Goal: Task Accomplishment & Management: Complete application form

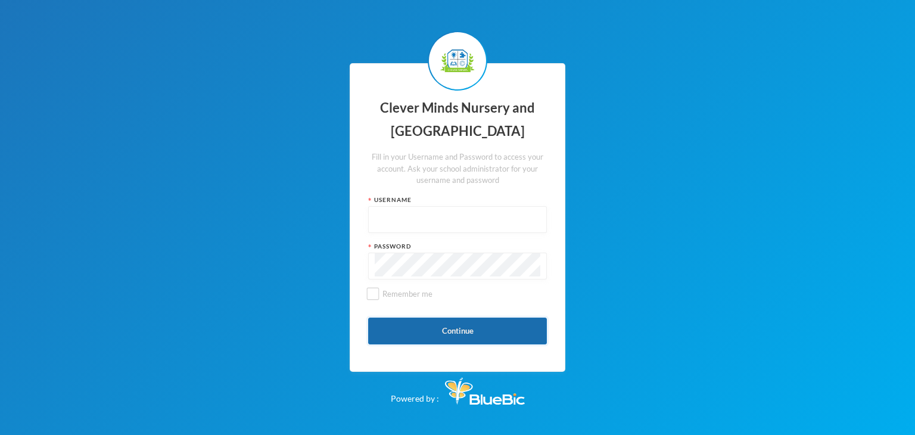
type input "admin"
click at [415, 327] on button "Continue" at bounding box center [457, 330] width 179 height 27
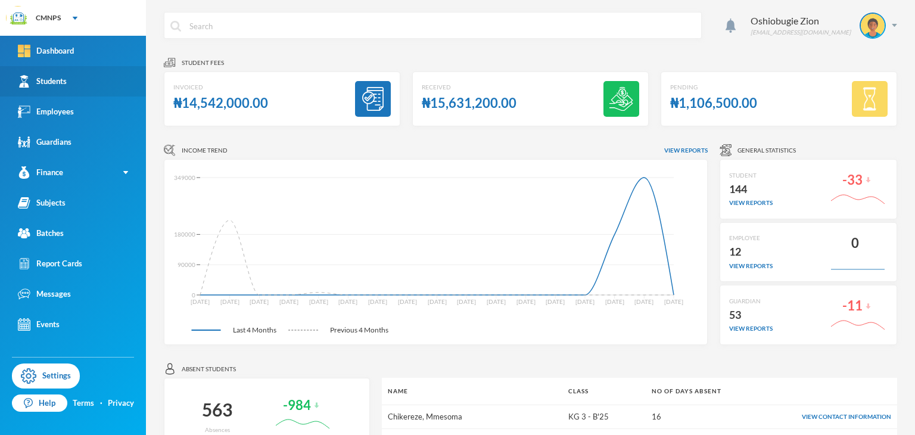
click at [47, 83] on div "Students" at bounding box center [42, 81] width 49 height 13
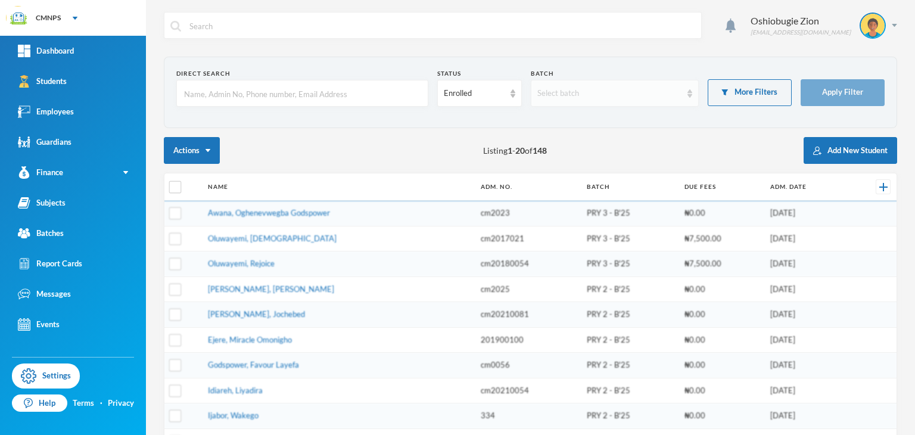
click at [636, 101] on div "Select batch" at bounding box center [615, 93] width 168 height 27
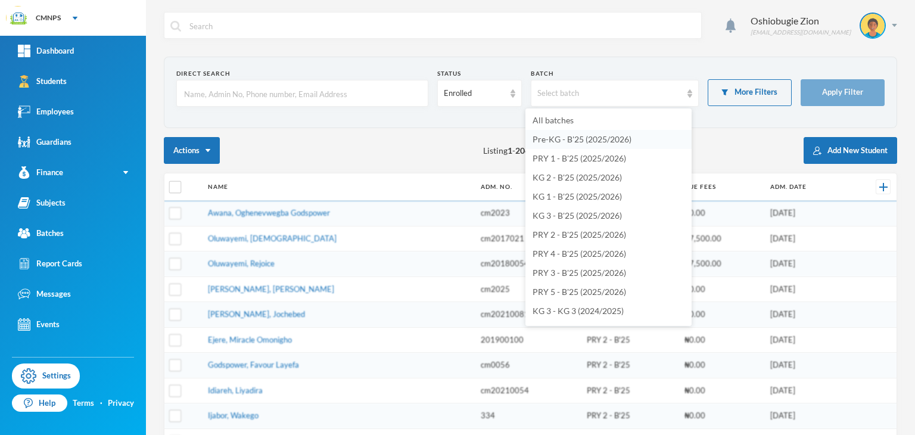
click at [606, 141] on span "Pre-KG - B'25 (2025/2026)" at bounding box center [581, 139] width 99 height 10
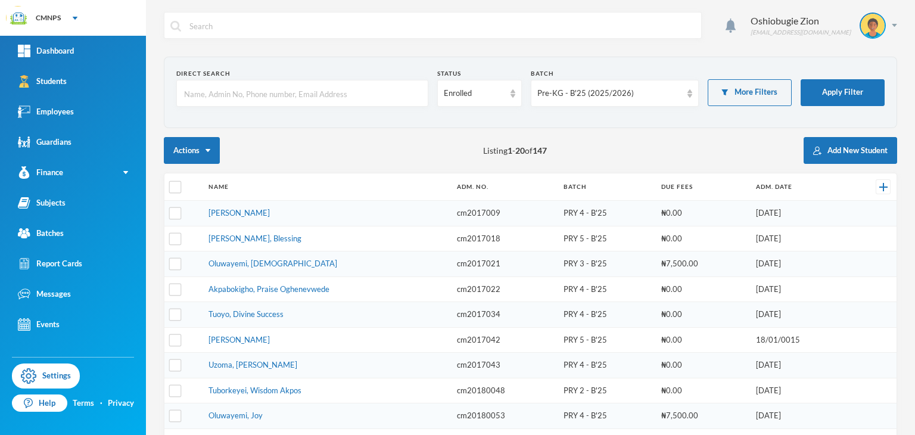
scroll to position [337, 0]
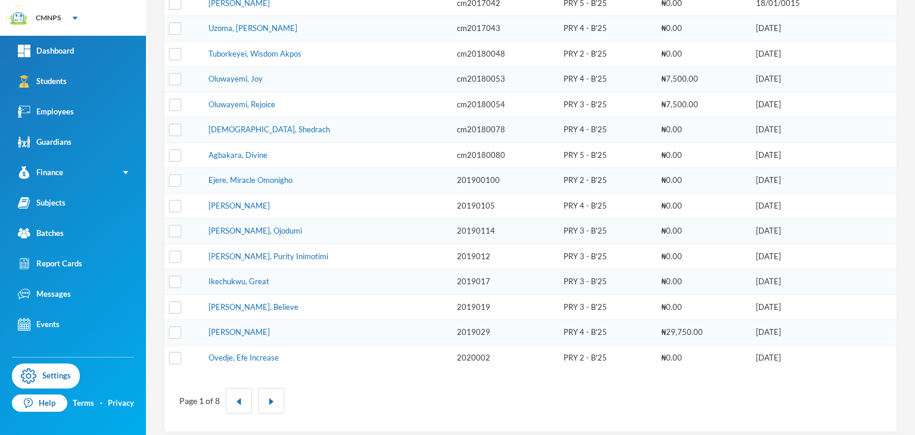
click at [904, 109] on div "Oshiobugie Zion [EMAIL_ADDRESS][DOMAIN_NAME] Direct Search Status Enrolled Batc…" at bounding box center [530, 217] width 769 height 435
click at [909, 109] on div "Oshiobugie Zion [EMAIL_ADDRESS][DOMAIN_NAME] Direct Search Status Enrolled Batc…" at bounding box center [530, 217] width 769 height 435
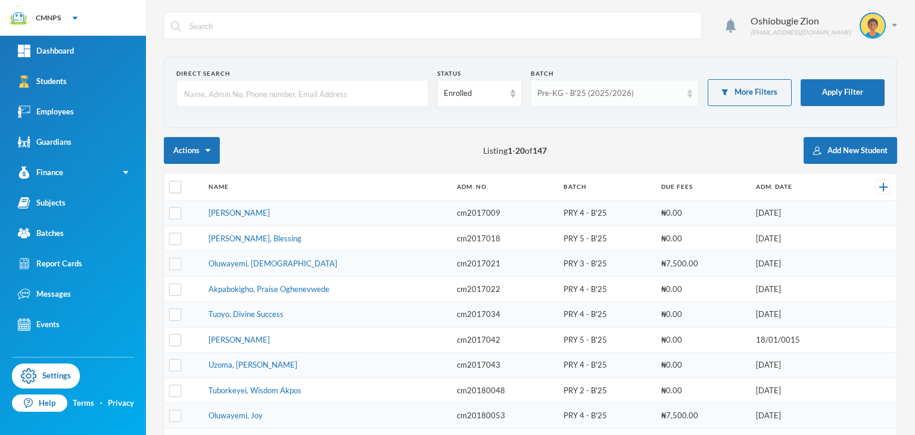
click at [628, 83] on div "Pre-KG - B'25 (2025/2026)" at bounding box center [615, 93] width 168 height 27
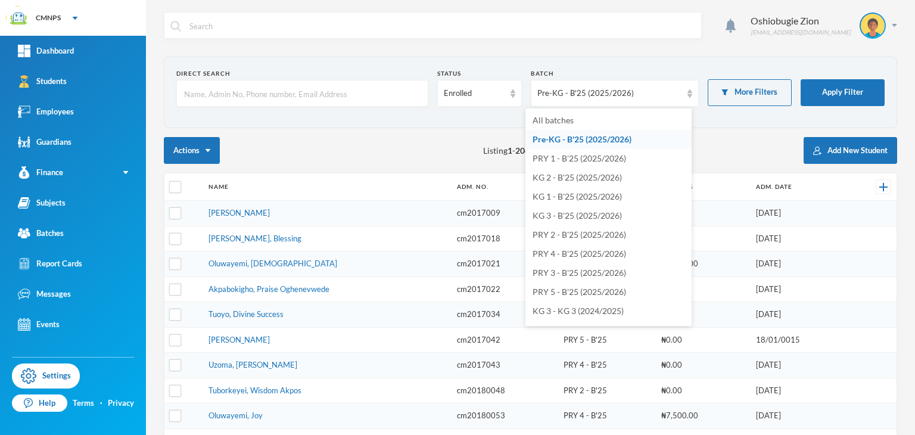
click at [588, 130] on li "Pre-KG - B'25 (2025/2026)" at bounding box center [608, 139] width 166 height 19
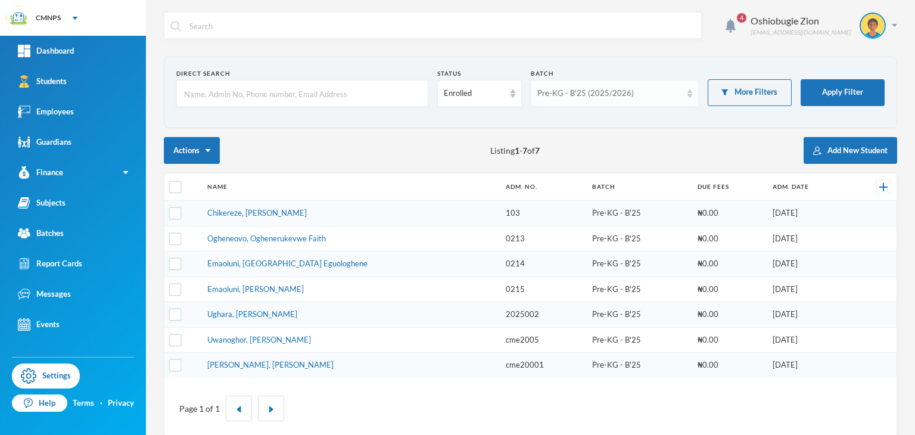
click at [560, 96] on div "Pre-KG - B'25 (2025/2026)" at bounding box center [609, 94] width 144 height 12
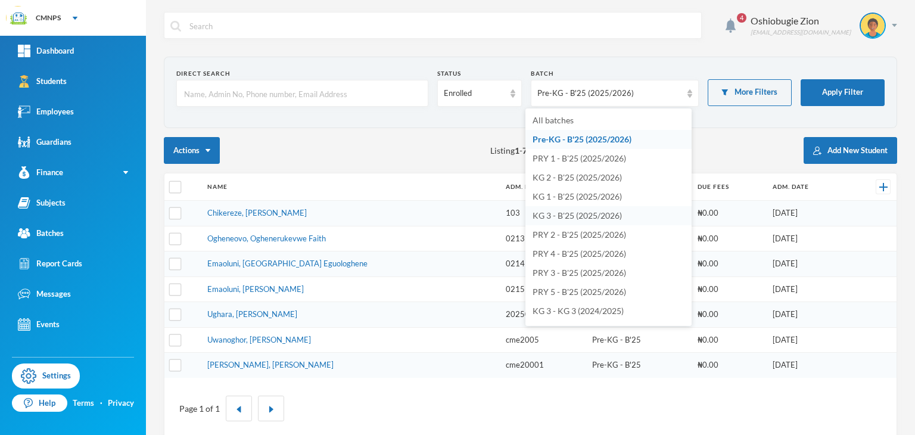
click at [553, 216] on span "KG 3 - B'25 (2025/2026)" at bounding box center [576, 215] width 89 height 10
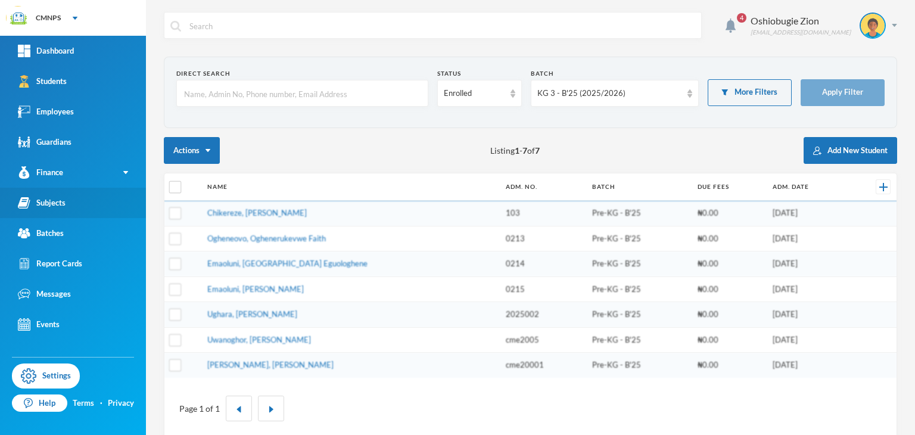
click at [62, 201] on div "Subjects" at bounding box center [42, 203] width 48 height 13
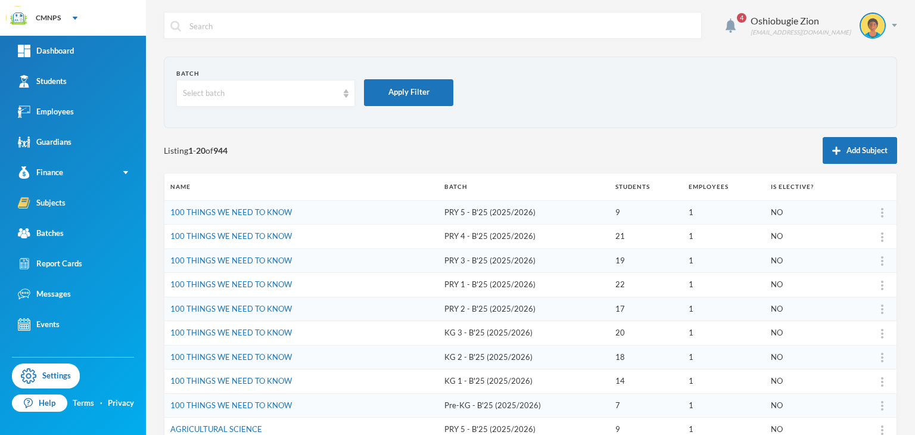
click at [904, 353] on div "4 Oshiobugie Zion [EMAIL_ADDRESS][DOMAIN_NAME] Batch Select batch Apply Filter …" at bounding box center [530, 217] width 769 height 435
click at [83, 80] on link "Students" at bounding box center [73, 81] width 146 height 30
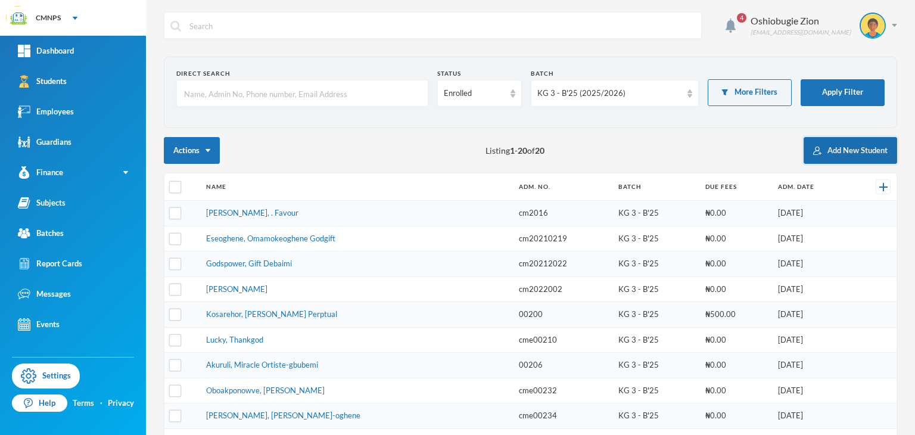
click at [823, 148] on button "Add New Student" at bounding box center [851, 150] width 94 height 27
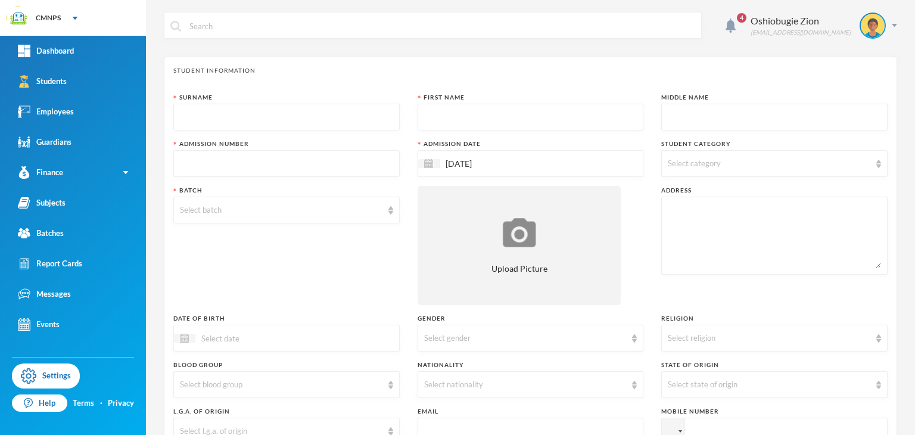
click at [317, 121] on input "text" at bounding box center [286, 117] width 213 height 27
type input "e"
type input "Etim"
click at [418, 119] on div at bounding box center [531, 117] width 226 height 27
click at [424, 119] on input "text" at bounding box center [530, 117] width 213 height 27
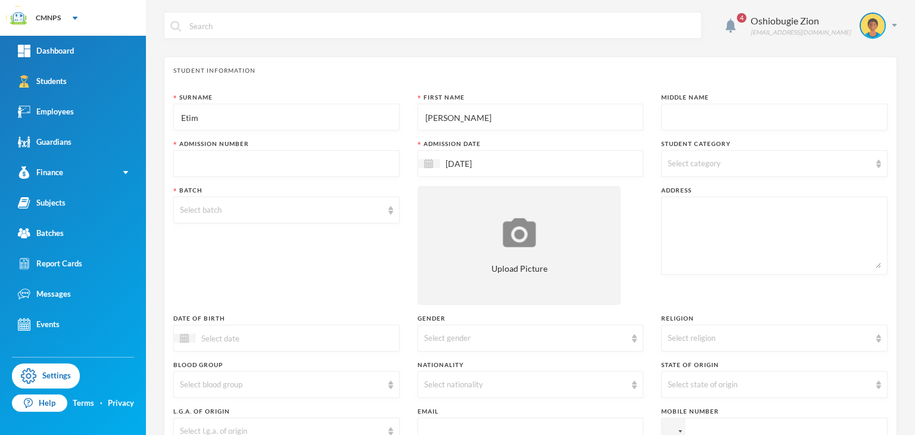
type input "[PERSON_NAME]"
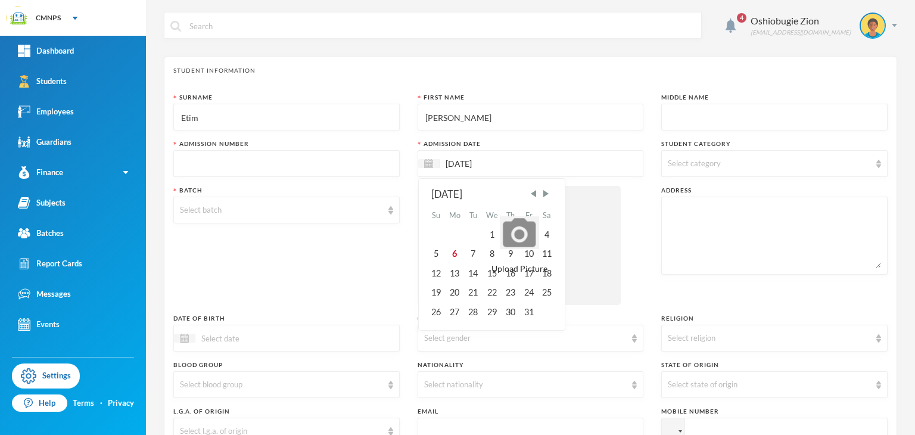
click at [455, 160] on input "[DATE]" at bounding box center [490, 164] width 100 height 14
type input "[DATE]"
click at [527, 251] on div "8" at bounding box center [528, 253] width 18 height 19
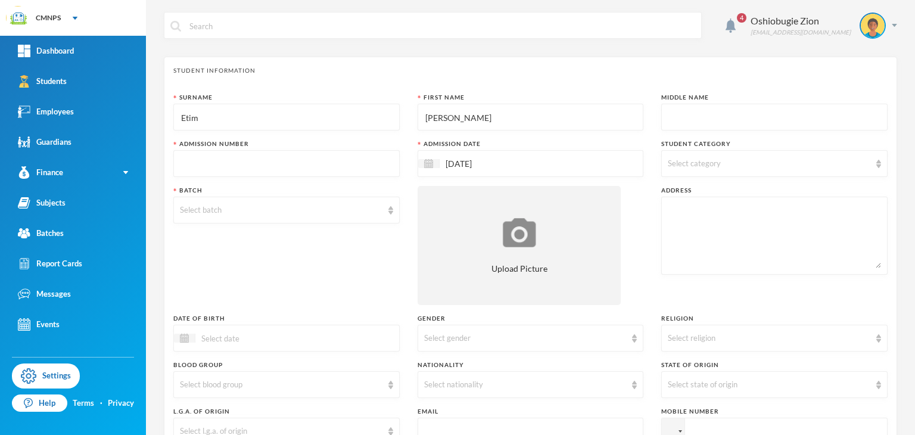
click at [270, 158] on input "text" at bounding box center [286, 164] width 213 height 27
type input "C"
type input "202519"
click at [241, 205] on div "Select batch" at bounding box center [281, 210] width 203 height 12
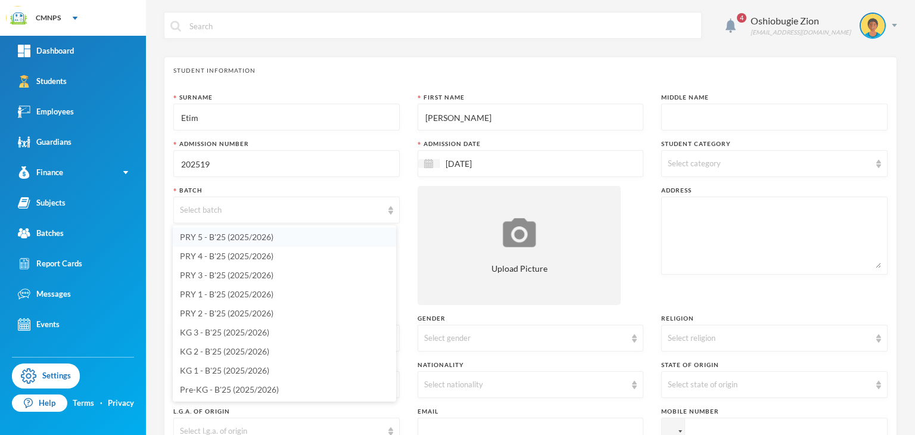
click at [228, 241] on span "PRY 5 - B'25 (2025/2026)" at bounding box center [227, 237] width 94 height 10
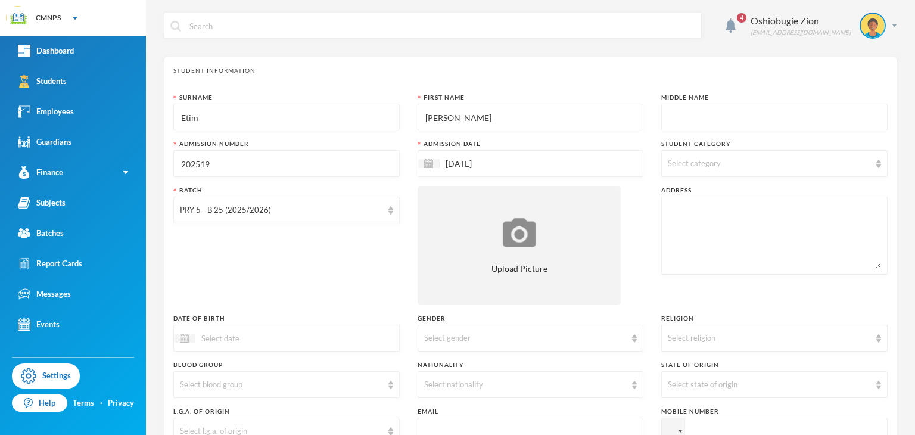
click at [295, 334] on div at bounding box center [286, 338] width 226 height 27
click at [716, 236] on textarea at bounding box center [774, 235] width 213 height 65
click at [242, 334] on input "14/04/000204" at bounding box center [245, 338] width 100 height 14
type input "[DATE]"
click at [770, 224] on textarea at bounding box center [774, 235] width 213 height 65
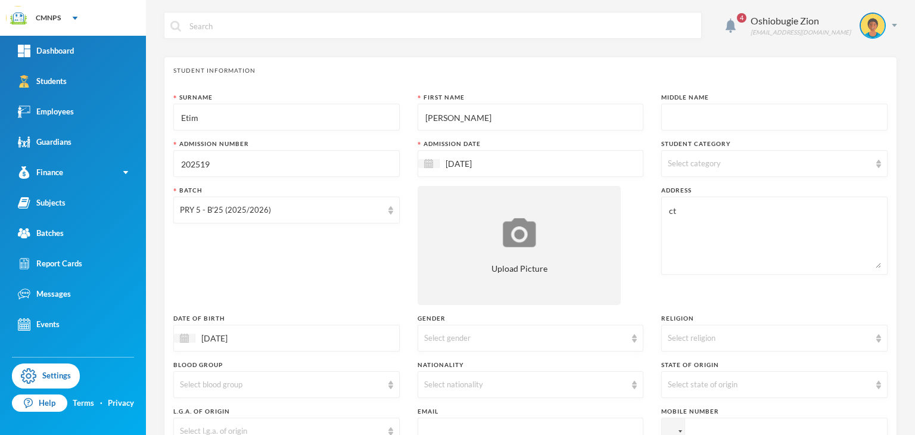
type textarea "c"
click at [757, 219] on textarea "opp the [DEMOGRAPHIC_DATA], [GEOGRAPHIC_DATA]" at bounding box center [774, 235] width 213 height 65
click at [739, 208] on textarea "opp the [DEMOGRAPHIC_DATA], [GEOGRAPHIC_DATA]" at bounding box center [774, 235] width 213 height 65
drag, startPoint x: 739, startPoint y: 208, endPoint x: 745, endPoint y: 246, distance: 38.6
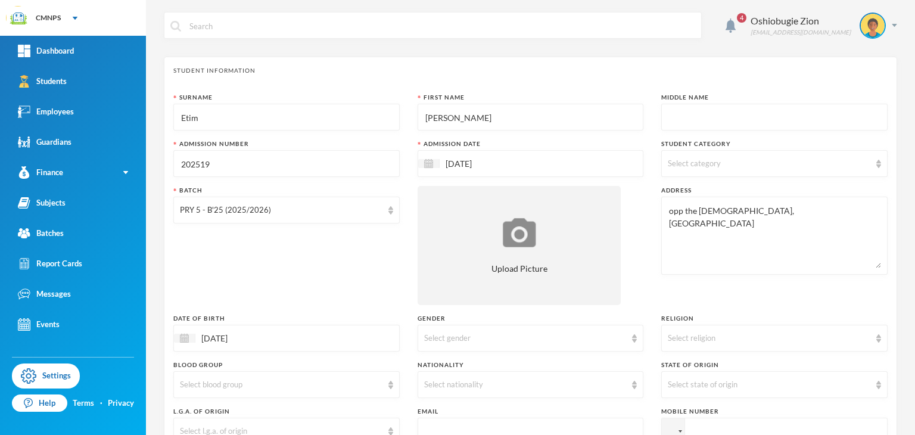
click at [745, 246] on textarea "opp the [DEMOGRAPHIC_DATA], [GEOGRAPHIC_DATA]" at bounding box center [774, 235] width 213 height 65
type textarea "opp the [DEMOGRAPHIC_DATA], [GEOGRAPHIC_DATA]"
click at [739, 350] on div "Select religion" at bounding box center [774, 338] width 226 height 27
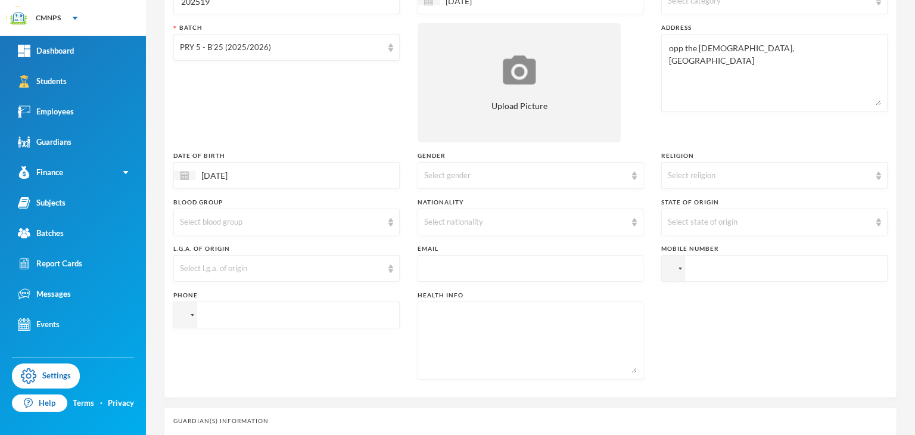
scroll to position [162, 0]
click at [753, 165] on div "Select religion" at bounding box center [774, 176] width 226 height 27
click at [735, 196] on li "[DEMOGRAPHIC_DATA]" at bounding box center [766, 203] width 223 height 19
click at [719, 219] on div "Select state of origin" at bounding box center [769, 223] width 203 height 12
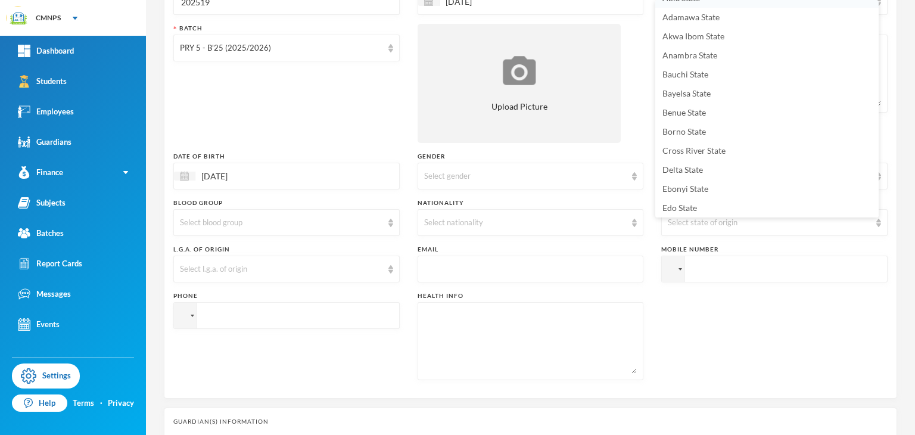
scroll to position [2, 0]
click at [777, 54] on li "Akwa Ibom State" at bounding box center [766, 47] width 223 height 19
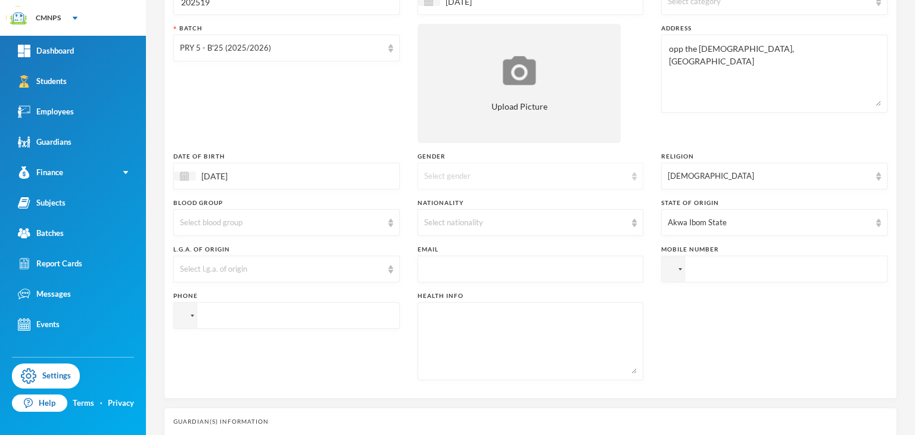
click at [510, 174] on div "Select gender" at bounding box center [525, 176] width 203 height 12
click at [485, 218] on li "[DEMOGRAPHIC_DATA]" at bounding box center [525, 222] width 223 height 19
click at [485, 218] on div "Select nationality" at bounding box center [525, 223] width 203 height 12
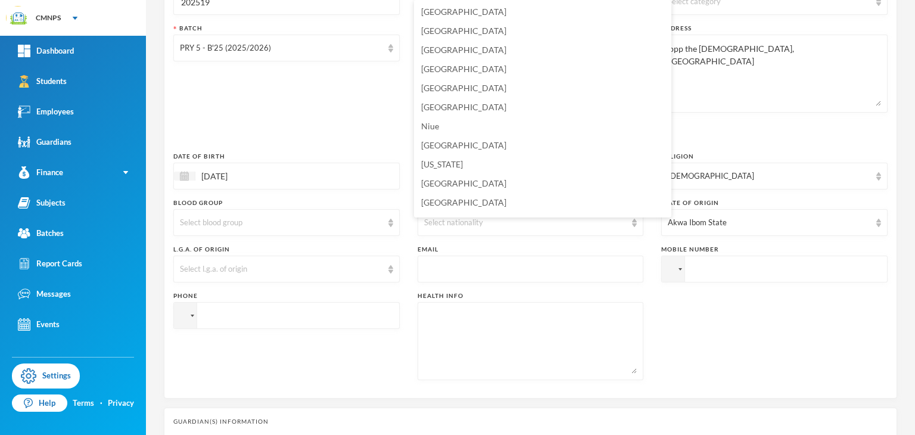
scroll to position [2914, 0]
click at [482, 131] on li "[GEOGRAPHIC_DATA]" at bounding box center [542, 128] width 257 height 19
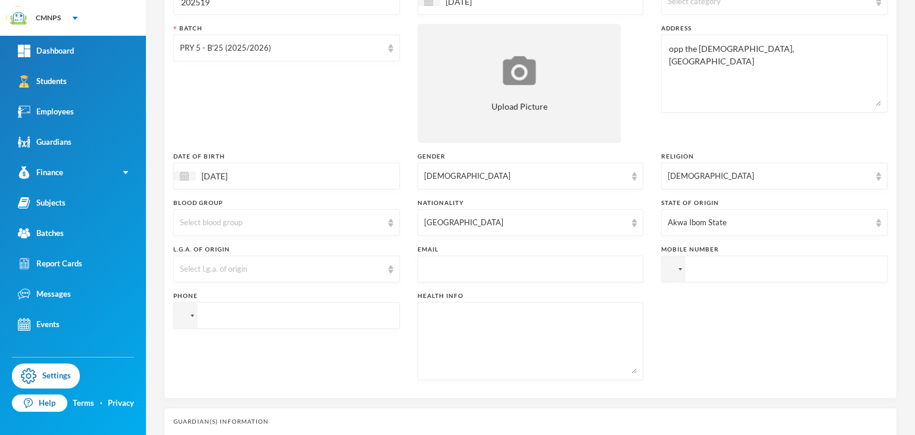
click at [710, 260] on input "tel" at bounding box center [774, 269] width 226 height 27
type input "+2348159"
click at [530, 391] on div "Student Information Surname Etim First Name [PERSON_NAME] Middle Name Admission…" at bounding box center [530, 147] width 733 height 504
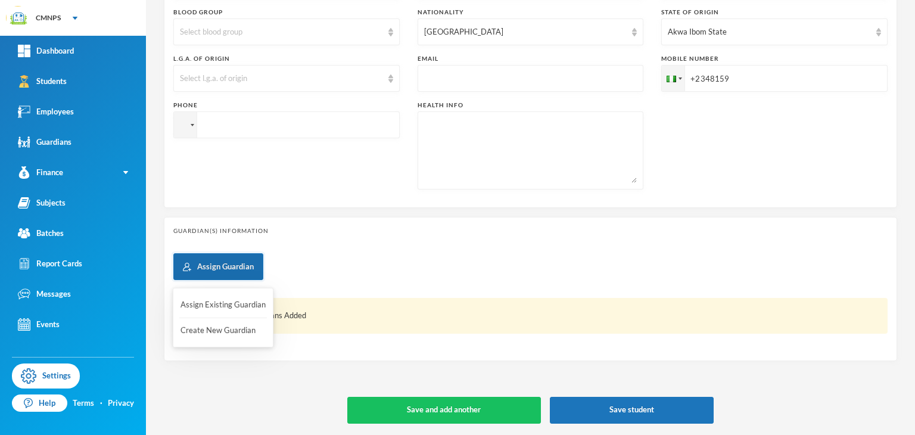
click at [226, 265] on button "Assign Guardian" at bounding box center [218, 266] width 90 height 27
click at [207, 327] on button "Create New Guardian" at bounding box center [223, 330] width 88 height 21
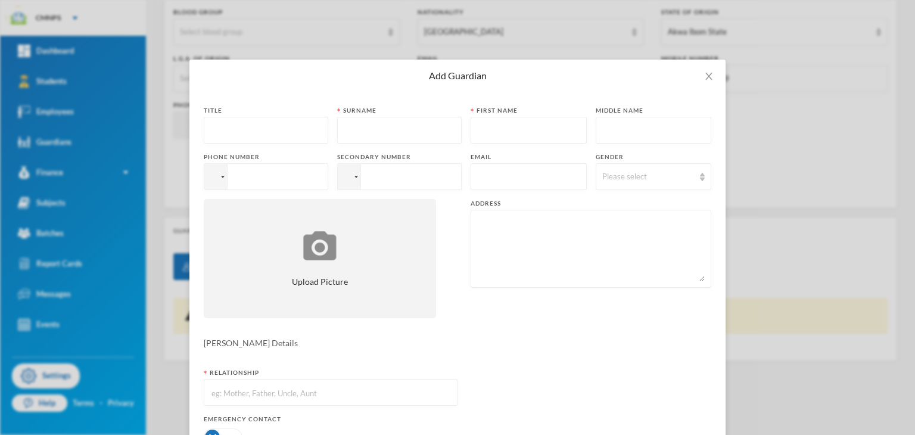
click at [279, 123] on input "text" at bounding box center [265, 130] width 111 height 27
type input "m"
type input "Mrs"
click at [401, 137] on input "text" at bounding box center [399, 130] width 111 height 27
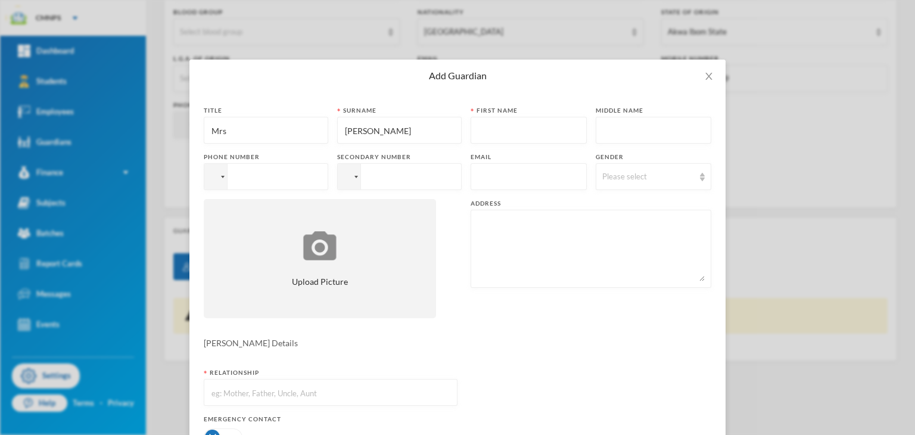
click at [453, 136] on div "Title Mrs [PERSON_NAME] [PERSON_NAME] First name Middle name Phone number Secon…" at bounding box center [457, 216] width 507 height 221
click at [424, 132] on input "[PERSON_NAME]" at bounding box center [399, 130] width 111 height 27
type input "Archibong"
click at [494, 124] on input "text" at bounding box center [528, 130] width 103 height 27
type input "[PERSON_NAME]"
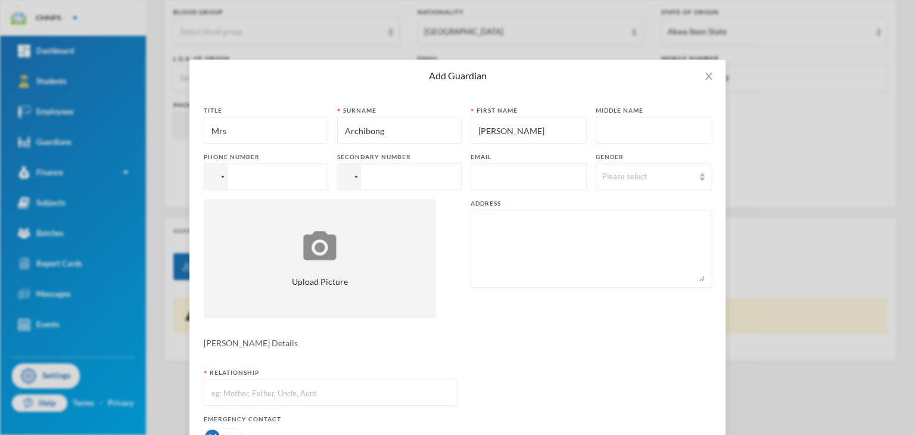
click at [286, 182] on input "tel" at bounding box center [266, 176] width 124 height 27
type input "+234"
click at [602, 173] on div "Please select" at bounding box center [648, 177] width 92 height 12
click at [608, 222] on span "[DEMOGRAPHIC_DATA]" at bounding box center [640, 223] width 94 height 10
click at [323, 389] on input "text" at bounding box center [330, 392] width 241 height 27
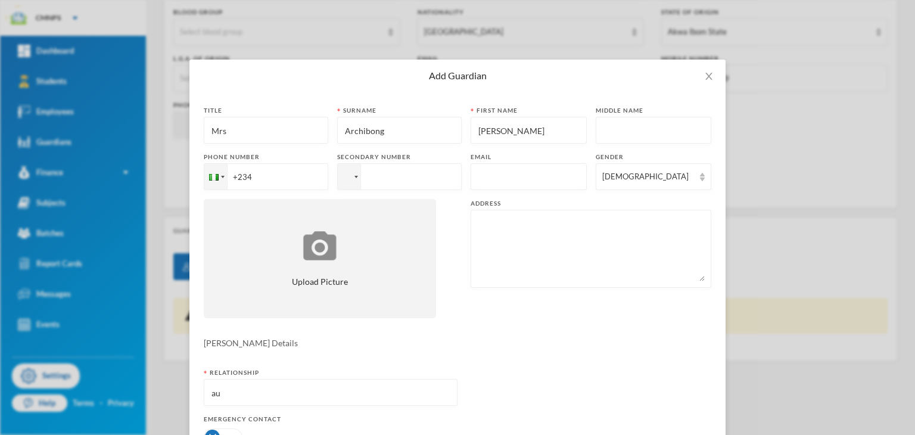
type input "a"
type input "Aunty"
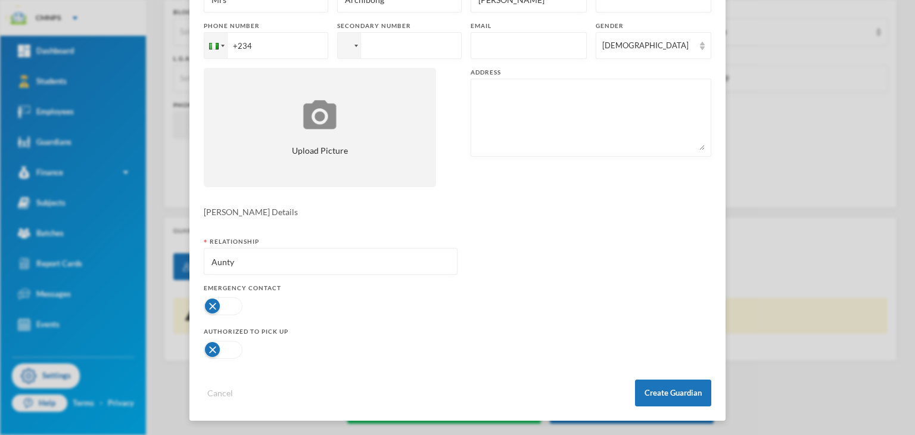
click at [225, 303] on button "button" at bounding box center [223, 306] width 39 height 18
click at [217, 347] on button "button" at bounding box center [223, 350] width 39 height 18
click at [587, 88] on textarea at bounding box center [591, 117] width 228 height 65
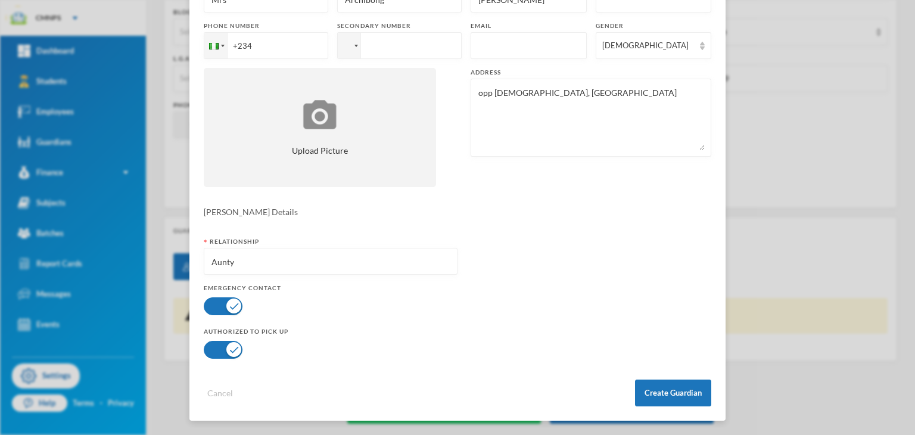
type textarea "opp [DEMOGRAPHIC_DATA], [GEOGRAPHIC_DATA]"
click at [307, 50] on input "+234" at bounding box center [266, 45] width 124 height 27
type input "[PHONE_NUMBER]"
click at [655, 394] on button "Create Guardian" at bounding box center [673, 392] width 76 height 27
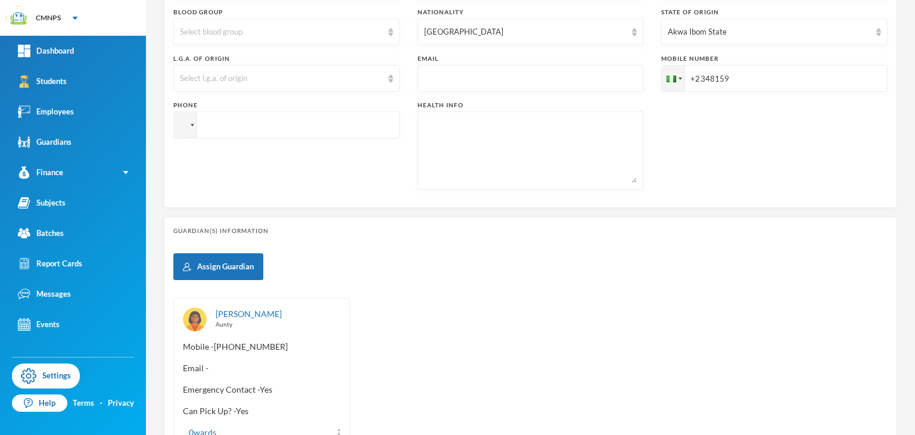
scroll to position [71, 0]
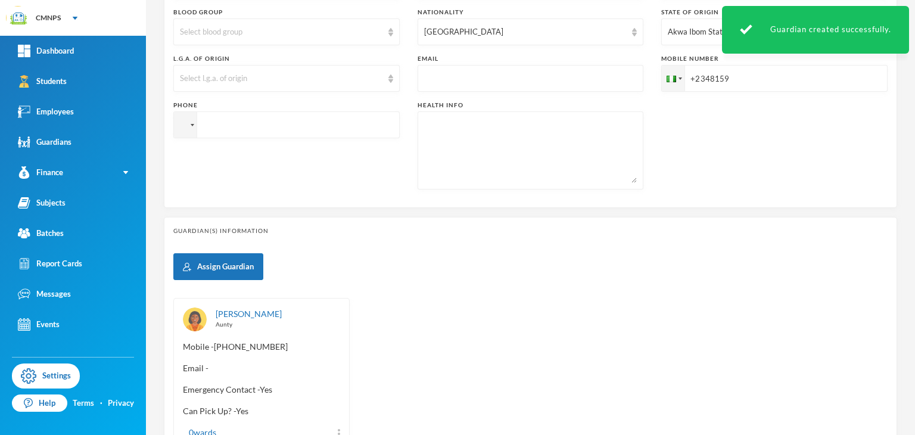
click at [745, 80] on input "+2348159" at bounding box center [774, 78] width 226 height 27
paste input "2348159537599"
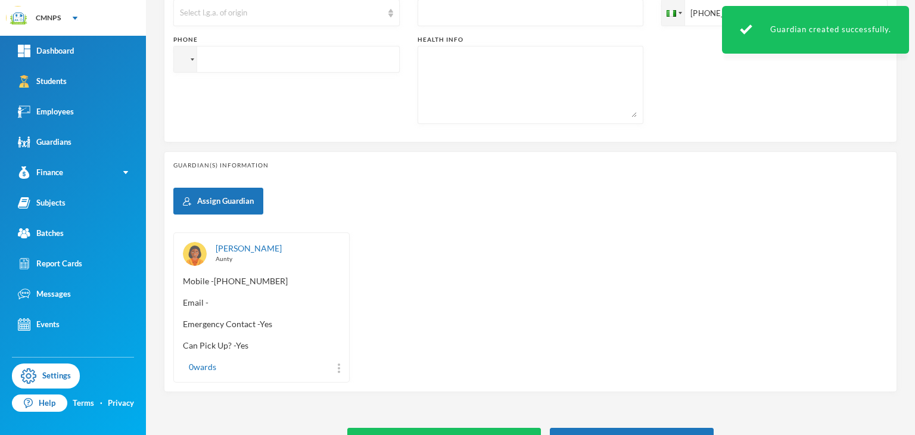
scroll to position [449, 0]
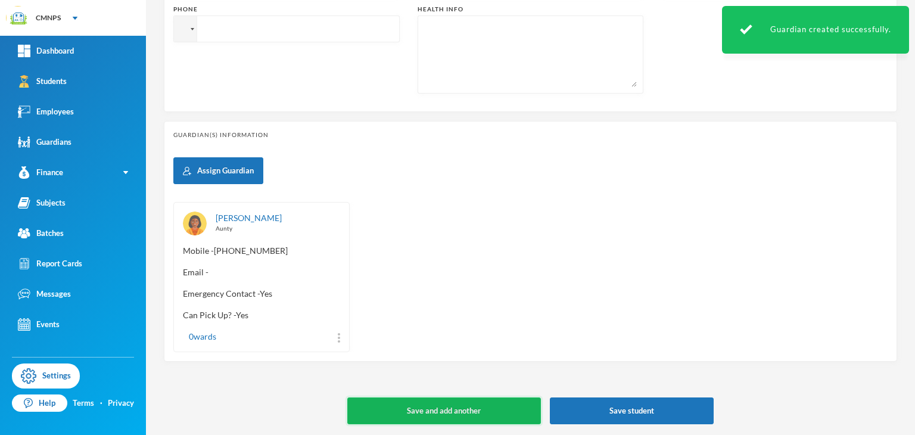
type input "[PHONE_NUMBER]"
click at [468, 418] on button "Save and add another" at bounding box center [444, 410] width 194 height 27
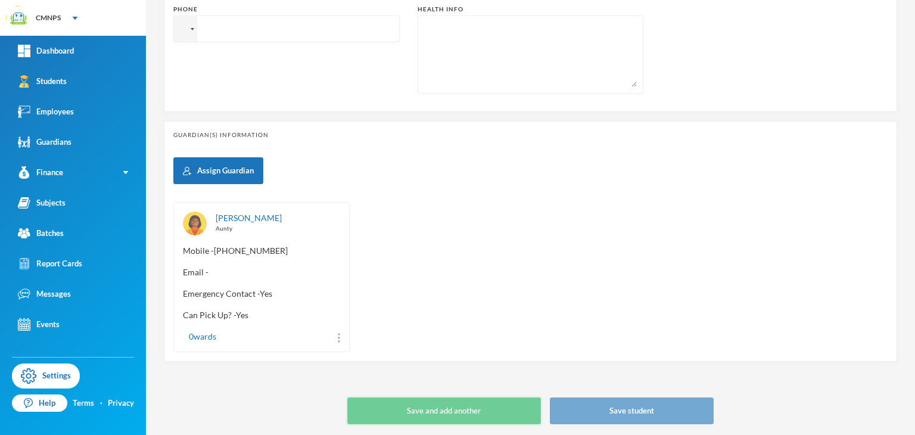
type input "[DATE]"
type input "+234"
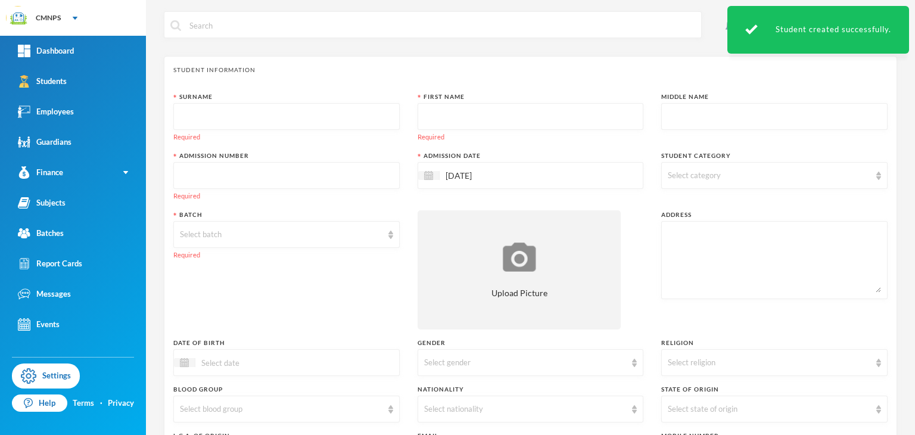
scroll to position [0, 0]
click at [73, 86] on link "Students" at bounding box center [73, 81] width 146 height 30
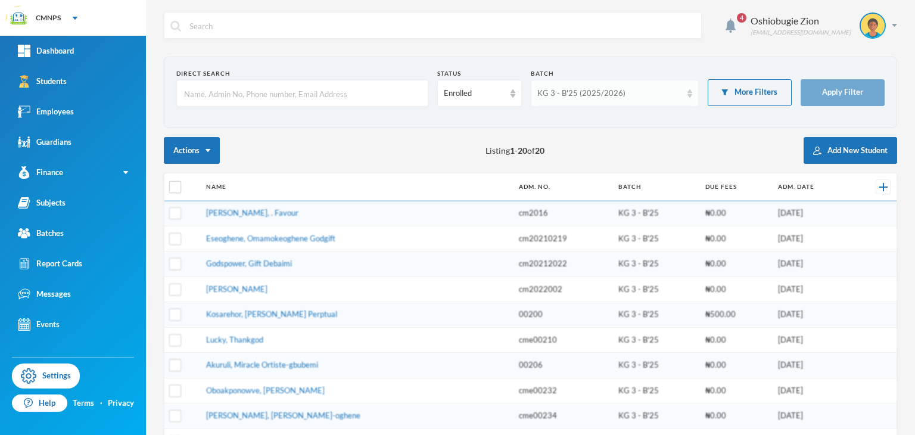
click at [615, 92] on div "KG 3 - B'25 (2025/2026)" at bounding box center [609, 94] width 144 height 12
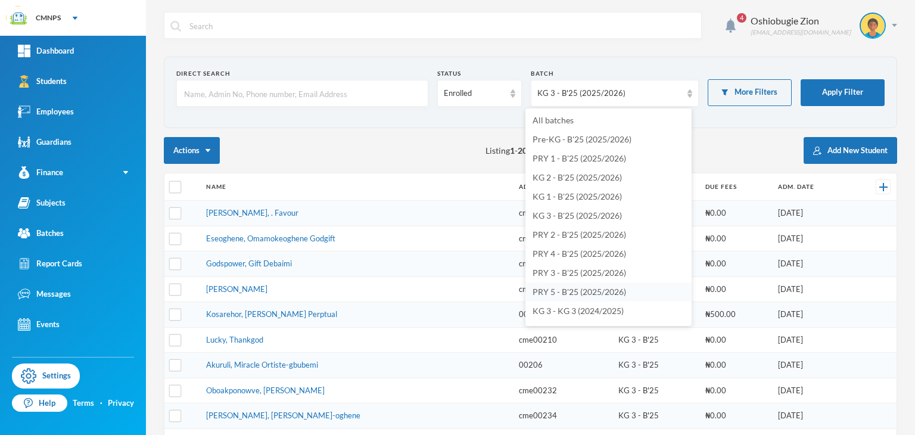
click at [584, 292] on span "PRY 5 - B'25 (2025/2026)" at bounding box center [579, 292] width 94 height 10
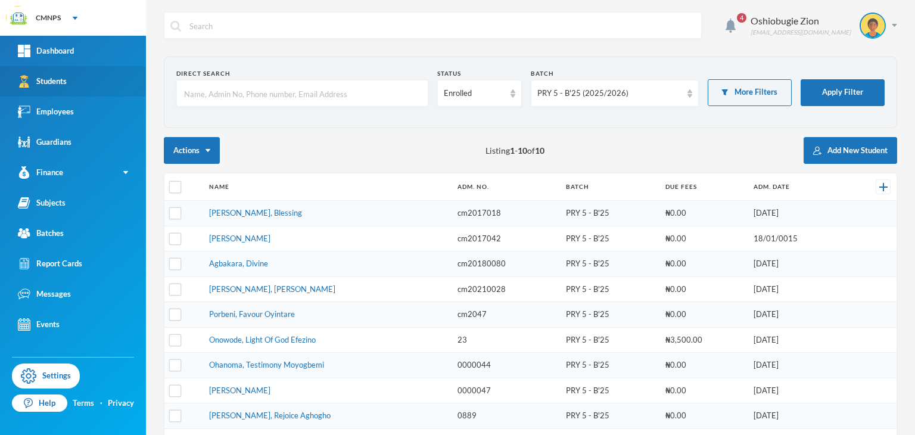
click at [87, 84] on link "Students" at bounding box center [73, 81] width 146 height 30
click at [819, 141] on button "Add New Student" at bounding box center [851, 150] width 94 height 27
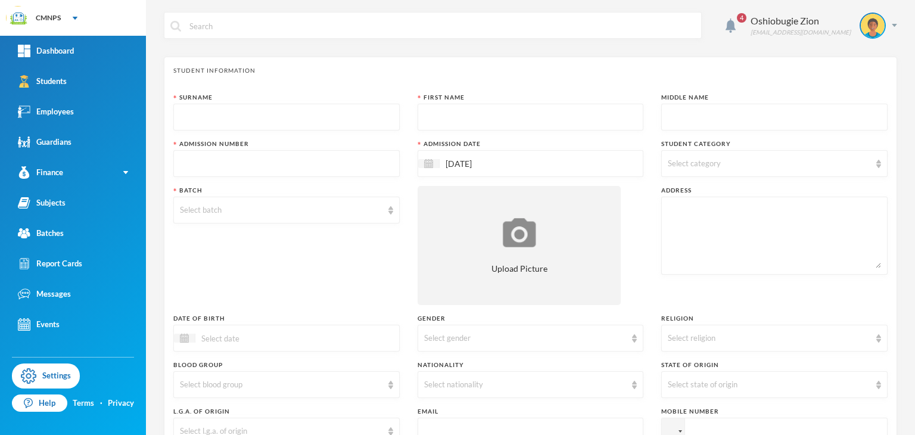
click at [333, 114] on input "text" at bounding box center [286, 117] width 213 height 27
type input "Blessing"
click at [454, 119] on input "text" at bounding box center [530, 117] width 213 height 27
click at [680, 124] on input "text" at bounding box center [774, 117] width 213 height 27
click at [484, 117] on input "[PERSON_NAME]" at bounding box center [530, 117] width 213 height 27
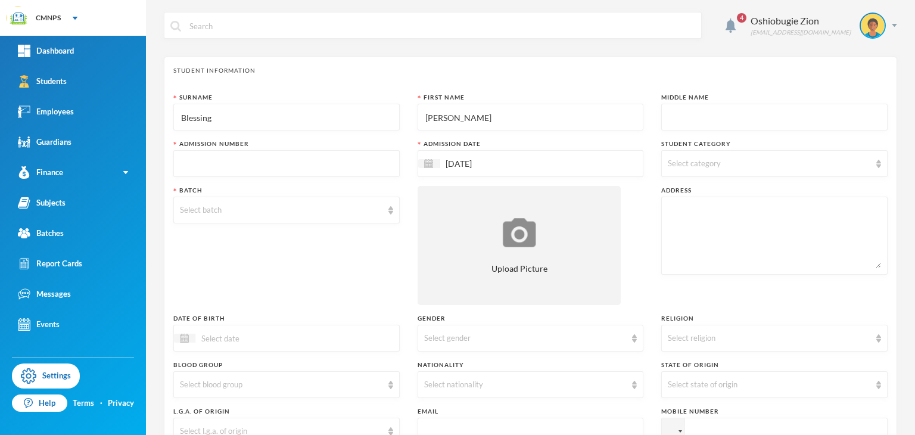
type input "[PERSON_NAME]"
click at [668, 123] on input "text" at bounding box center [774, 117] width 213 height 27
type input "Ogheneyole"
click at [314, 170] on input "text" at bounding box center [286, 164] width 213 height 27
type input "CME20252004"
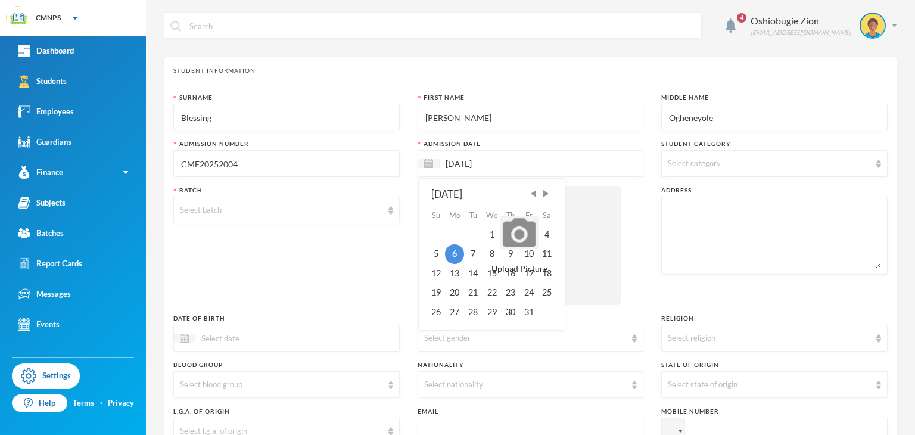
click at [448, 158] on input "[DATE]" at bounding box center [490, 164] width 100 height 14
type input "[DATE]"
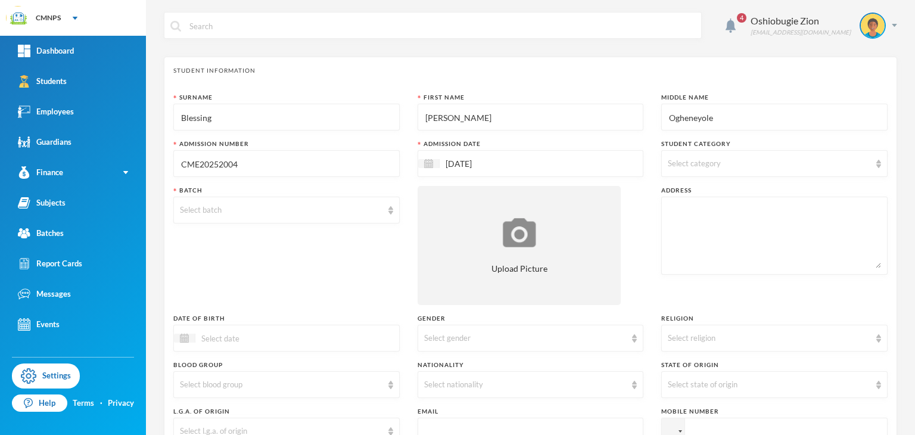
click at [789, 162] on div "Select category" at bounding box center [769, 164] width 203 height 12
click at [725, 216] on textarea at bounding box center [774, 235] width 213 height 65
type textarea "no. [STREET_ADDRESS]"
click at [668, 335] on div "Select religion" at bounding box center [769, 338] width 203 height 12
click at [672, 357] on li "[DEMOGRAPHIC_DATA]" at bounding box center [766, 365] width 223 height 19
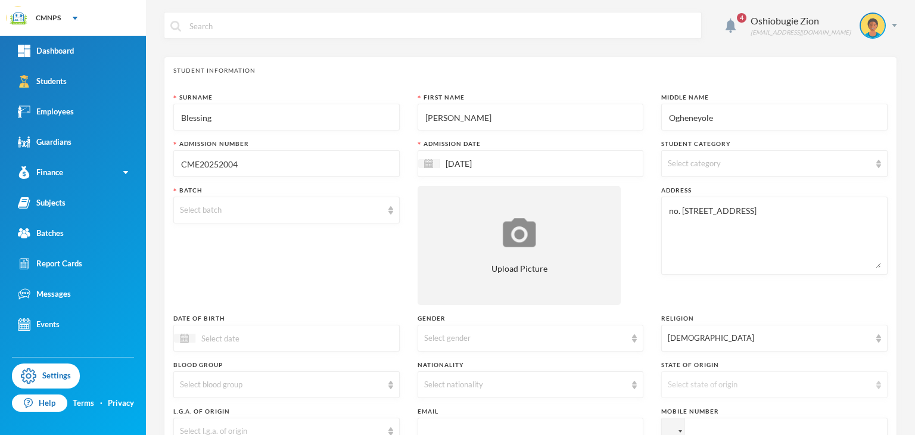
click at [689, 388] on div "Select state of origin" at bounding box center [769, 385] width 203 height 12
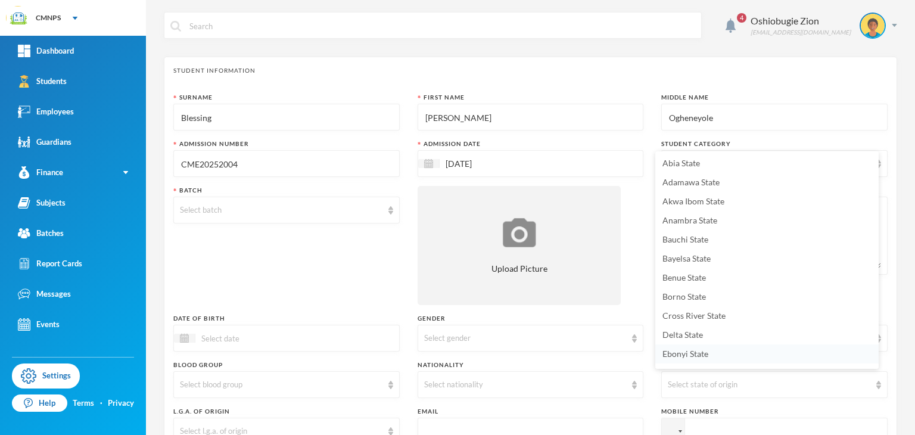
scroll to position [14, 0]
click at [687, 323] on span "Delta State" at bounding box center [682, 321] width 41 height 10
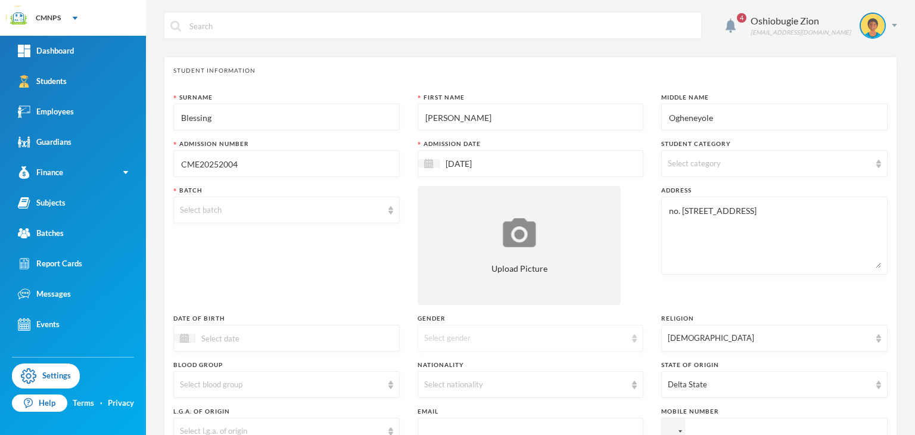
click at [575, 341] on div "Select gender" at bounding box center [525, 338] width 203 height 12
click at [535, 360] on li "[DEMOGRAPHIC_DATA]" at bounding box center [525, 365] width 223 height 19
click at [502, 381] on div "Select nationality" at bounding box center [525, 385] width 203 height 12
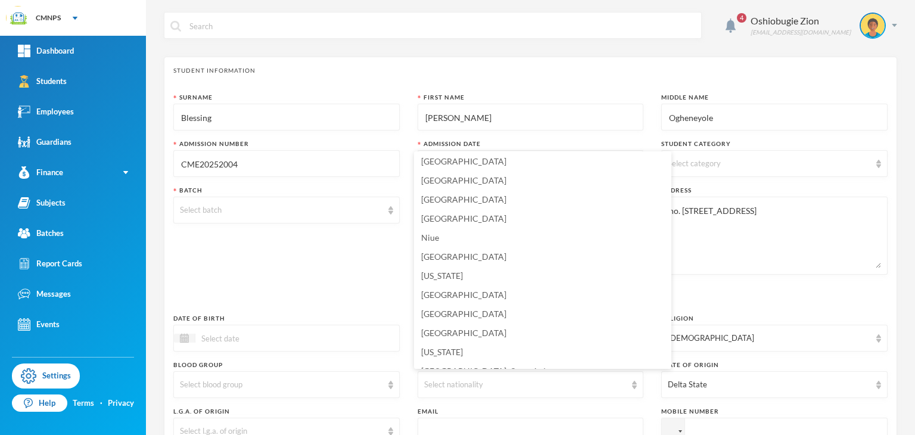
scroll to position [2978, 0]
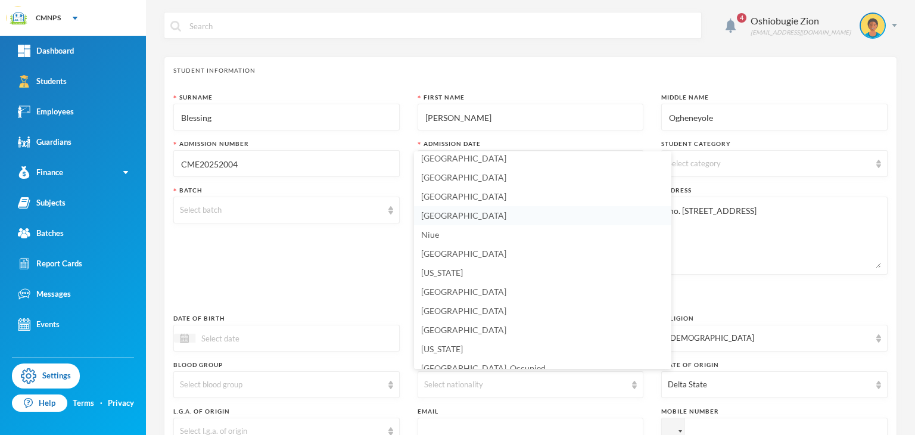
click at [522, 210] on li "[GEOGRAPHIC_DATA]" at bounding box center [542, 215] width 257 height 19
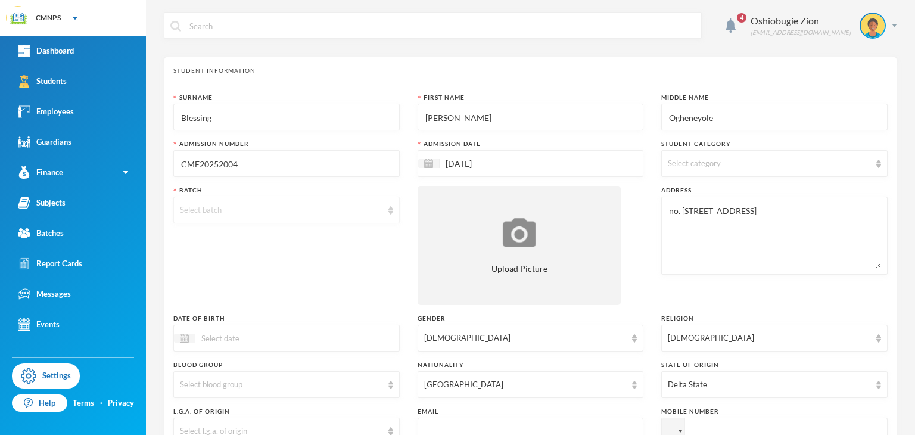
click at [331, 203] on div "Select batch" at bounding box center [286, 210] width 226 height 27
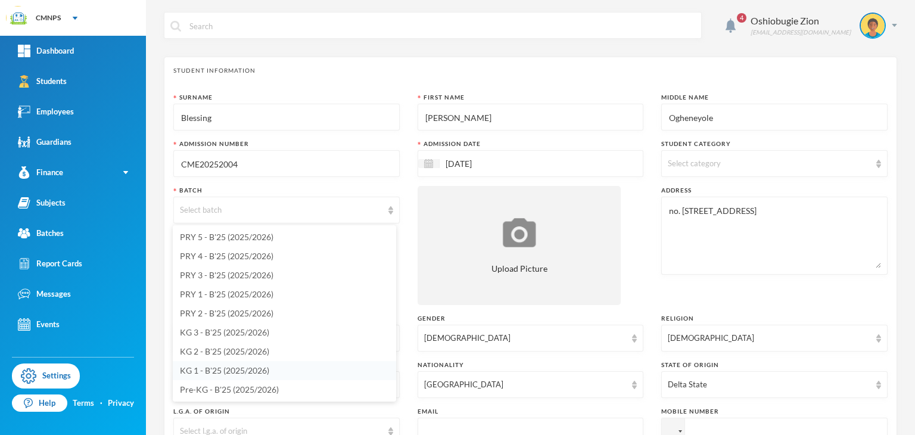
click at [237, 364] on li "KG 1 - B'25 (2025/2026)" at bounding box center [284, 370] width 223 height 19
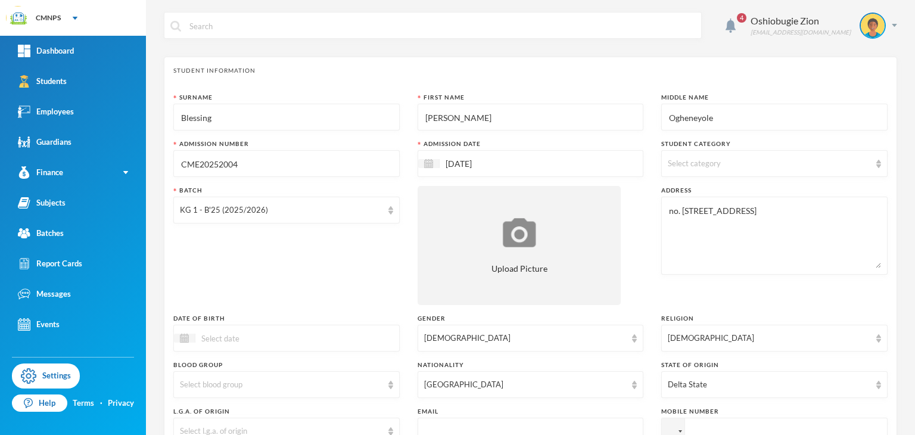
click at [251, 341] on input at bounding box center [245, 338] width 100 height 14
type input "[DATE]"
click at [901, 396] on div "4 Oshiobugie Zion [EMAIL_ADDRESS][DOMAIN_NAME] Student Information Surname Bles…" at bounding box center [530, 217] width 769 height 435
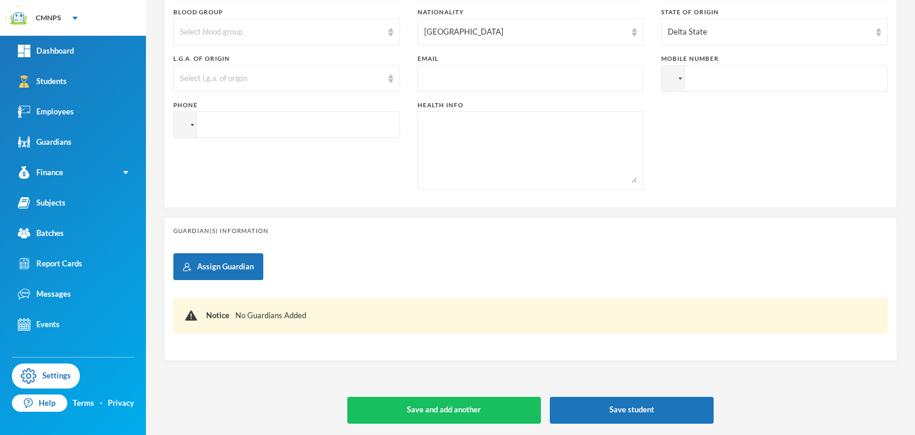
click at [727, 60] on div "Mobile Number" at bounding box center [774, 58] width 226 height 9
click at [712, 79] on input "tel" at bounding box center [774, 78] width 226 height 27
type input "[PHONE_NUMBER]"
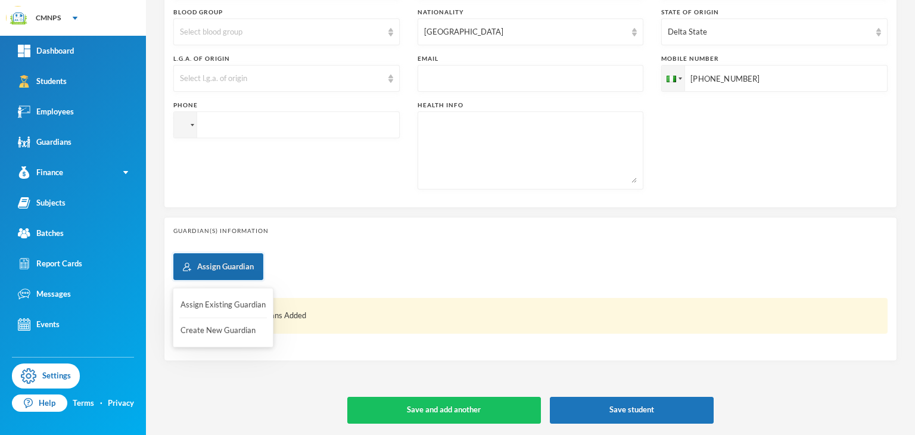
click at [225, 272] on button "Assign Guardian" at bounding box center [218, 266] width 90 height 27
click at [220, 327] on button "Create New Guardian" at bounding box center [223, 330] width 88 height 21
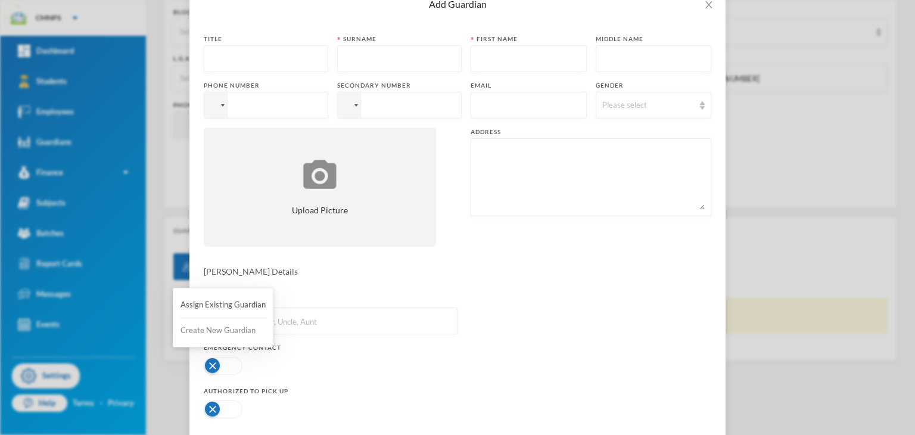
scroll to position [0, 0]
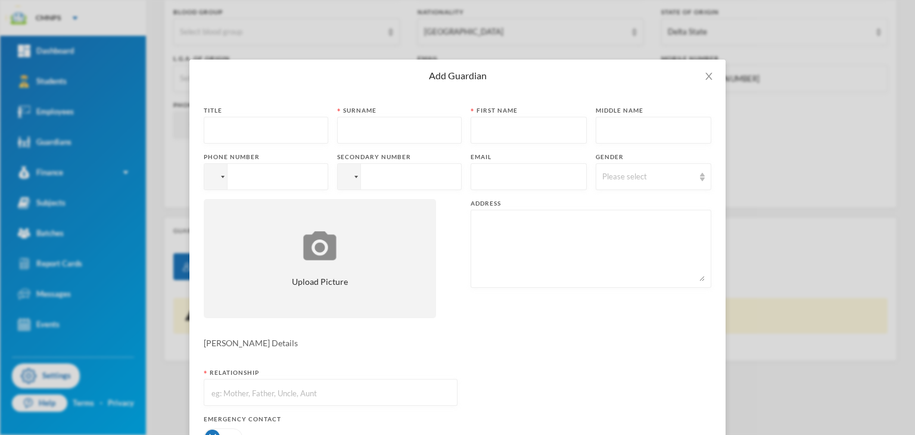
click at [264, 128] on input "text" at bounding box center [265, 130] width 111 height 27
type input "m"
type input "Mrs"
click at [352, 124] on input "text" at bounding box center [399, 130] width 111 height 27
type input "[PERSON_NAME]"
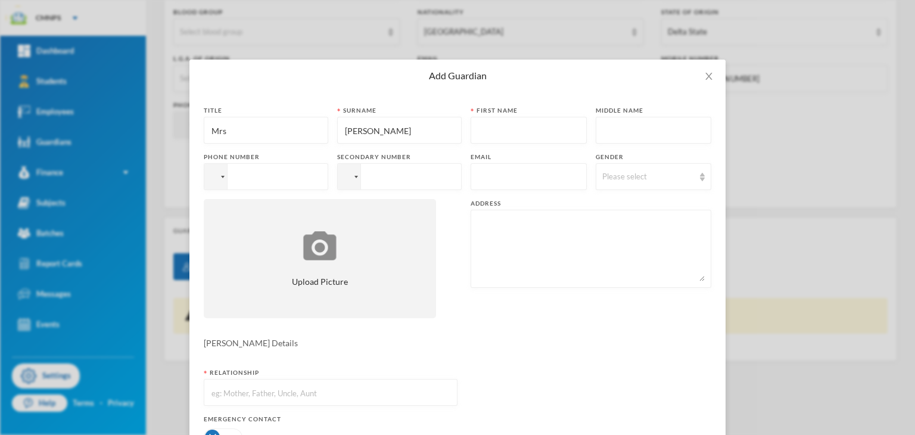
click at [478, 132] on input "text" at bounding box center [528, 130] width 103 height 27
type input "Blessing"
click at [626, 183] on div "Please select" at bounding box center [654, 176] width 116 height 27
click at [624, 223] on li "[DEMOGRAPHIC_DATA]" at bounding box center [646, 223] width 120 height 19
click at [560, 245] on textarea at bounding box center [591, 248] width 228 height 65
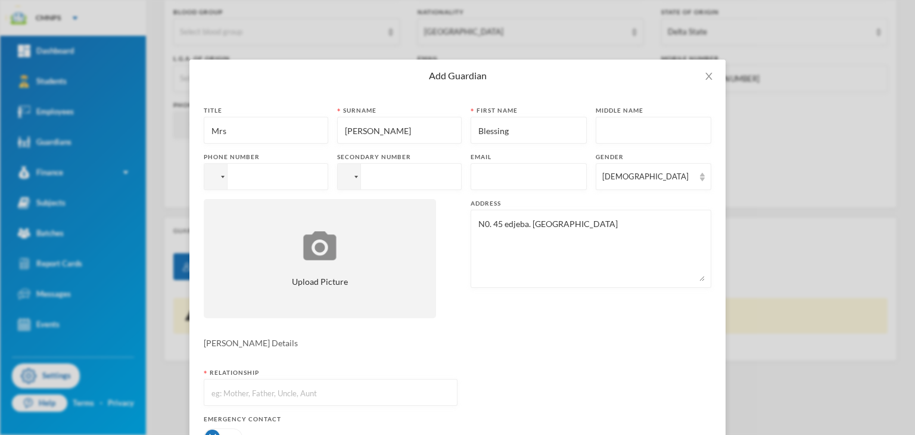
type textarea "N0. 45 edjeba. [GEOGRAPHIC_DATA]"
click at [324, 388] on input "text" at bounding box center [330, 392] width 241 height 27
type input "Mother"
click at [237, 177] on input "tel" at bounding box center [266, 176] width 124 height 27
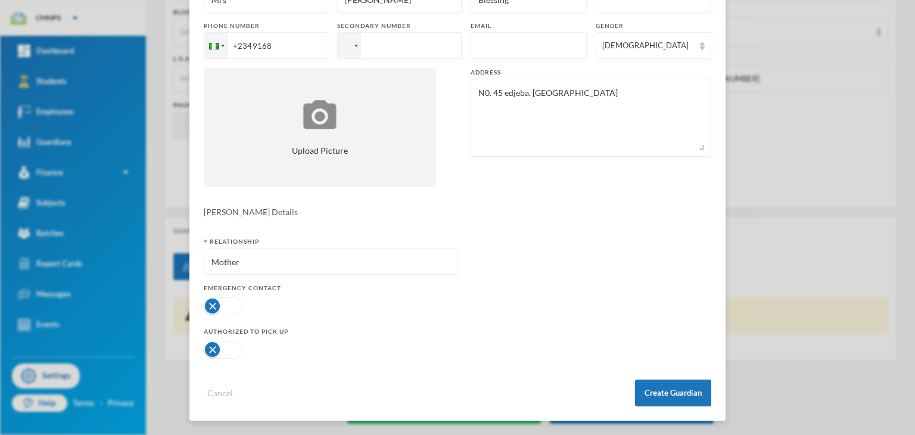
click at [207, 309] on button "button" at bounding box center [223, 306] width 39 height 18
click at [205, 343] on button "button" at bounding box center [223, 350] width 39 height 18
click at [290, 46] on input "+2349168" at bounding box center [266, 45] width 124 height 27
type input "[PHONE_NUMBER]"
click at [683, 394] on button "Create Guardian" at bounding box center [673, 392] width 76 height 27
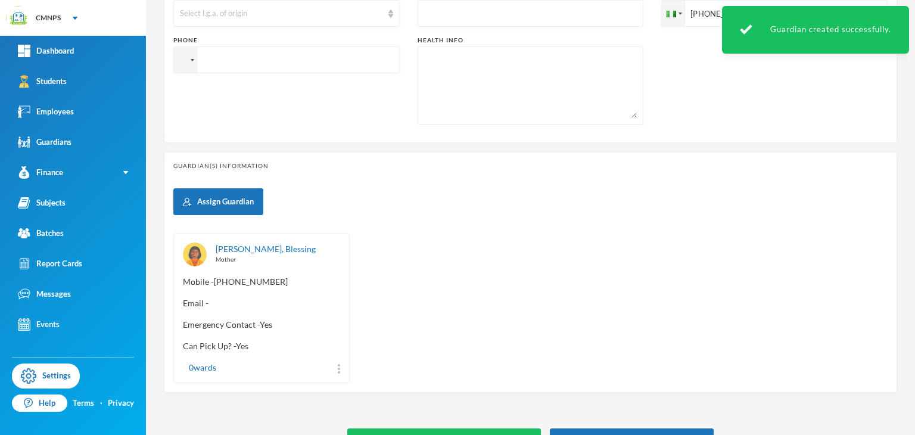
scroll to position [449, 0]
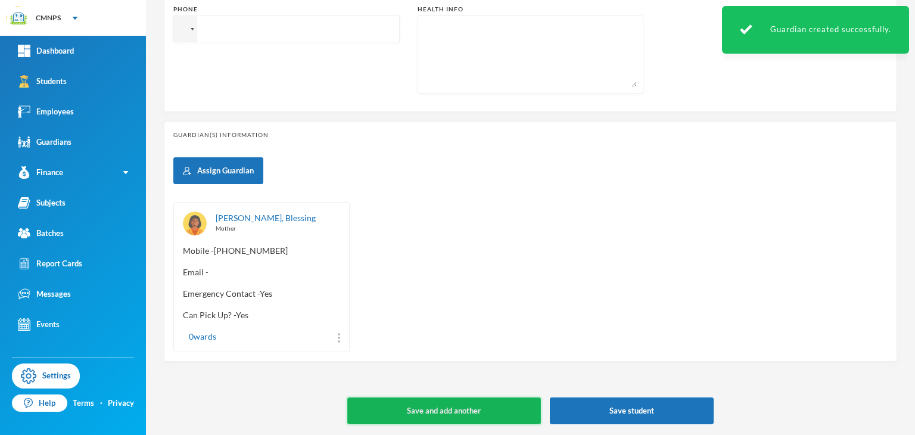
click at [510, 413] on button "Save and add another" at bounding box center [444, 410] width 194 height 27
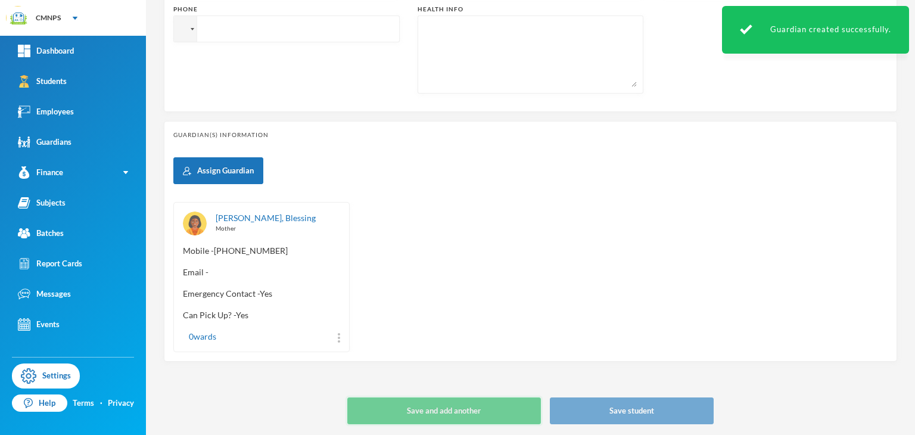
type input "[DATE]"
type input "+234"
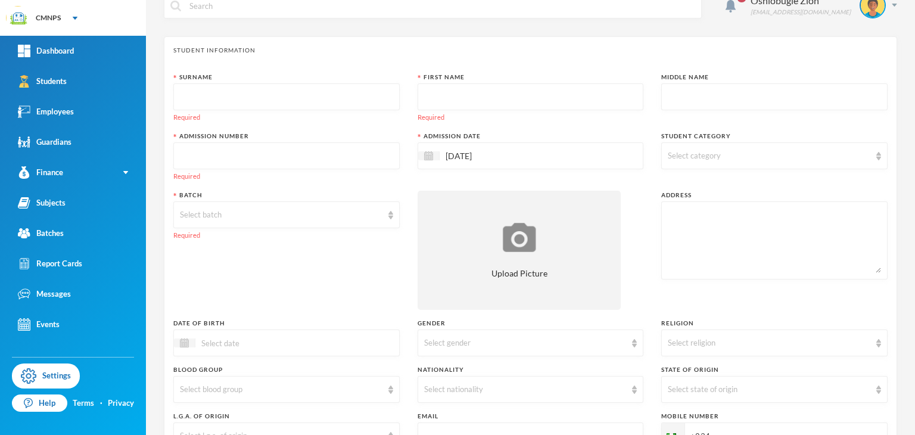
scroll to position [0, 0]
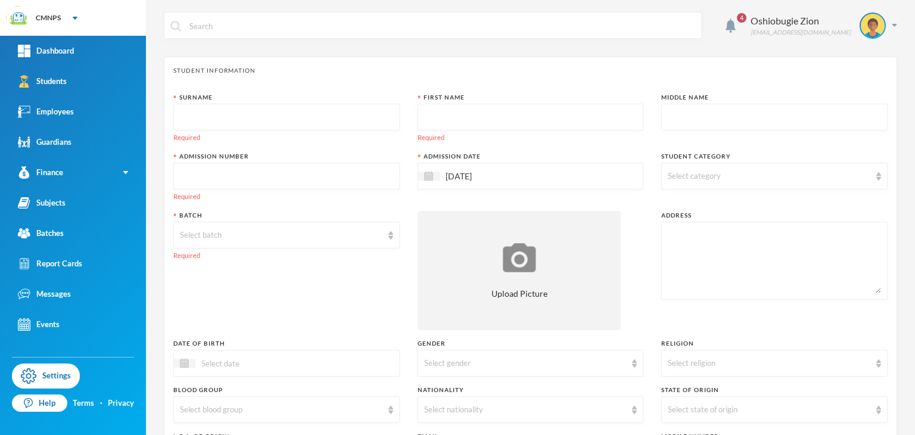
click at [365, 110] on input "text" at bounding box center [286, 117] width 213 height 27
type input "[DATE]"
click at [448, 117] on input "text" at bounding box center [530, 117] width 213 height 27
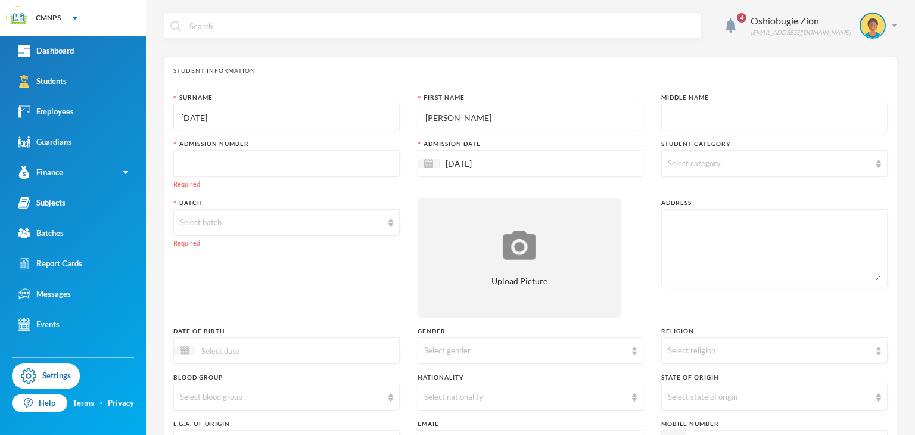
type input "[PERSON_NAME]"
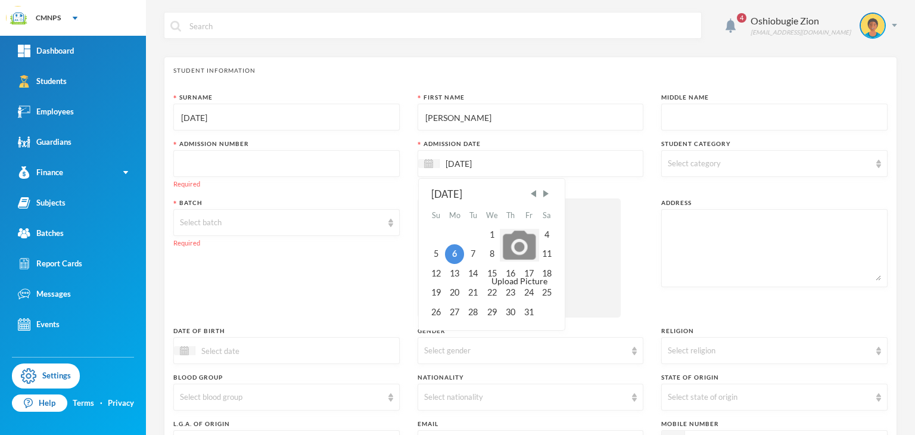
click at [450, 163] on input "[DATE]" at bounding box center [490, 164] width 100 height 14
click at [462, 163] on input "[DATE]" at bounding box center [490, 164] width 100 height 14
type input "[DATE]"
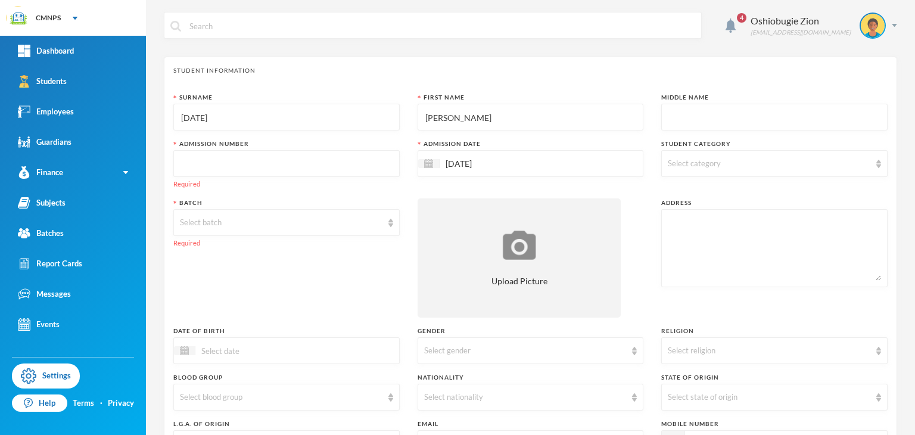
click at [690, 175] on div "Select category" at bounding box center [774, 163] width 226 height 27
drag, startPoint x: 696, startPoint y: 160, endPoint x: 685, endPoint y: 238, distance: 78.8
click at [685, 238] on div "Surname [DATE] First Name [PERSON_NAME] Middle Name Admission Number Required A…" at bounding box center [530, 328] width 714 height 471
click at [685, 238] on textarea at bounding box center [774, 248] width 213 height 65
click at [191, 163] on input "text" at bounding box center [286, 164] width 213 height 27
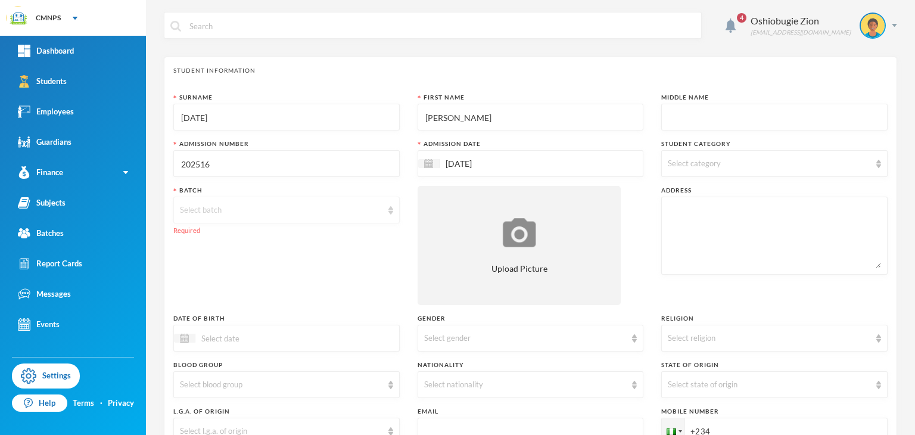
type input "202516"
click at [193, 211] on div "Select batch" at bounding box center [281, 210] width 203 height 12
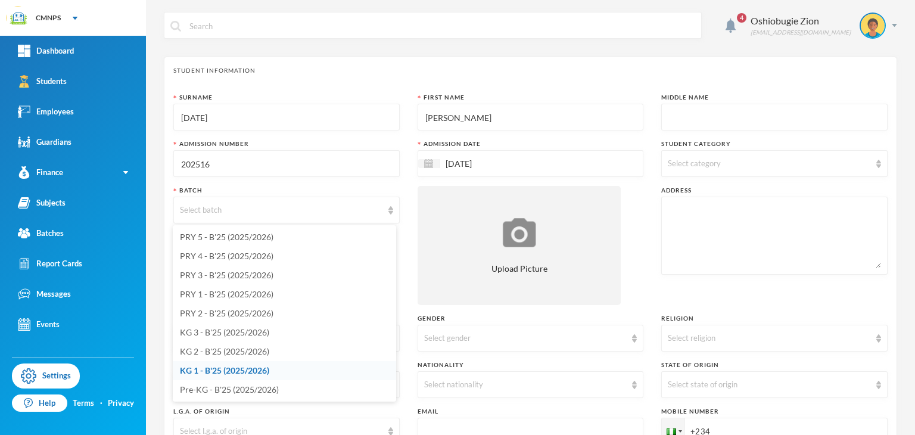
click at [216, 369] on span "KG 1 - B'25 (2025/2026)" at bounding box center [224, 370] width 89 height 10
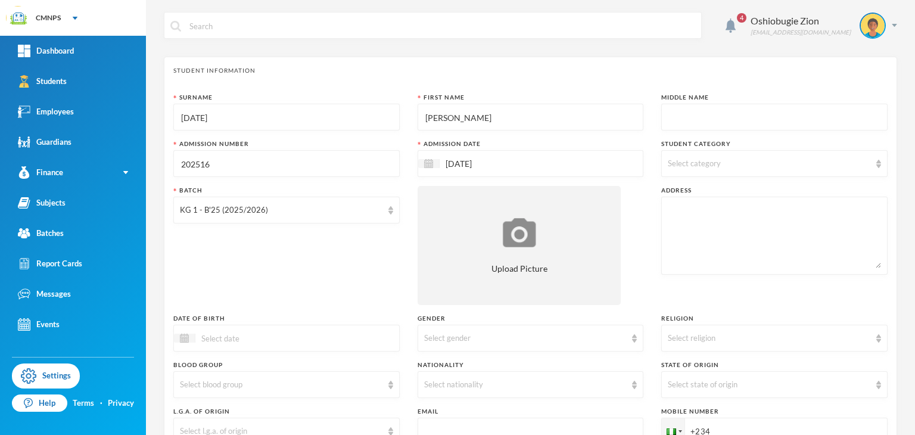
click at [694, 226] on textarea at bounding box center [774, 235] width 213 height 65
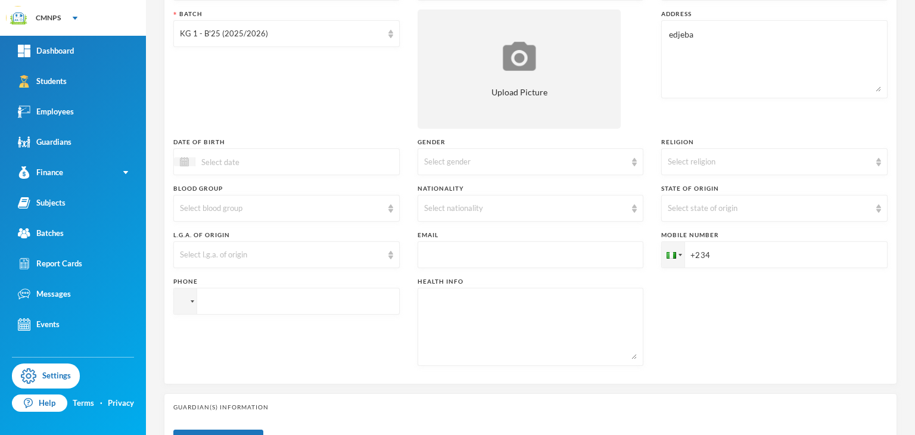
scroll to position [162, 0]
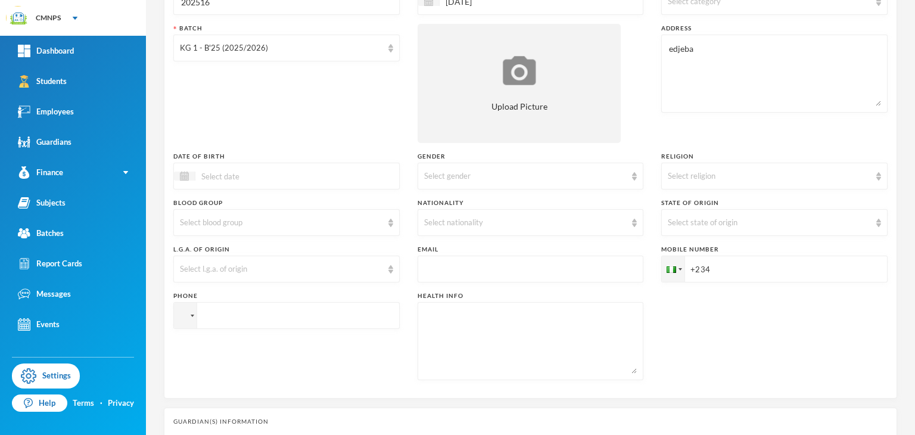
type textarea "edjeba"
click at [263, 164] on div at bounding box center [286, 176] width 226 height 27
type input "7"
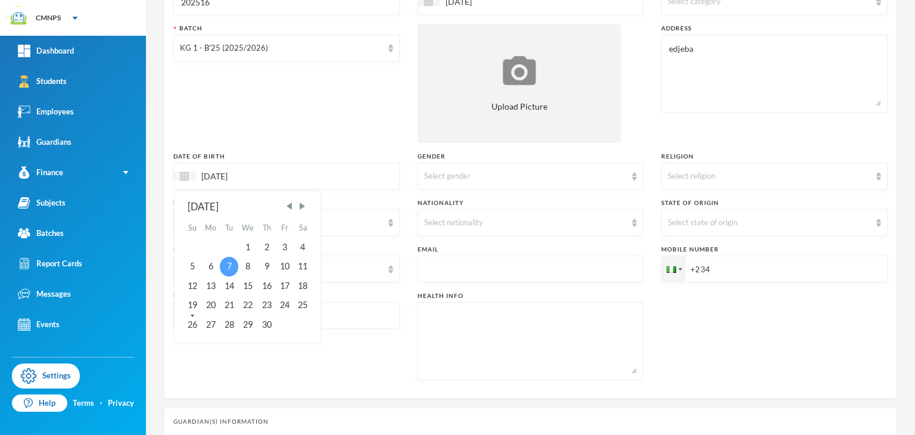
type input "[DATE]"
click at [229, 273] on div "7" at bounding box center [229, 266] width 18 height 19
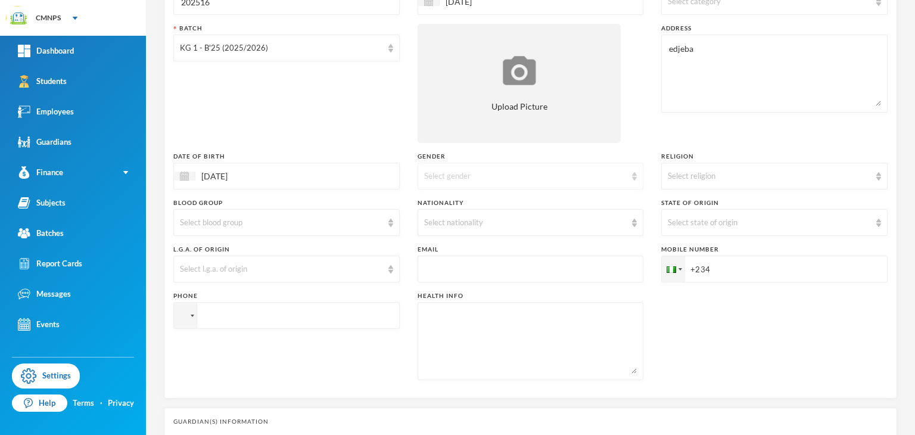
click at [472, 184] on div "Select gender" at bounding box center [531, 176] width 226 height 27
click at [474, 200] on li "[DEMOGRAPHIC_DATA]" at bounding box center [525, 203] width 223 height 19
click at [471, 214] on div "Select nationality" at bounding box center [531, 222] width 226 height 27
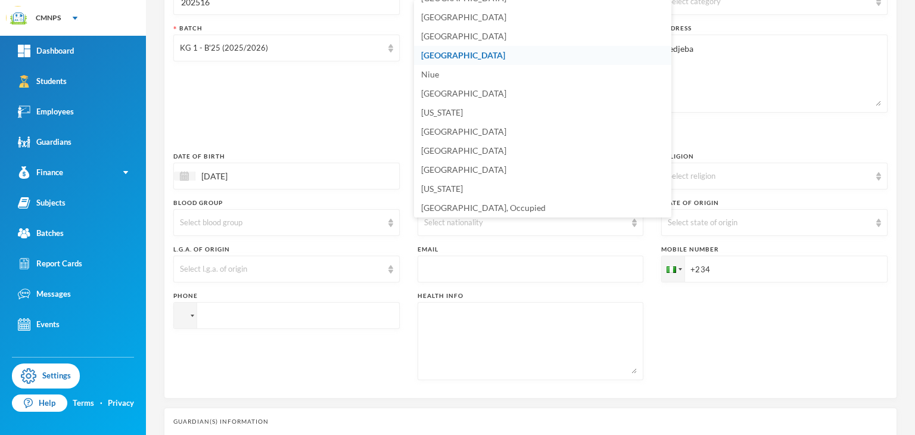
click at [485, 48] on li "[GEOGRAPHIC_DATA]" at bounding box center [542, 55] width 257 height 19
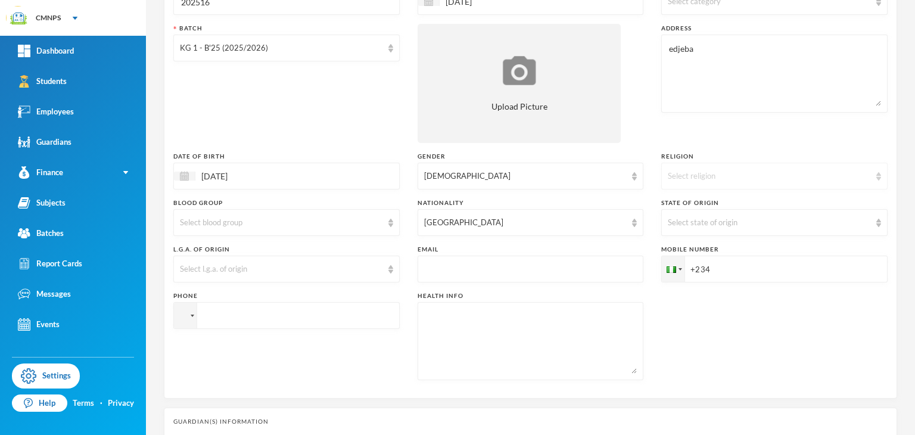
click at [685, 169] on div "Select religion" at bounding box center [774, 176] width 226 height 27
click at [679, 194] on li "[DEMOGRAPHIC_DATA]" at bounding box center [766, 203] width 223 height 19
click at [687, 226] on div "Select state of origin" at bounding box center [769, 223] width 203 height 12
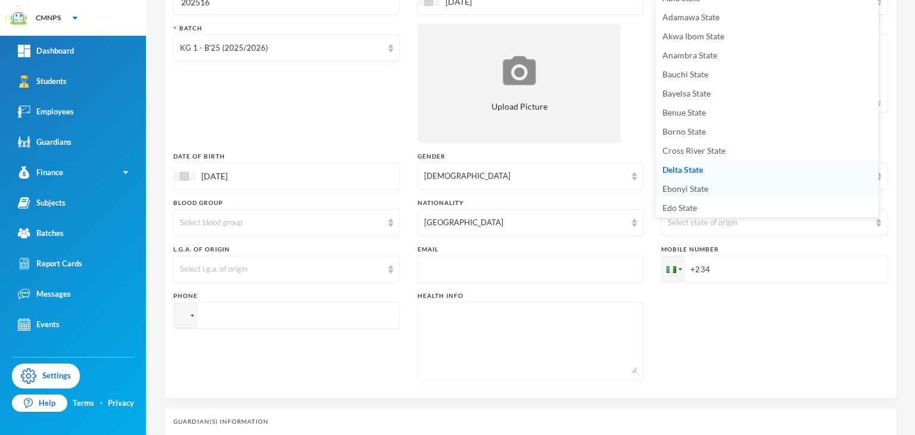
scroll to position [52, 0]
click at [686, 129] on span "Delta State" at bounding box center [682, 131] width 41 height 10
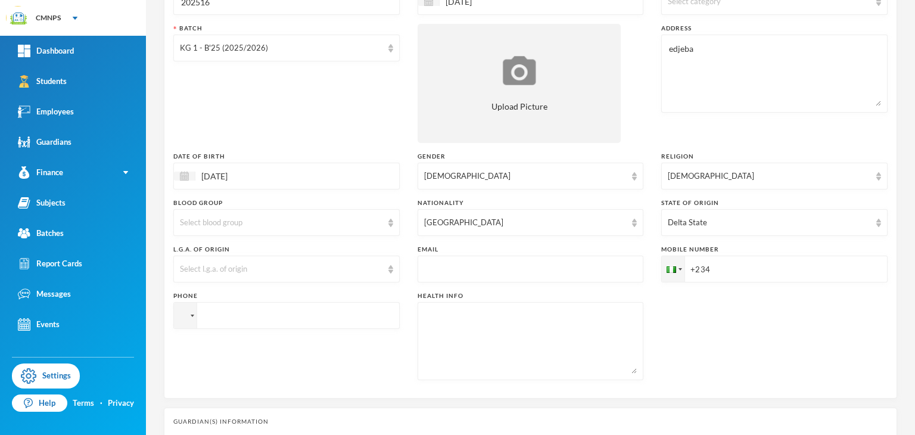
click at [718, 275] on input "+234" at bounding box center [774, 269] width 226 height 27
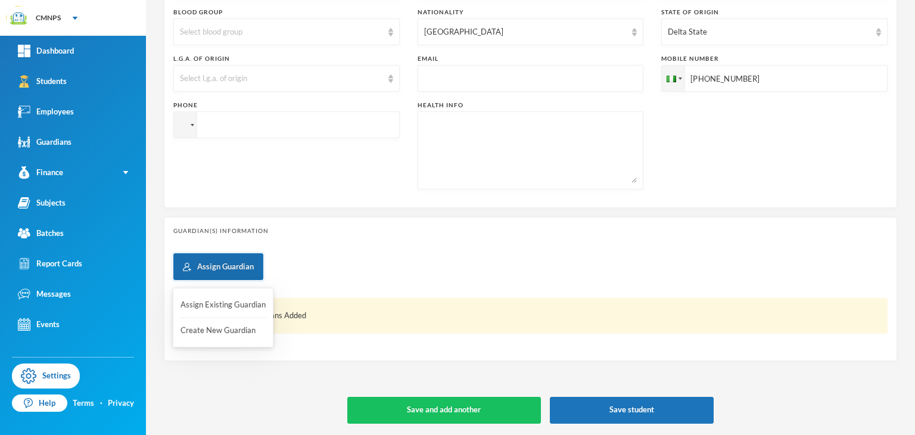
type input "[PHONE_NUMBER]"
click at [235, 267] on button "Assign Guardian" at bounding box center [218, 266] width 90 height 27
click at [220, 329] on button "Create New Guardian" at bounding box center [223, 330] width 88 height 21
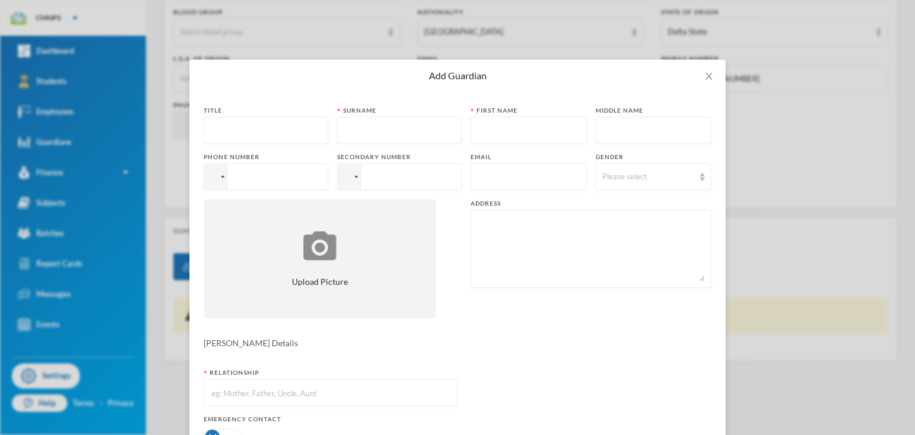
click at [239, 118] on input "text" at bounding box center [265, 130] width 111 height 27
type input "Miss"
click at [344, 139] on input "text" at bounding box center [399, 130] width 111 height 27
click at [477, 134] on input "text" at bounding box center [528, 130] width 103 height 27
type input "Happiness"
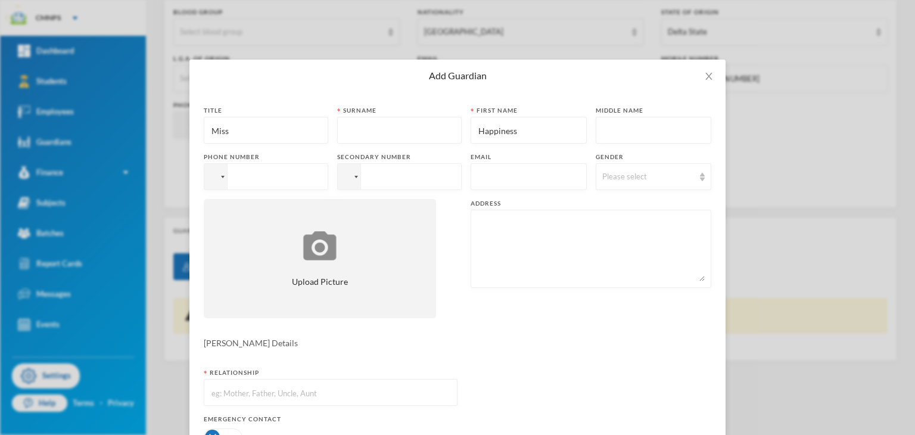
click at [388, 138] on input "text" at bounding box center [399, 130] width 111 height 27
type input "Godbless"
click at [642, 186] on div "Please select" at bounding box center [654, 176] width 116 height 27
click at [624, 220] on li "[DEMOGRAPHIC_DATA]" at bounding box center [646, 223] width 120 height 19
click at [407, 172] on input "tel" at bounding box center [399, 176] width 124 height 27
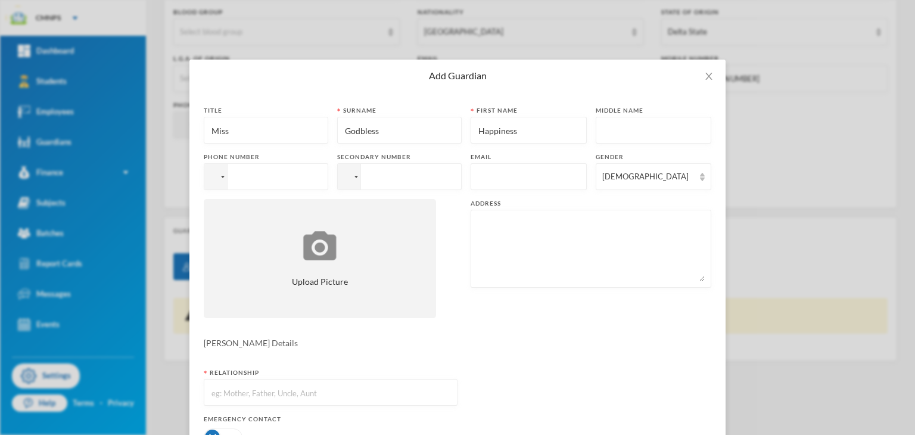
click at [252, 175] on input "tel" at bounding box center [266, 176] width 124 height 27
type input "[PHONE_NUMBER]"
click at [522, 245] on textarea at bounding box center [591, 248] width 228 height 65
type textarea "Edjeba"
click at [329, 401] on input "text" at bounding box center [330, 392] width 241 height 27
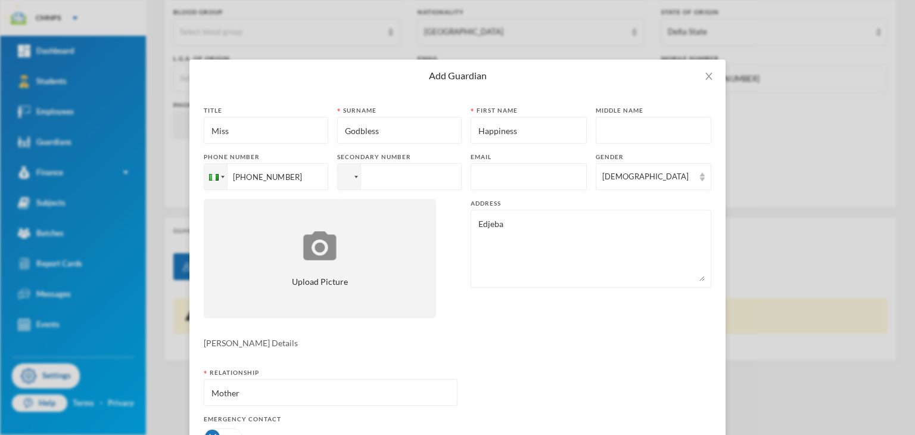
type input "Mother"
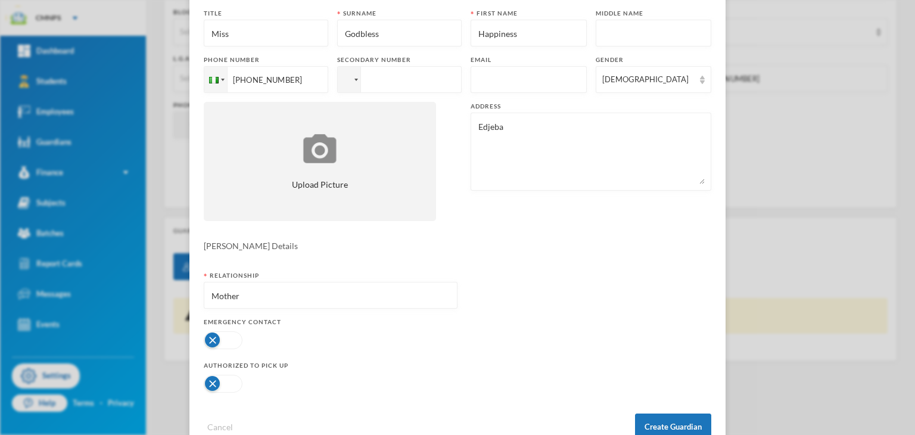
scroll to position [131, 0]
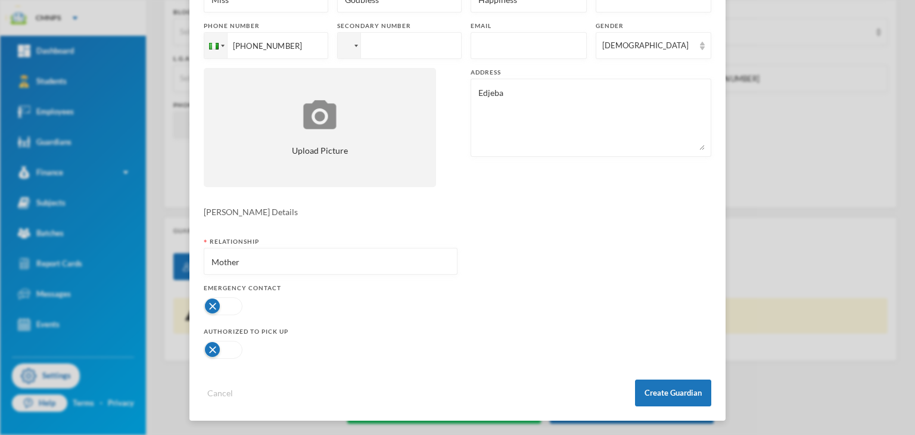
click at [207, 300] on button "button" at bounding box center [223, 306] width 39 height 18
click at [205, 354] on button "button" at bounding box center [223, 350] width 39 height 18
click at [658, 396] on button "Create Guardian" at bounding box center [673, 392] width 76 height 27
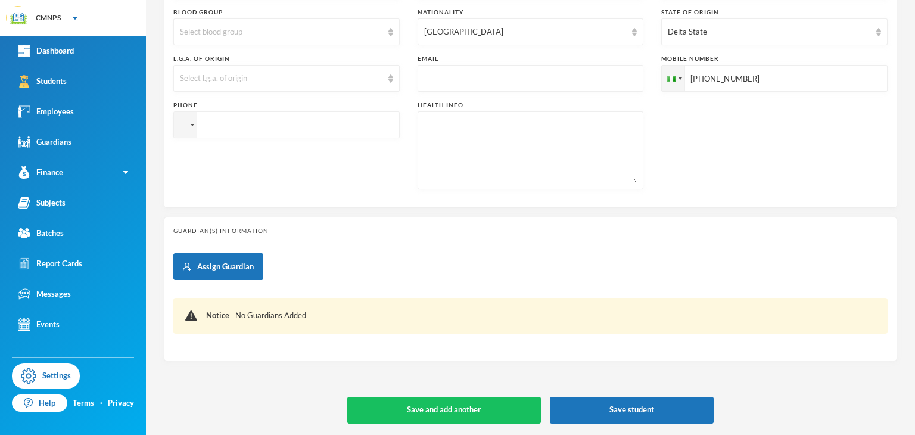
scroll to position [0, 0]
click at [514, 363] on div "Student Information Surname [DATE] First Name [PERSON_NAME] Middle Name Admissi…" at bounding box center [530, 64] width 733 height 720
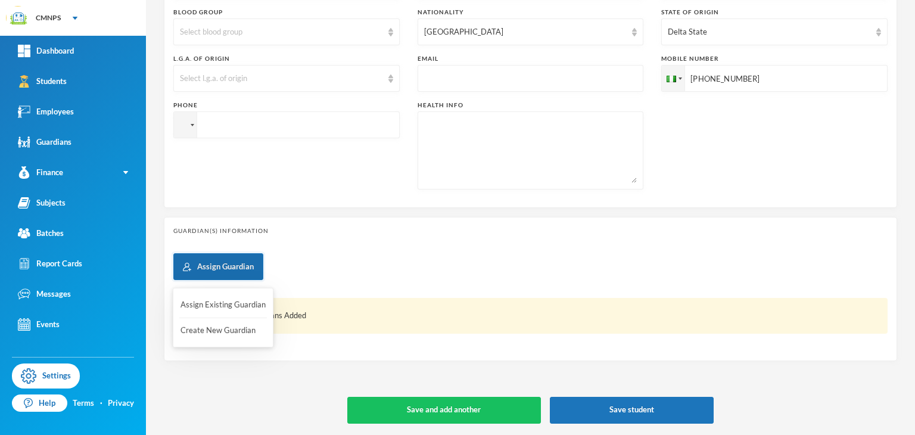
click at [203, 258] on button "Assign Guardian" at bounding box center [218, 266] width 90 height 27
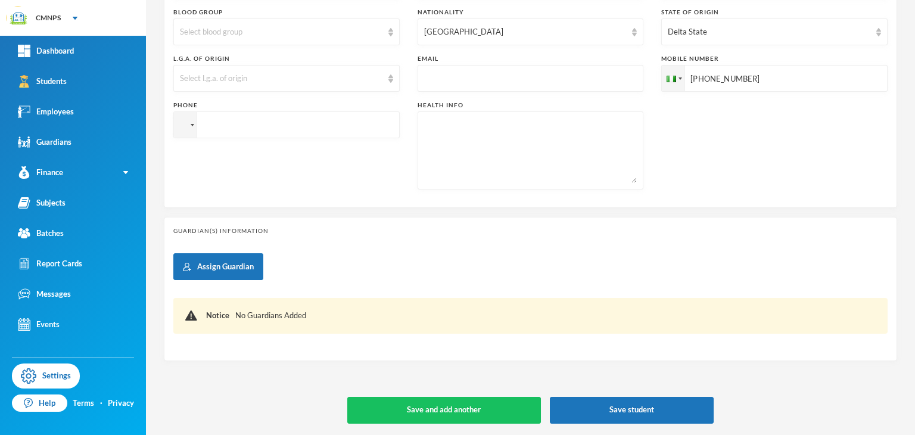
click at [733, 84] on input "[PHONE_NUMBER]" at bounding box center [774, 78] width 226 height 27
drag, startPoint x: 229, startPoint y: 276, endPoint x: 205, endPoint y: 329, distance: 57.6
click at [205, 329] on body "CMNPS Your Bluebic Account Clever Minds Nursery and Primary School Add a New Sc…" at bounding box center [457, 217] width 915 height 435
click at [205, 329] on button "Create New Guardian" at bounding box center [223, 330] width 88 height 21
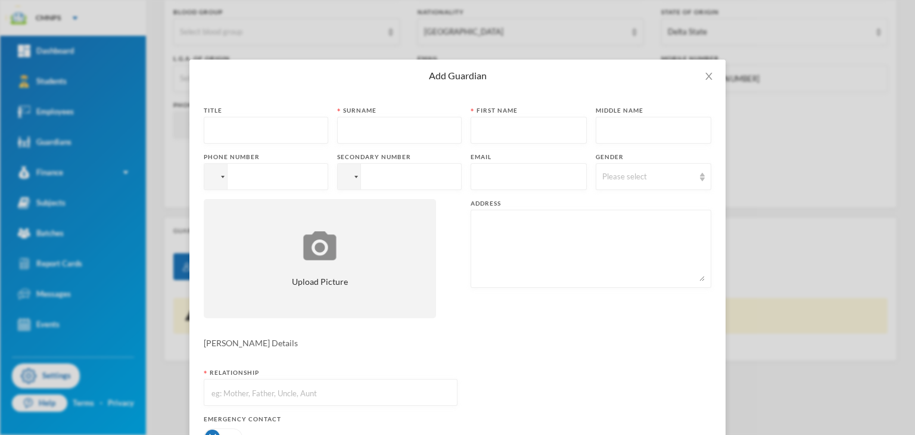
click at [269, 123] on input "text" at bounding box center [265, 130] width 111 height 27
type input "Miss"
click at [382, 139] on input "text" at bounding box center [399, 130] width 111 height 27
type input "Godbless"
click at [516, 132] on input "text" at bounding box center [528, 130] width 103 height 27
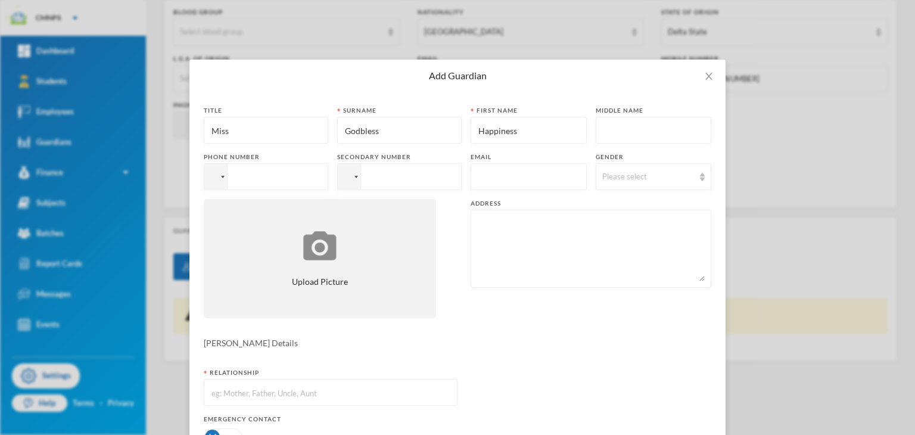
type input "Happiness"
click at [596, 163] on div "Gender Please select" at bounding box center [654, 171] width 116 height 38
click at [602, 175] on div "Please select" at bounding box center [648, 177] width 92 height 12
click at [602, 218] on span "[DEMOGRAPHIC_DATA]" at bounding box center [640, 223] width 94 height 10
click at [256, 180] on input "tel" at bounding box center [266, 176] width 124 height 27
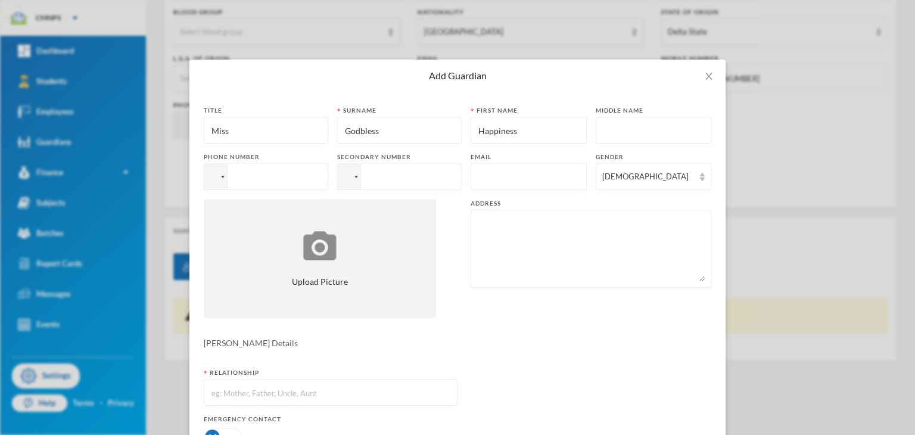
paste input "[PHONE_NUMBER]"
type input "[PHONE_NUMBER]"
click at [524, 253] on textarea at bounding box center [591, 248] width 228 height 65
type textarea "Edjeba"
click at [356, 398] on input "text" at bounding box center [330, 392] width 241 height 27
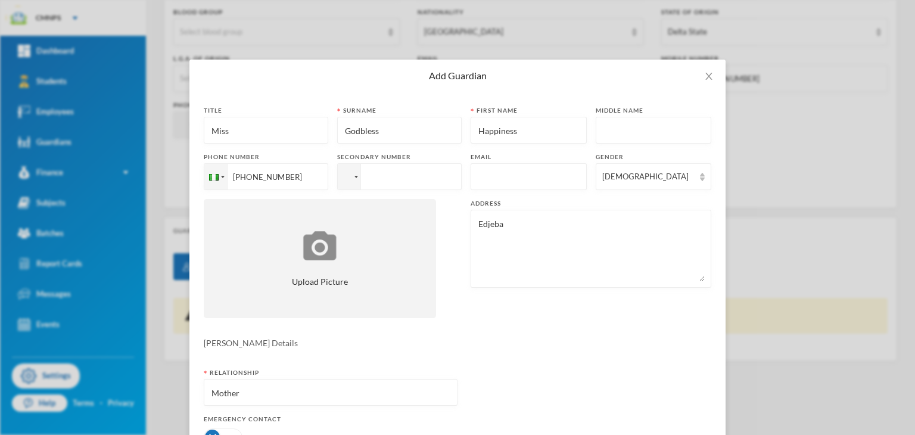
type input "Mother"
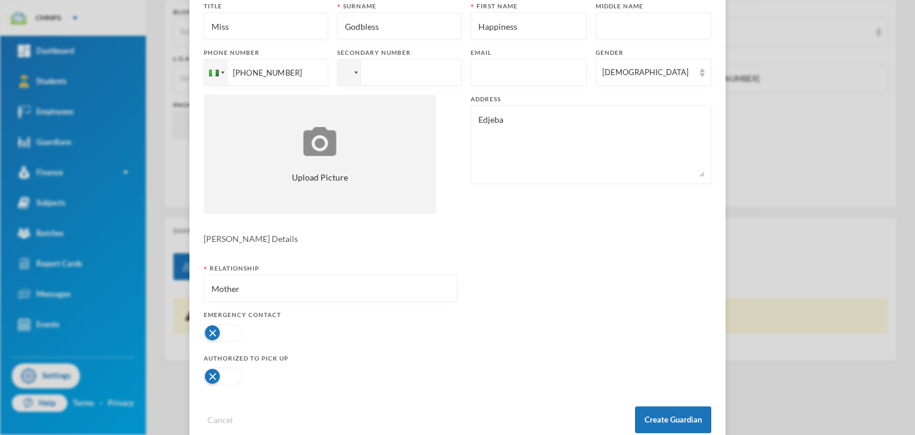
scroll to position [131, 0]
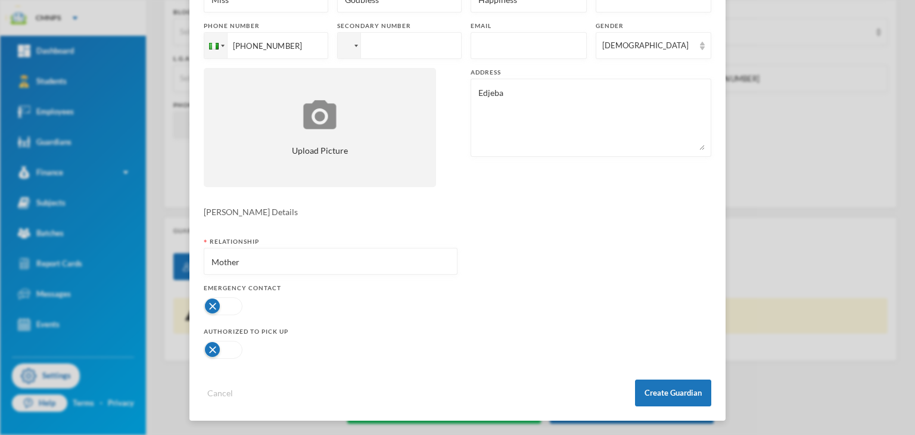
click at [226, 313] on button "button" at bounding box center [223, 306] width 39 height 18
click at [219, 347] on button "button" at bounding box center [223, 350] width 39 height 18
click at [647, 382] on button "Create Guardian" at bounding box center [673, 392] width 76 height 27
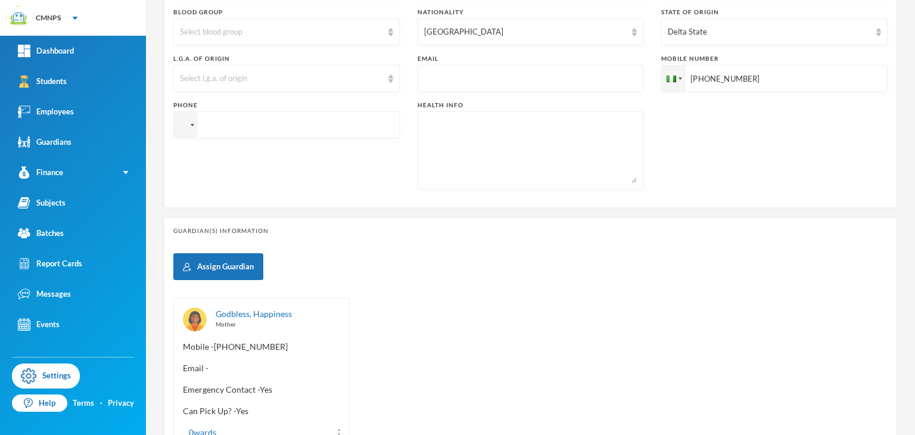
scroll to position [449, 0]
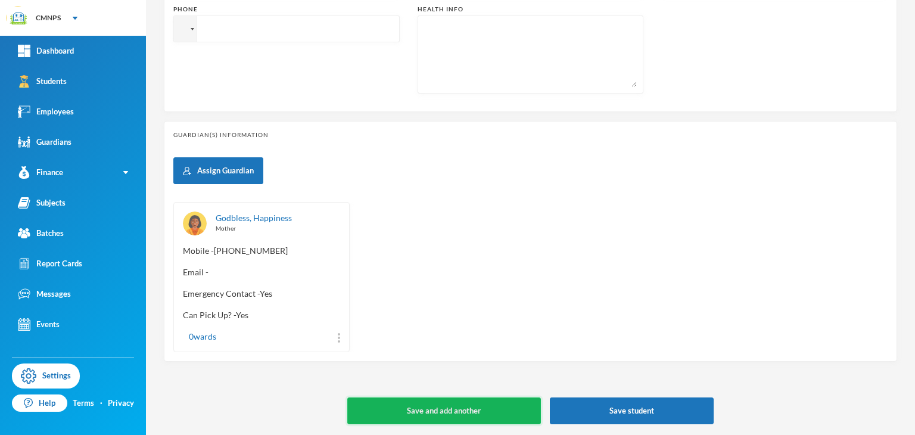
click at [398, 414] on button "Save and add another" at bounding box center [444, 410] width 194 height 27
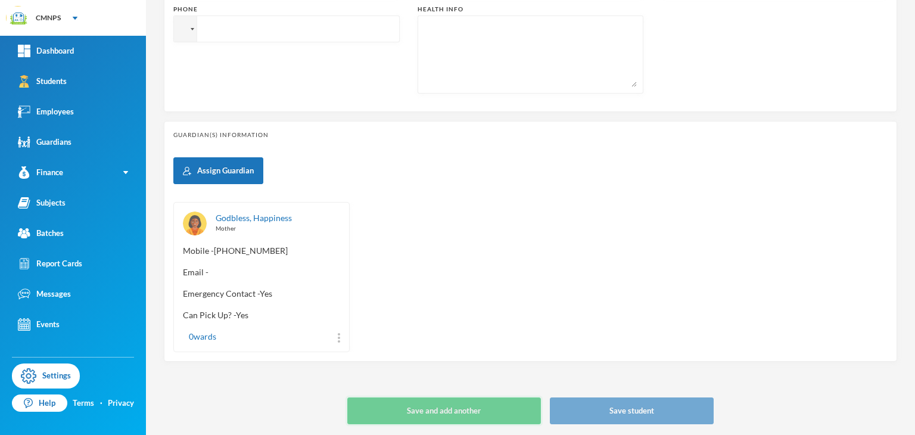
type input "[DATE]"
type input "+234"
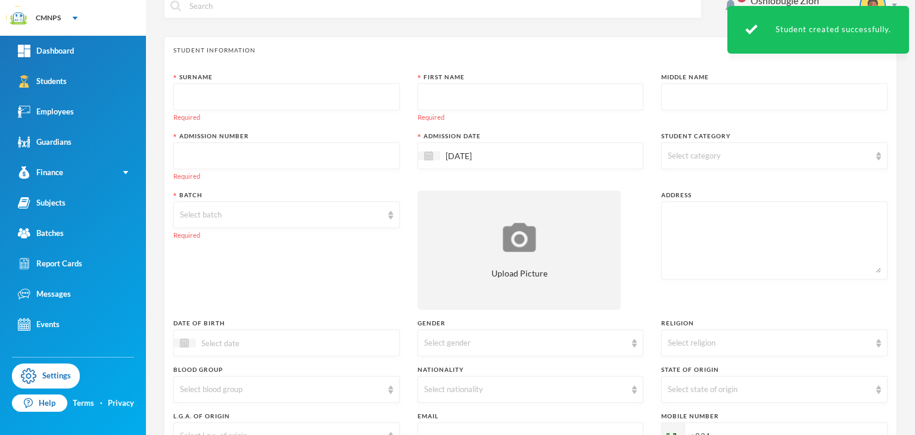
scroll to position [0, 0]
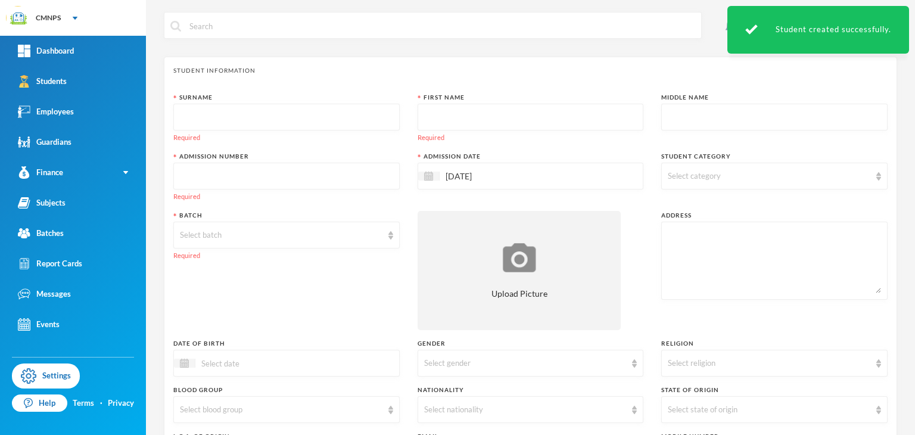
click at [266, 127] on input "text" at bounding box center [286, 117] width 213 height 27
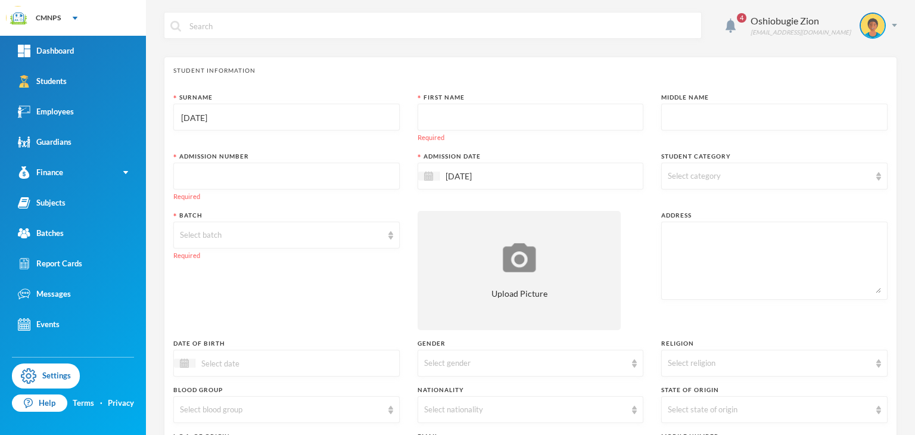
type input "[DATE]"
click at [428, 127] on input "text" at bounding box center [530, 117] width 213 height 27
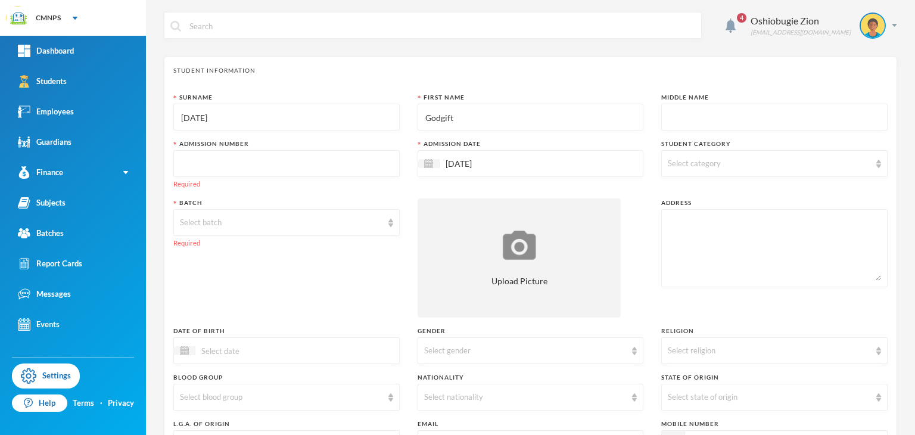
type input "Godgift"
click at [703, 111] on input "text" at bounding box center [774, 117] width 213 height 27
click at [675, 165] on span "Select category" at bounding box center [694, 163] width 53 height 10
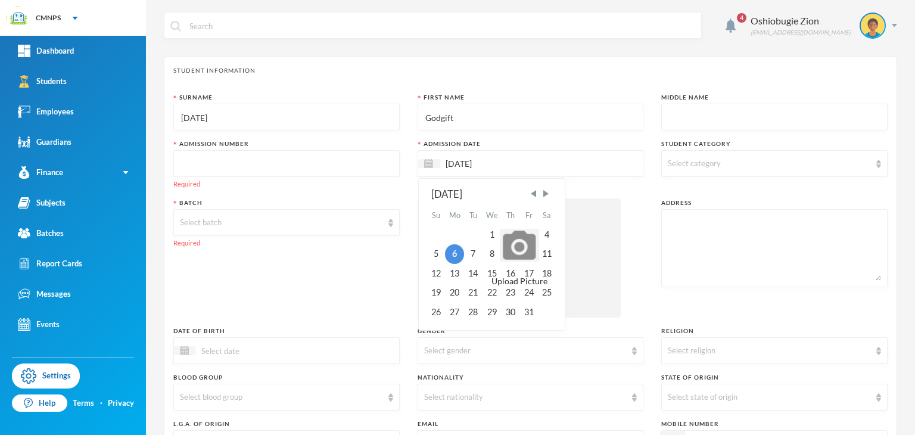
click at [464, 161] on input "[DATE]" at bounding box center [490, 164] width 100 height 14
type input "0"
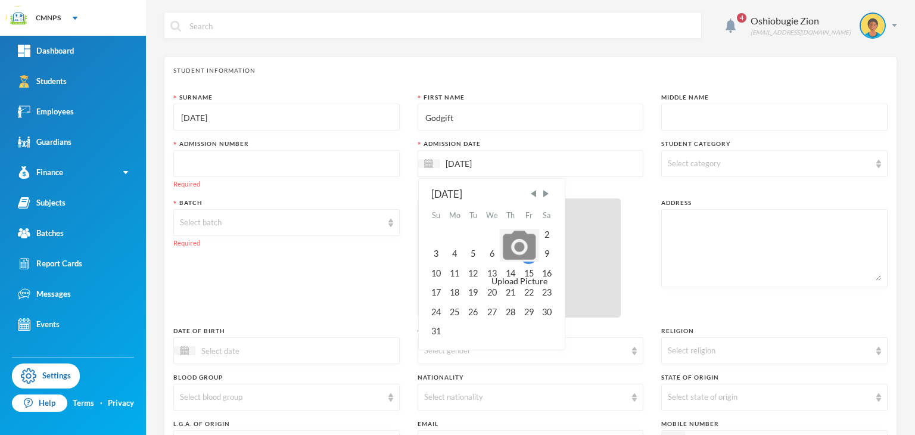
type input "[DATE]"
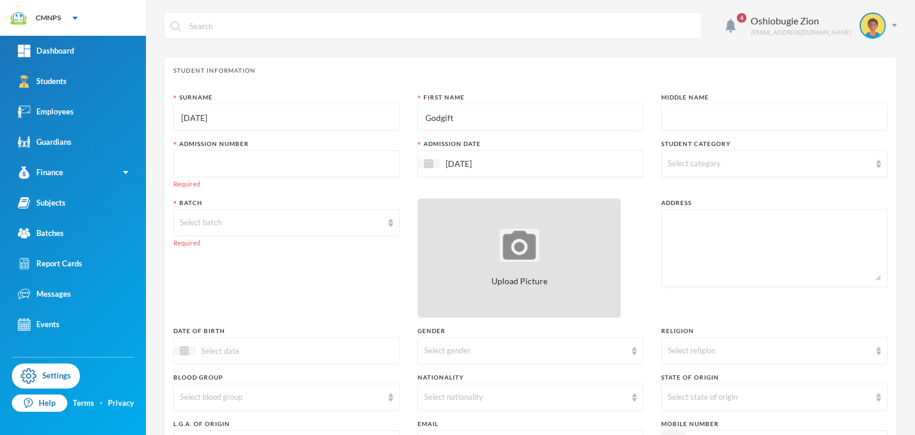
click at [531, 255] on img at bounding box center [519, 245] width 39 height 33
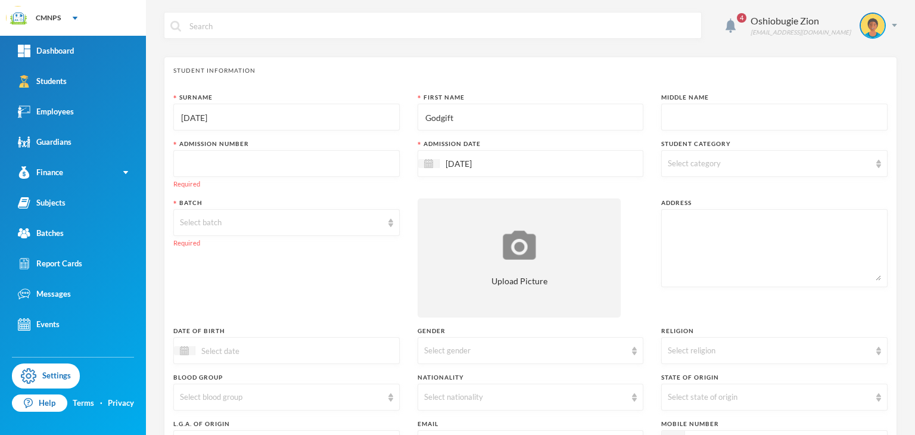
click at [217, 169] on input "text" at bounding box center [286, 164] width 213 height 27
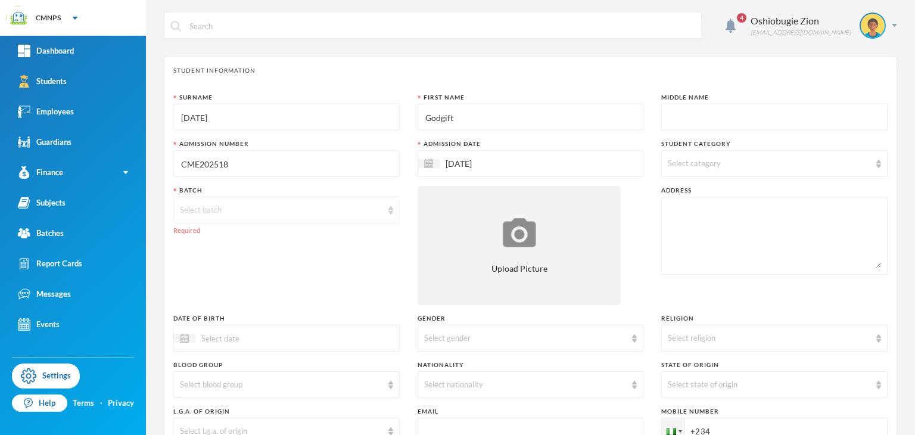
type input "CME202518"
click at [242, 209] on div "Select batch" at bounding box center [281, 210] width 203 height 12
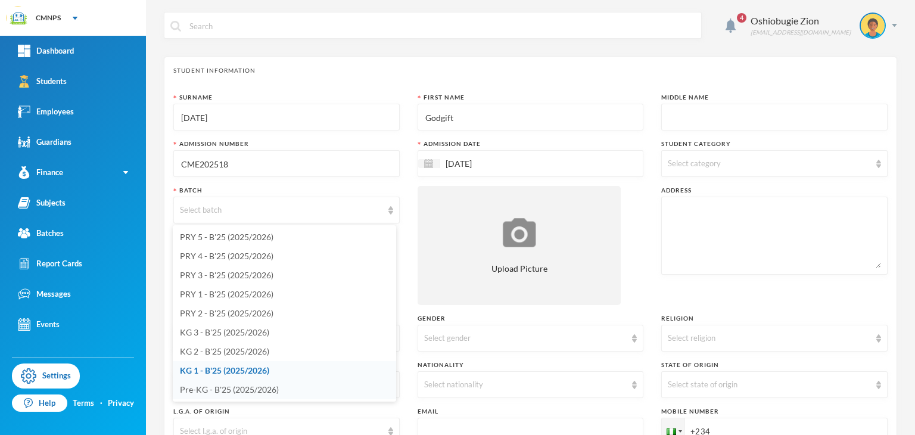
click at [197, 383] on li "Pre-KG - B'25 (2025/2026)" at bounding box center [284, 389] width 223 height 19
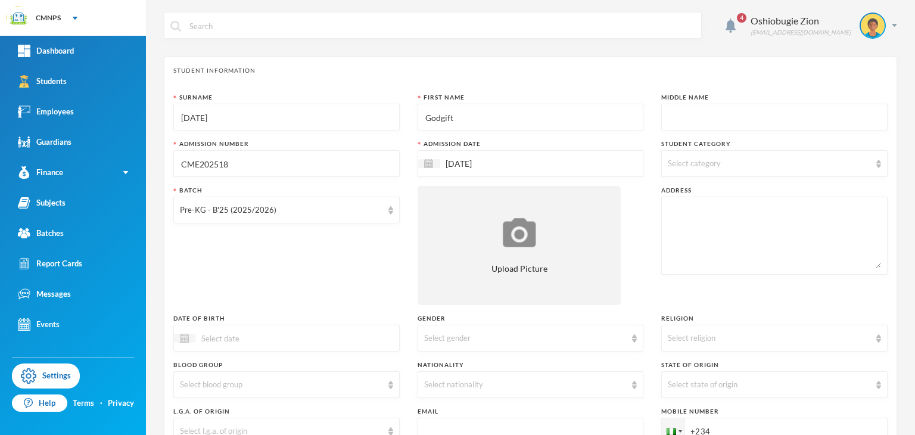
click at [697, 226] on textarea at bounding box center [774, 235] width 213 height 65
type textarea "edjeba"
click at [901, 294] on div "4 Oshiobugie Zion [EMAIL_ADDRESS][DOMAIN_NAME] Student Information Surname [DAT…" at bounding box center [530, 217] width 769 height 435
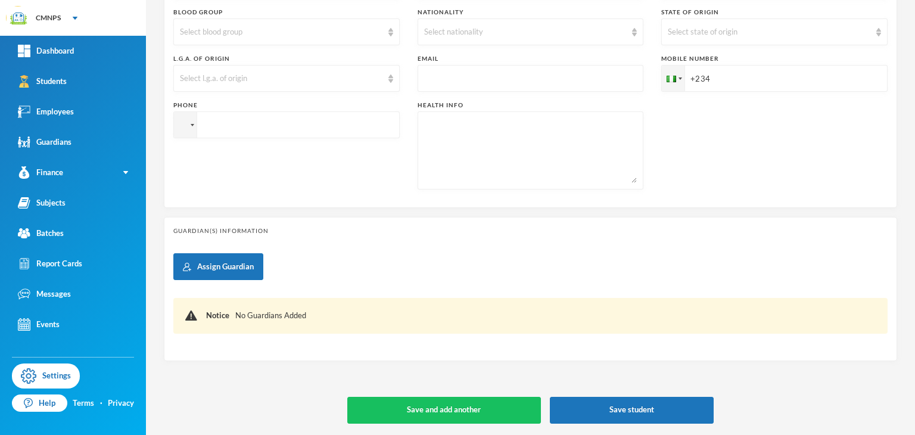
click at [901, 7] on div "4 Oshiobugie Zion [EMAIL_ADDRESS][DOMAIN_NAME] Student Information Surname [DAT…" at bounding box center [530, 217] width 769 height 435
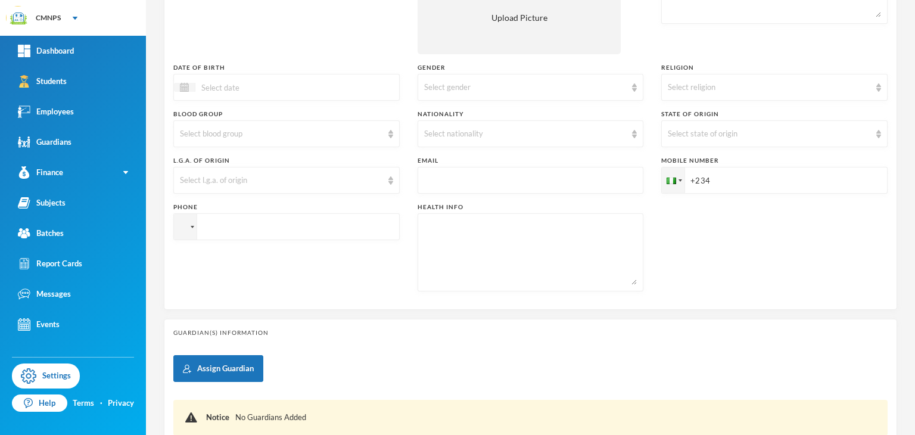
scroll to position [233, 0]
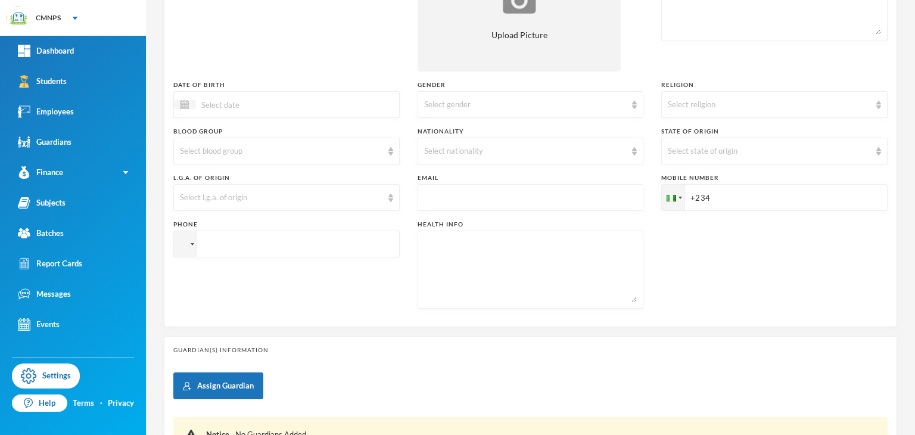
click at [716, 192] on input "+234" at bounding box center [774, 197] width 226 height 27
paste input "tel"
type input "+234"
click at [901, 139] on div "4 Oshiobugie Zion [EMAIL_ADDRESS][DOMAIN_NAME] Student Information Surname [DAT…" at bounding box center [530, 217] width 769 height 435
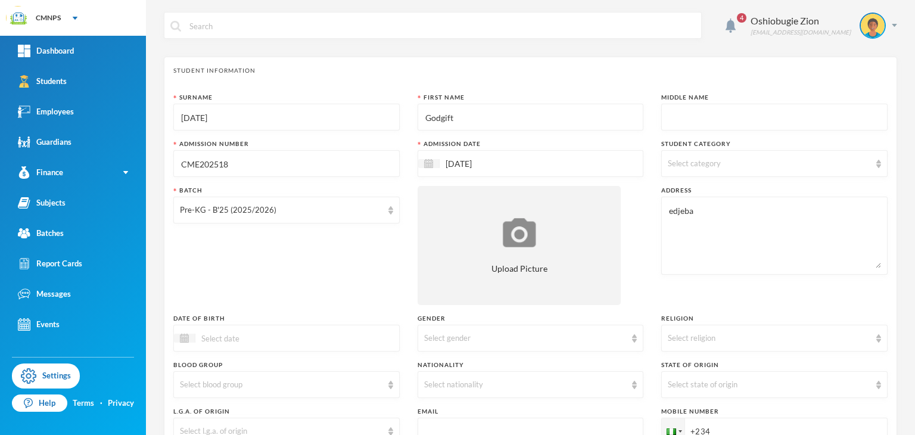
click at [263, 348] on div at bounding box center [286, 338] width 226 height 27
type input "2"
type input "02/12/02022"
click at [823, 340] on div "Select religion" at bounding box center [769, 338] width 203 height 12
click at [770, 367] on li "[DEMOGRAPHIC_DATA]" at bounding box center [766, 365] width 223 height 19
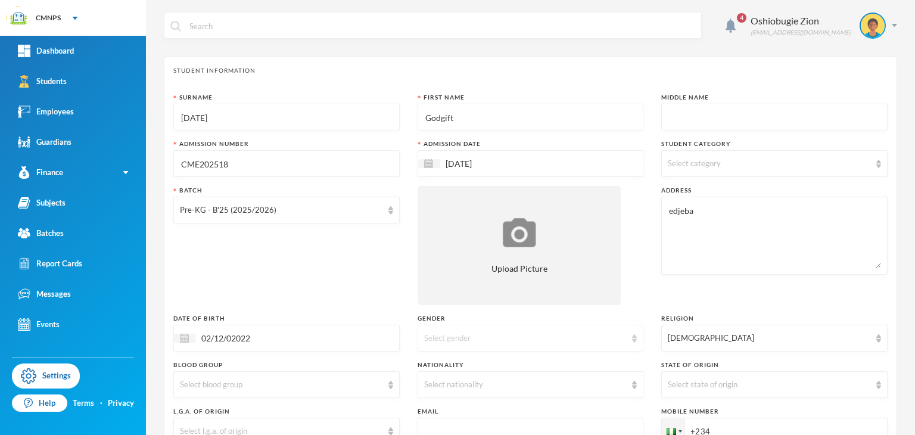
click at [581, 334] on div "Select gender" at bounding box center [525, 338] width 203 height 12
click at [513, 388] on li "[DEMOGRAPHIC_DATA]" at bounding box center [525, 384] width 223 height 19
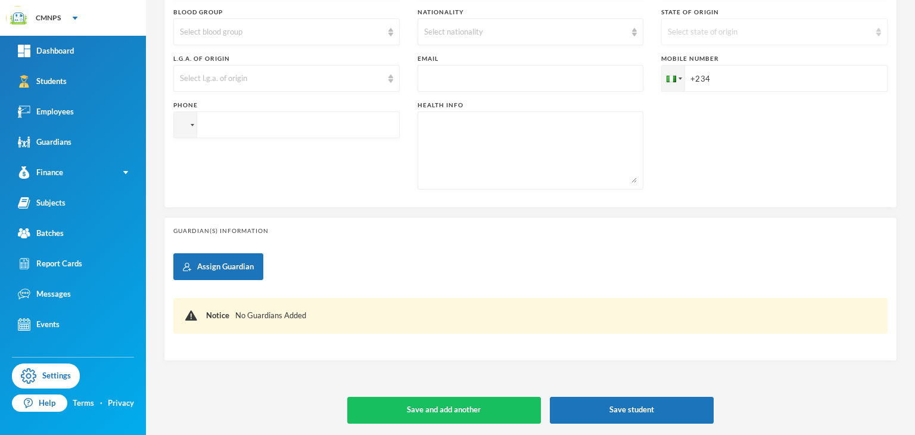
click at [801, 39] on div "Select state of origin" at bounding box center [774, 31] width 226 height 27
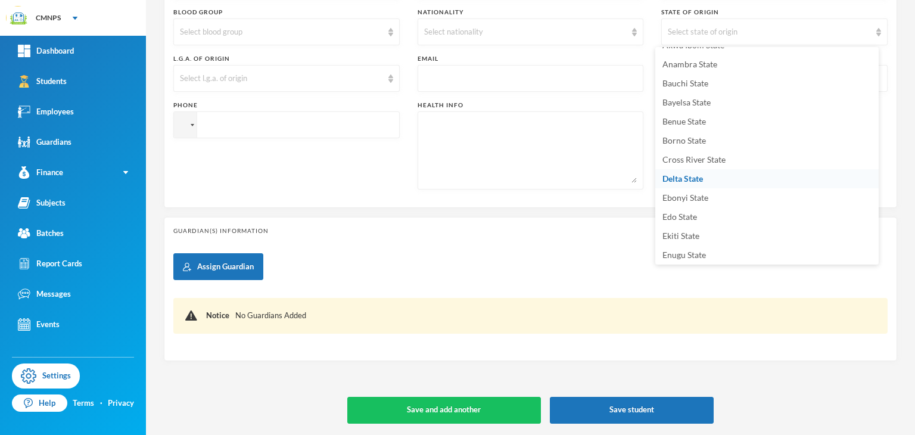
click at [690, 182] on span "Delta State" at bounding box center [682, 178] width 41 height 10
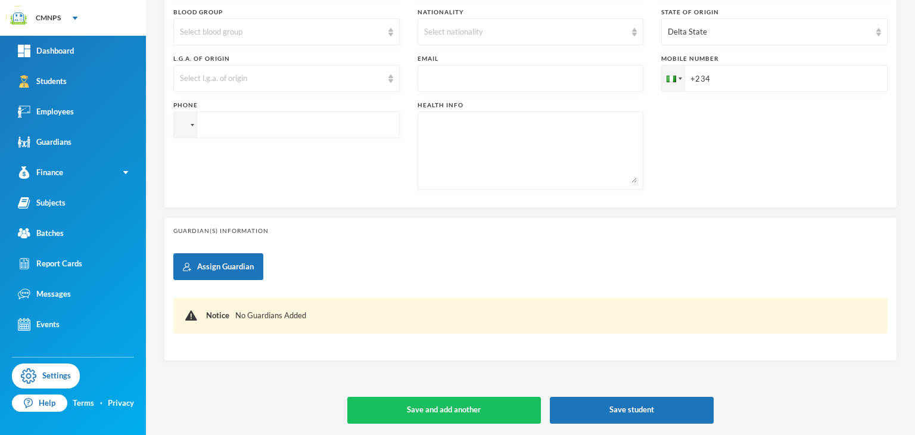
click at [712, 86] on input "+234" at bounding box center [774, 78] width 226 height 27
type input "[PHONE_NUMBER]"
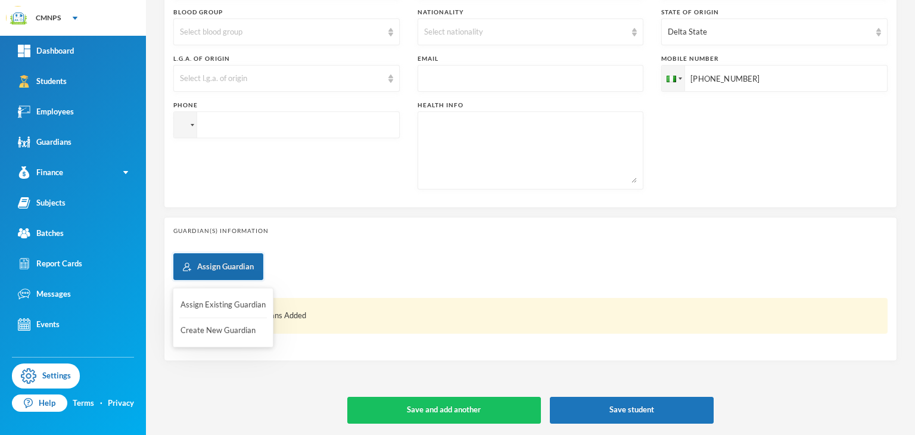
click at [236, 265] on button "Assign Guardian" at bounding box center [218, 266] width 90 height 27
click at [216, 298] on button "Assign Existing Guardian" at bounding box center [223, 304] width 88 height 21
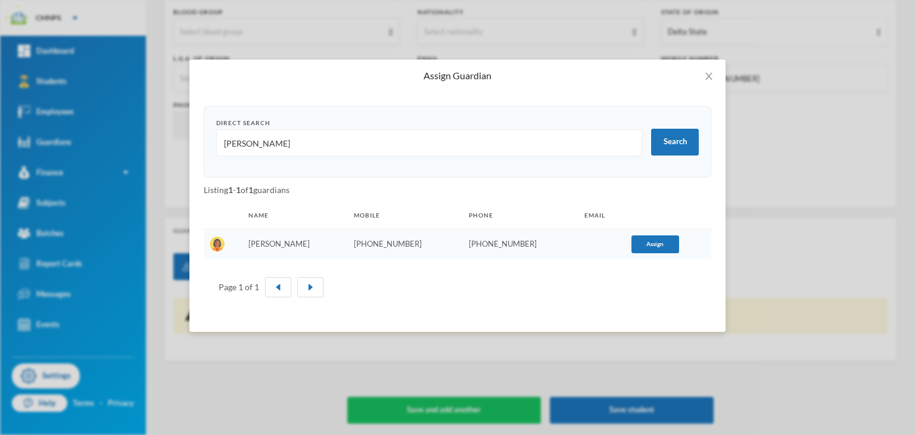
click at [326, 145] on input "[PERSON_NAME]" at bounding box center [429, 143] width 413 height 27
type input "j"
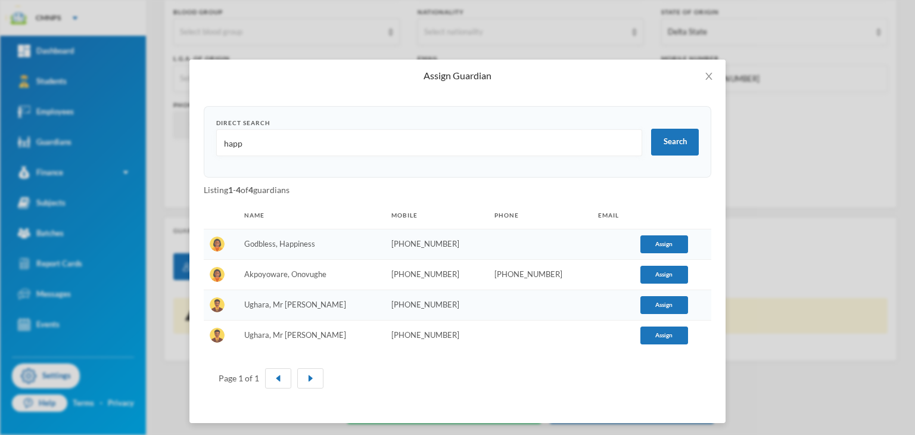
type input "happ"
click at [269, 253] on td "Godbless, Happiness" at bounding box center [311, 244] width 147 height 30
click at [670, 239] on button "Assign" at bounding box center [664, 244] width 48 height 18
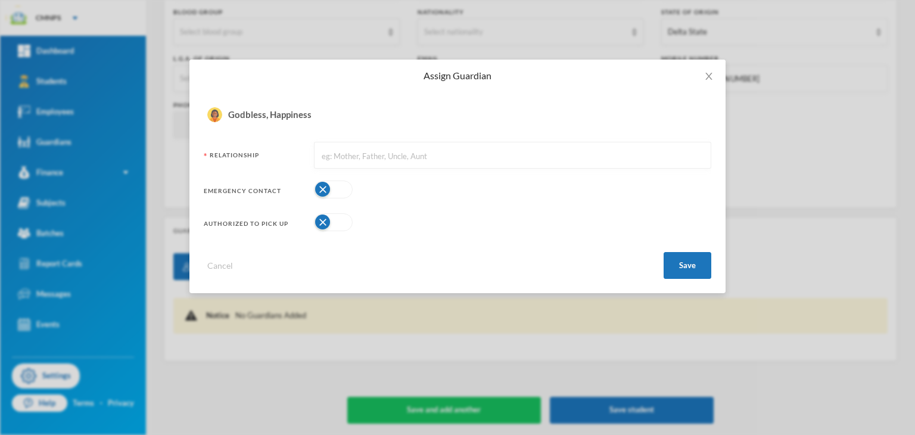
click at [505, 147] on input "text" at bounding box center [512, 155] width 384 height 27
type input "Mother"
click at [675, 260] on button "Save" at bounding box center [688, 265] width 48 height 27
click at [687, 262] on button "Save" at bounding box center [688, 265] width 48 height 27
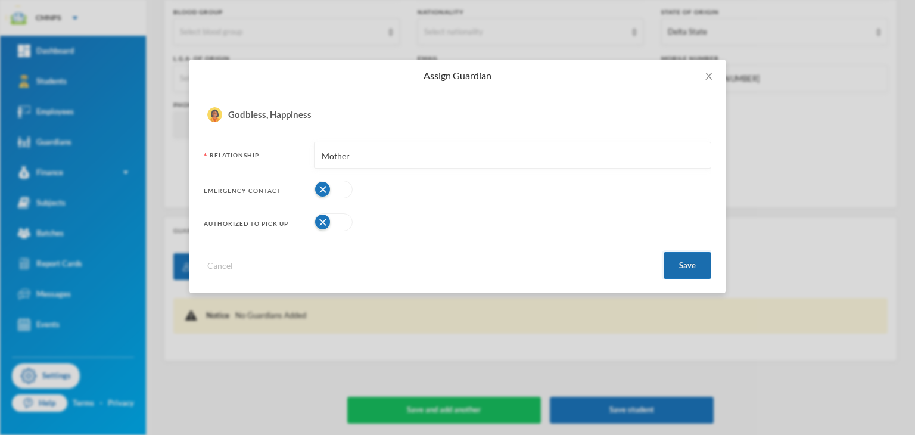
click at [687, 262] on button "Save" at bounding box center [688, 265] width 48 height 27
click at [337, 184] on button "button" at bounding box center [333, 189] width 39 height 18
drag, startPoint x: 713, startPoint y: 277, endPoint x: 700, endPoint y: 268, distance: 15.9
click at [700, 268] on div "Direct Search happ Search Listing 1 - 4 of 4 guardians Name Mobile Phone Email …" at bounding box center [457, 192] width 536 height 201
click at [700, 268] on button "Save" at bounding box center [688, 265] width 48 height 27
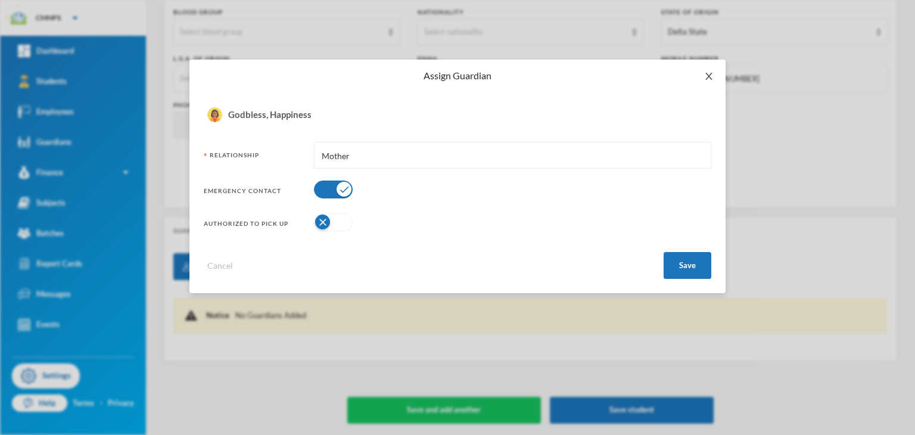
click at [708, 71] on icon "icon: close" at bounding box center [709, 76] width 10 height 10
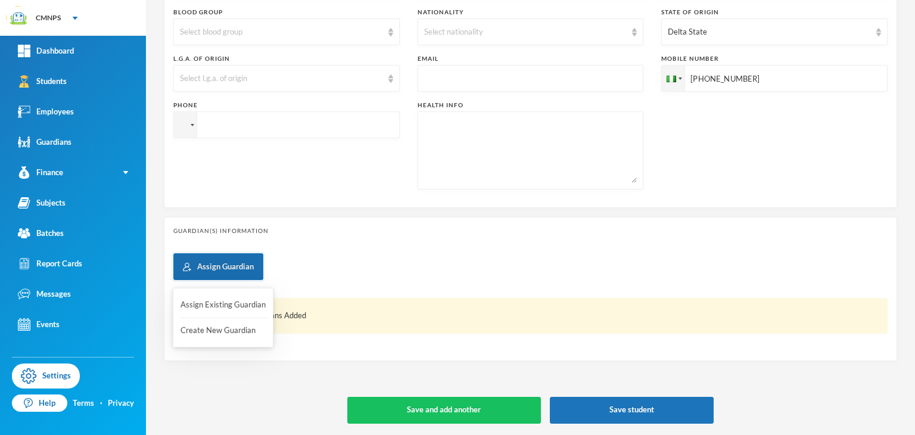
click at [245, 258] on button "Assign Guardian" at bounding box center [218, 266] width 90 height 27
click at [211, 325] on button "Create New Guardian" at bounding box center [223, 330] width 88 height 21
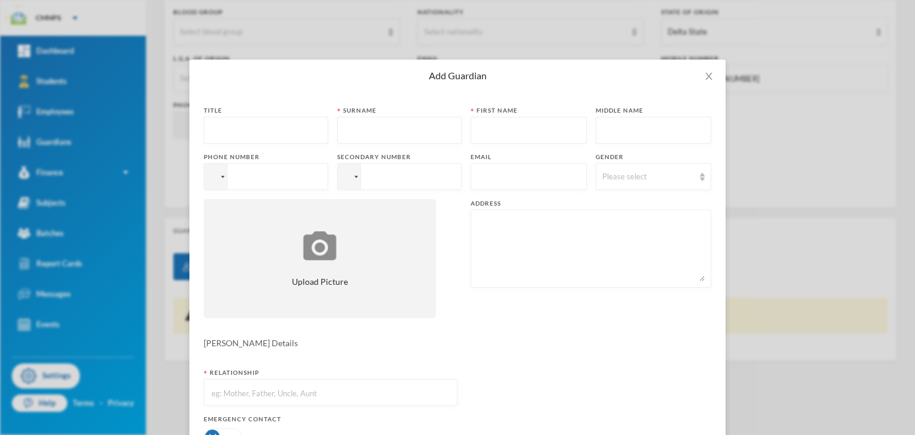
click at [286, 121] on input "text" at bounding box center [265, 130] width 111 height 27
type input "m"
type input "Miss"
click at [344, 129] on input "text" at bounding box center [399, 130] width 111 height 27
type input "Godbless"
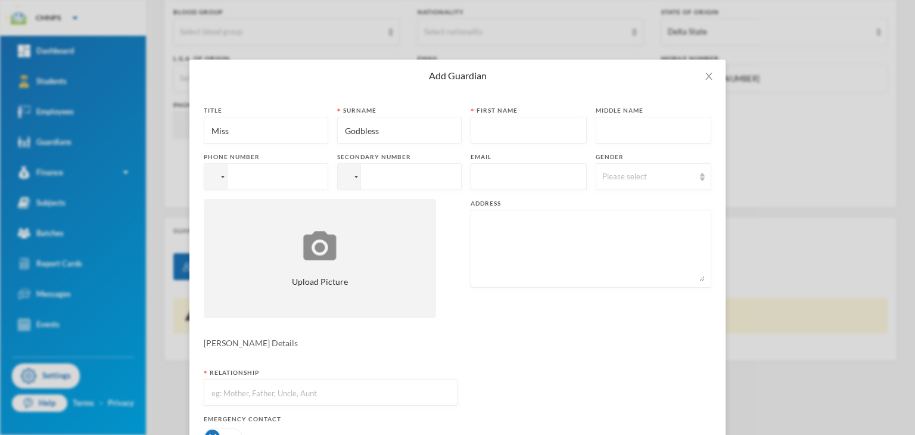
click at [477, 136] on input "text" at bounding box center [528, 130] width 103 height 27
type input "Hapiness"
click at [596, 164] on div "Please select" at bounding box center [654, 176] width 116 height 27
click at [610, 219] on span "[DEMOGRAPHIC_DATA]" at bounding box center [640, 223] width 94 height 10
click at [315, 170] on input "tel" at bounding box center [266, 176] width 124 height 27
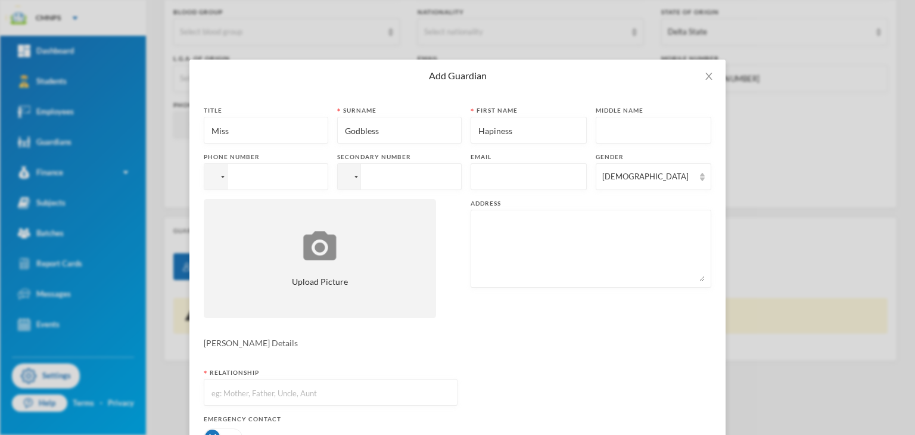
paste input "[PHONE_NUMBER]"
type input "[PHONE_NUMBER]"
click at [279, 397] on input "text" at bounding box center [330, 392] width 241 height 27
type input "Mother"
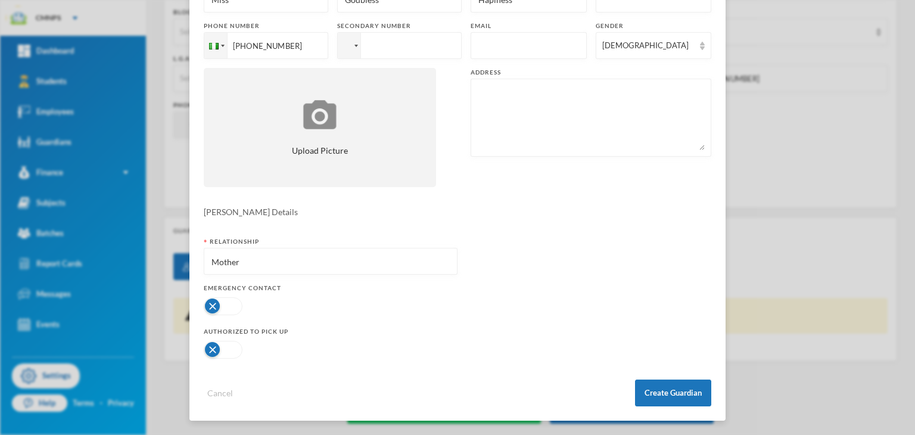
click at [220, 303] on button "button" at bounding box center [223, 306] width 39 height 18
click at [224, 351] on button "button" at bounding box center [223, 350] width 39 height 18
click at [696, 401] on button "Create Guardian" at bounding box center [673, 392] width 76 height 27
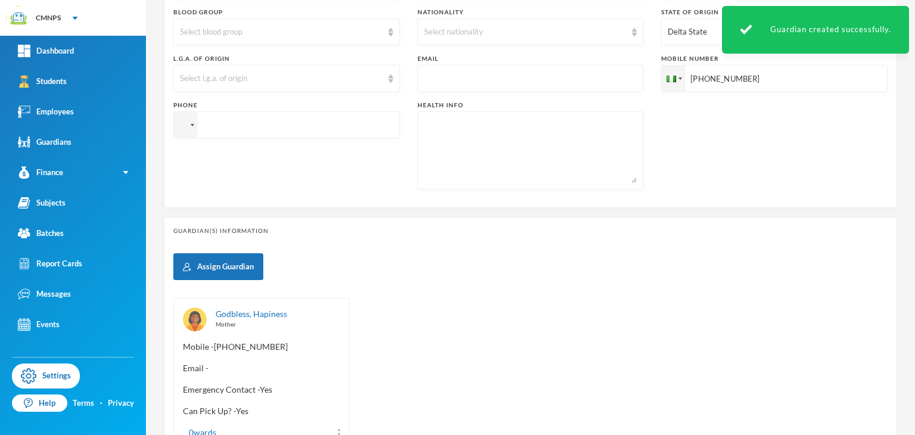
scroll to position [449, 0]
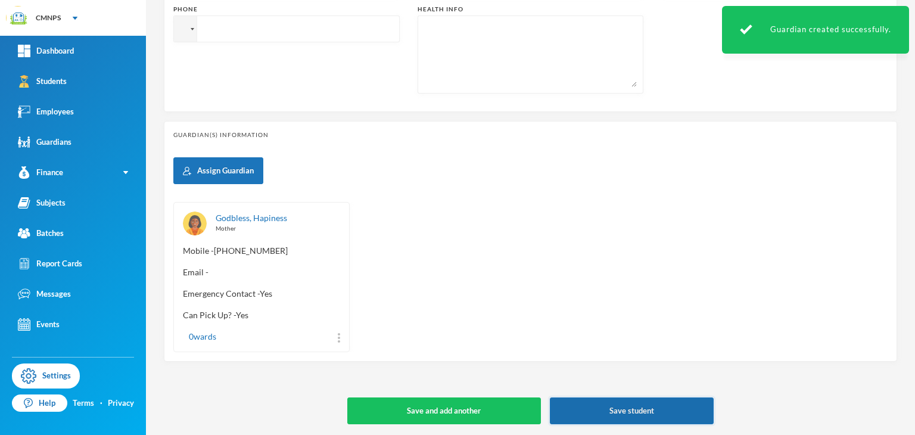
click at [597, 409] on button "Save student" at bounding box center [632, 410] width 164 height 27
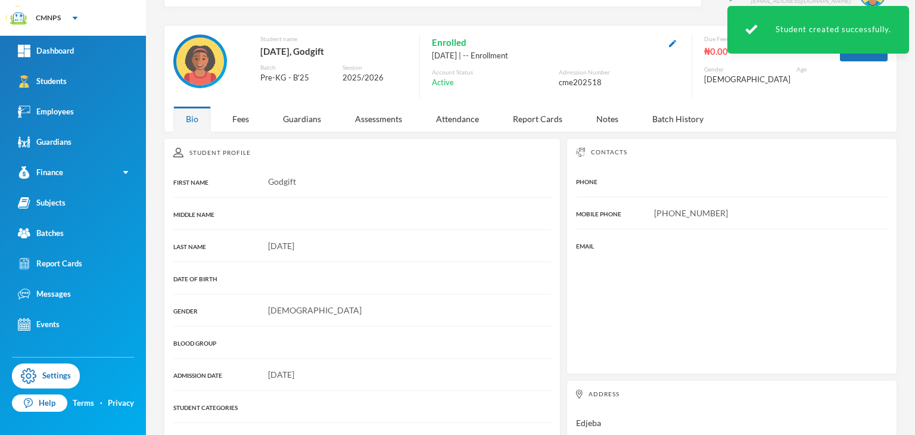
scroll to position [159, 0]
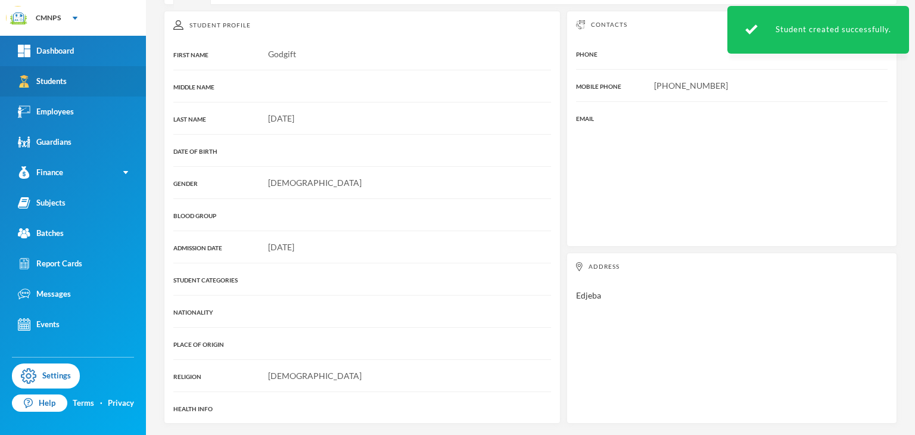
click at [72, 77] on link "Students" at bounding box center [73, 81] width 146 height 30
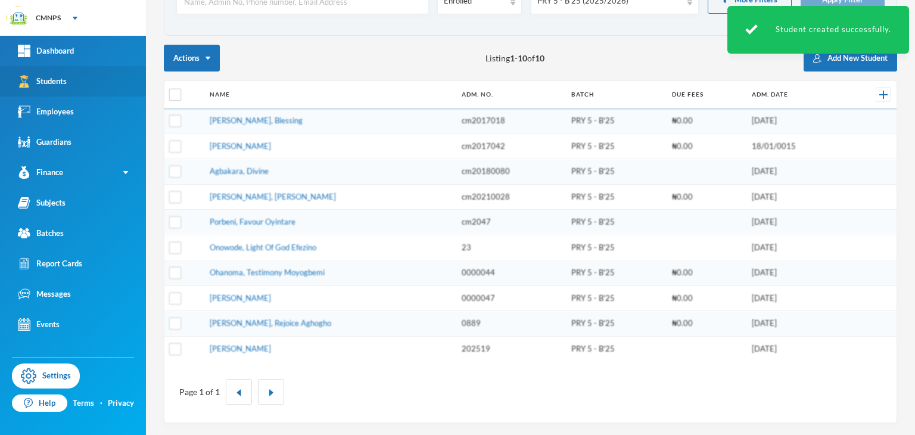
scroll to position [88, 0]
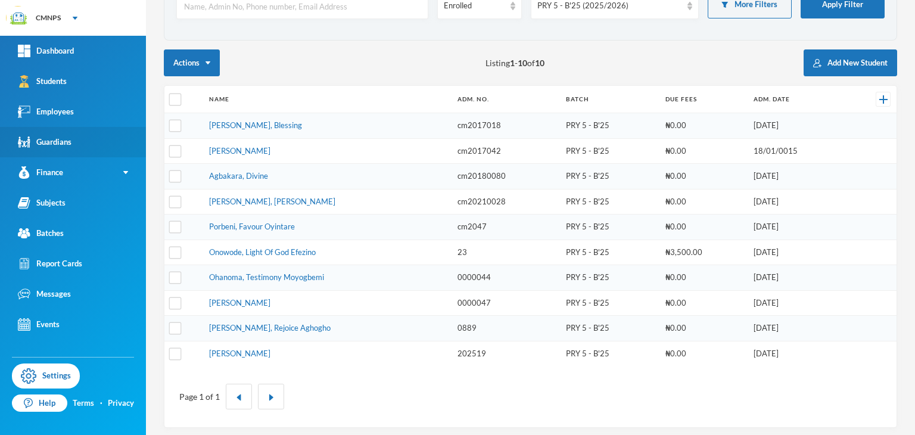
click at [57, 146] on div "Guardians" at bounding box center [45, 142] width 54 height 13
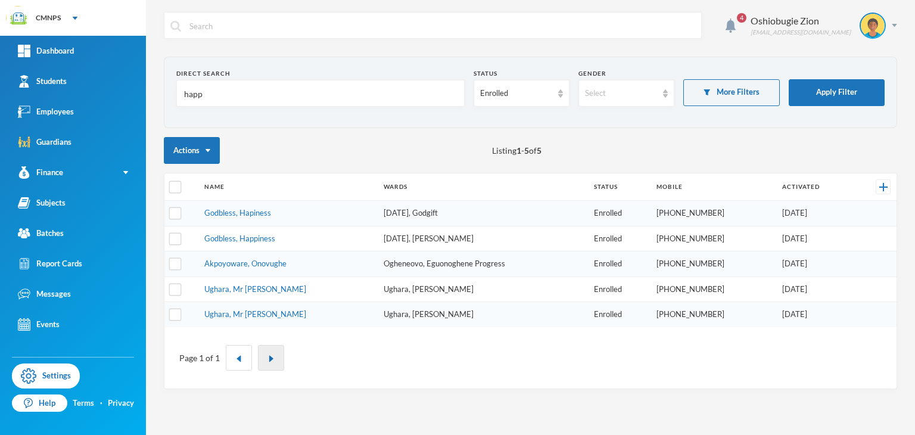
click at [273, 348] on button "button" at bounding box center [271, 358] width 26 height 26
click at [67, 199] on link "Subjects" at bounding box center [73, 203] width 146 height 30
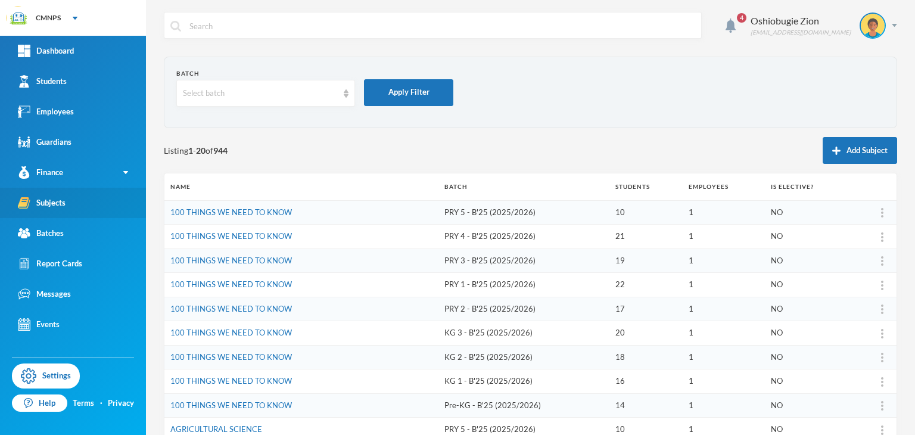
click at [49, 211] on link "Subjects" at bounding box center [73, 203] width 146 height 30
click at [874, 207] on div at bounding box center [882, 213] width 17 height 12
click at [259, 102] on div "Select batch" at bounding box center [265, 93] width 179 height 27
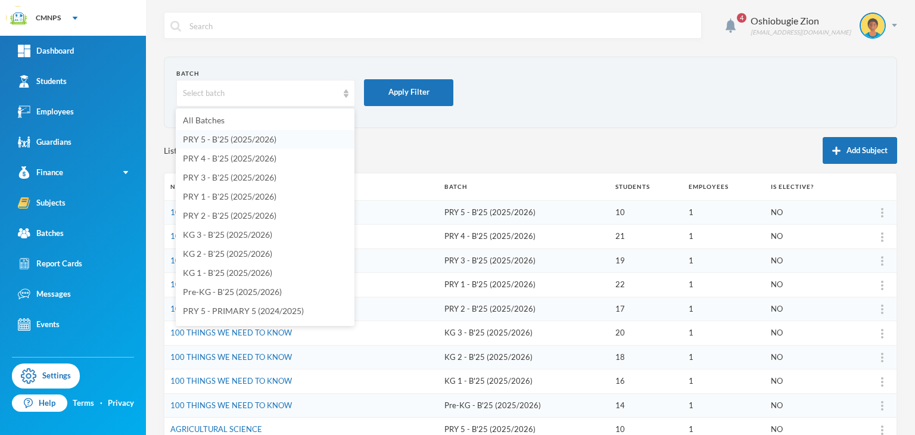
click at [242, 133] on li "PRY 5 - B'25 (2025/2026)" at bounding box center [265, 139] width 179 height 19
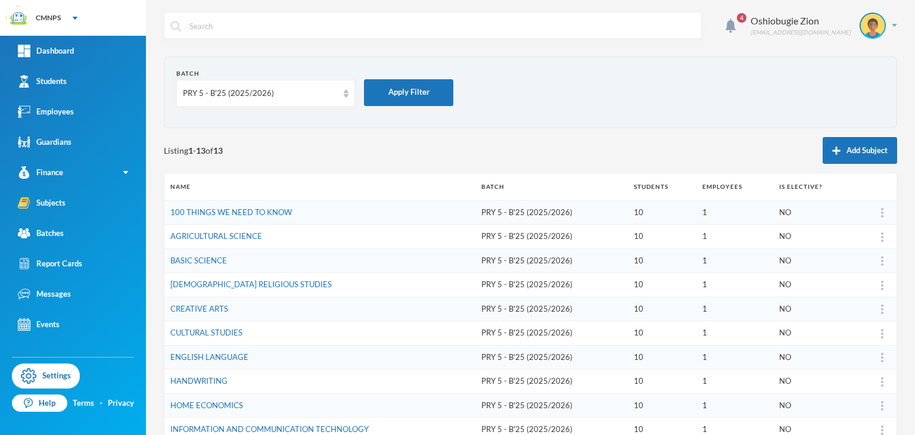
click at [559, 208] on td "PRY 5 - B'25 (2025/2026)" at bounding box center [551, 212] width 152 height 24
click at [643, 208] on td "10" at bounding box center [662, 212] width 68 height 24
click at [241, 215] on link "100 THINGS WE NEED TO KNOW" at bounding box center [231, 212] width 122 height 10
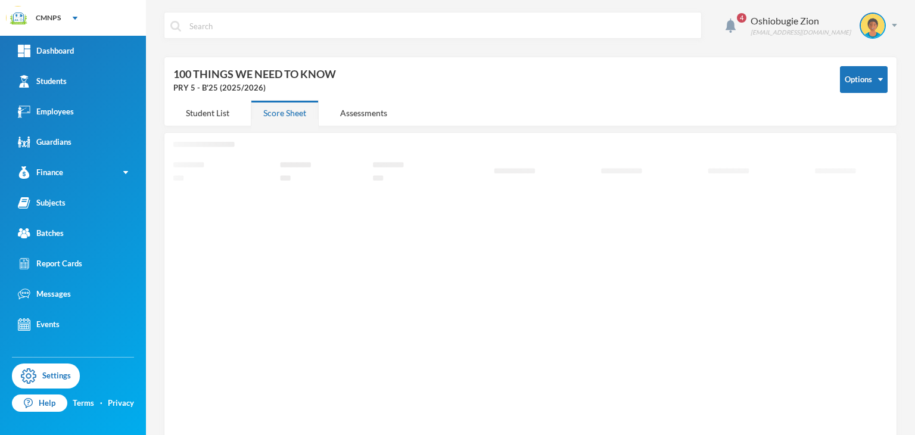
click at [241, 215] on icon "Loading interface..." at bounding box center [530, 295] width 714 height 306
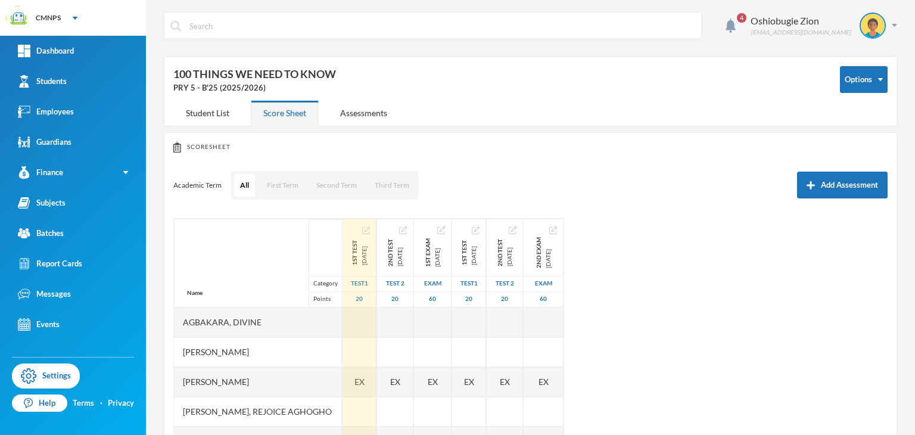
click at [370, 230] on img "button" at bounding box center [366, 230] width 8 height 8
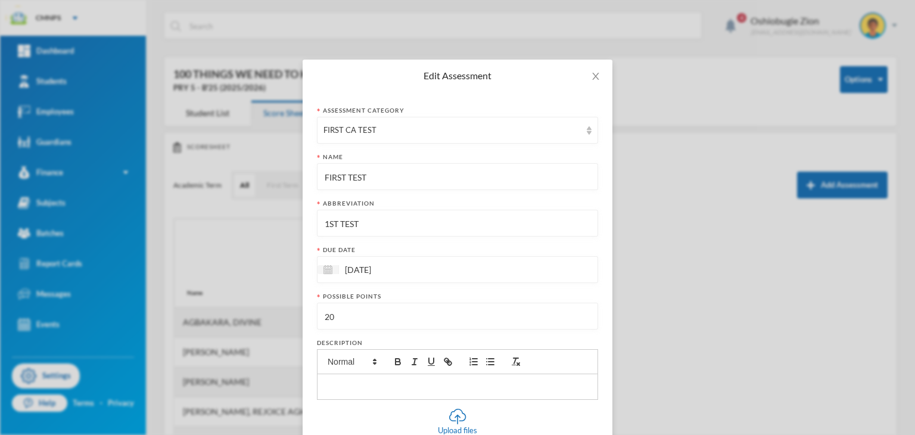
click at [350, 265] on input "[DATE]" at bounding box center [389, 270] width 100 height 14
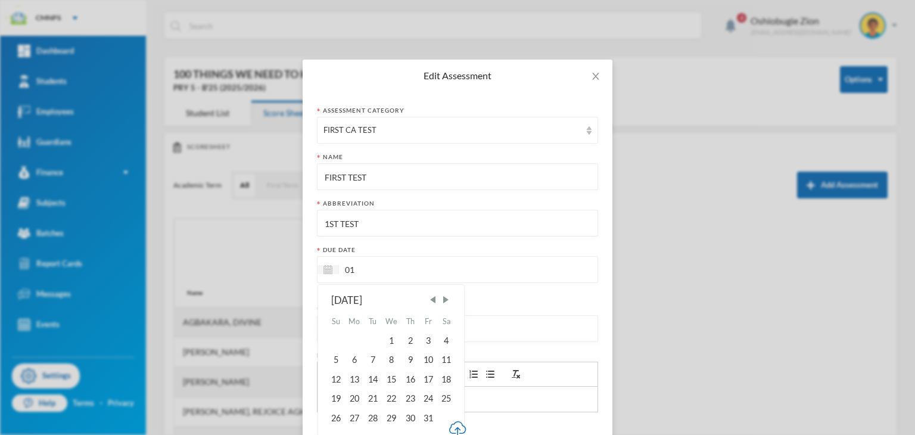
type input "0"
type input "[DATE]"
click at [372, 362] on div "7" at bounding box center [372, 359] width 18 height 19
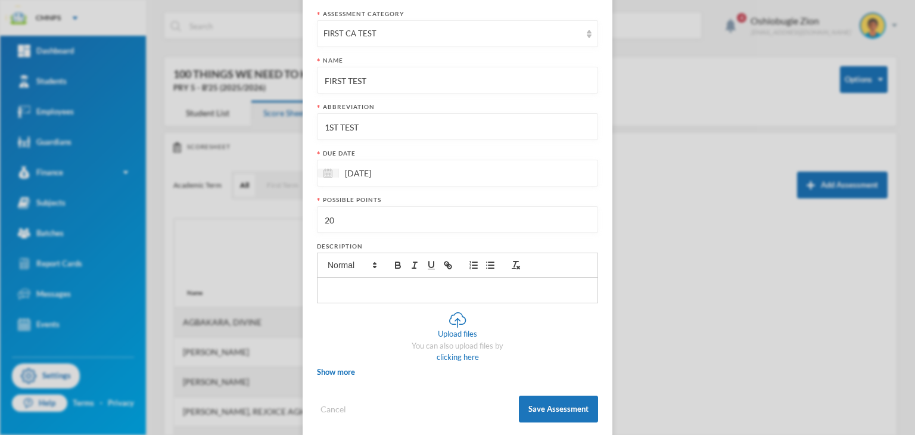
scroll to position [112, 0]
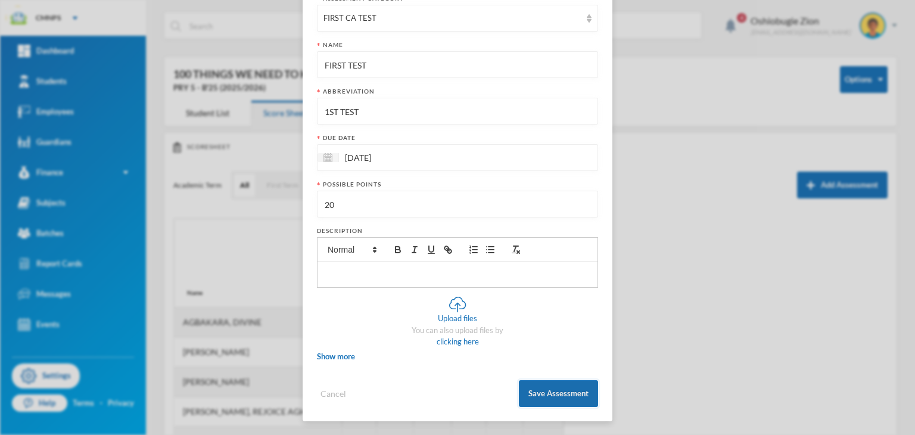
click at [539, 385] on button "Save Assessment" at bounding box center [558, 393] width 79 height 27
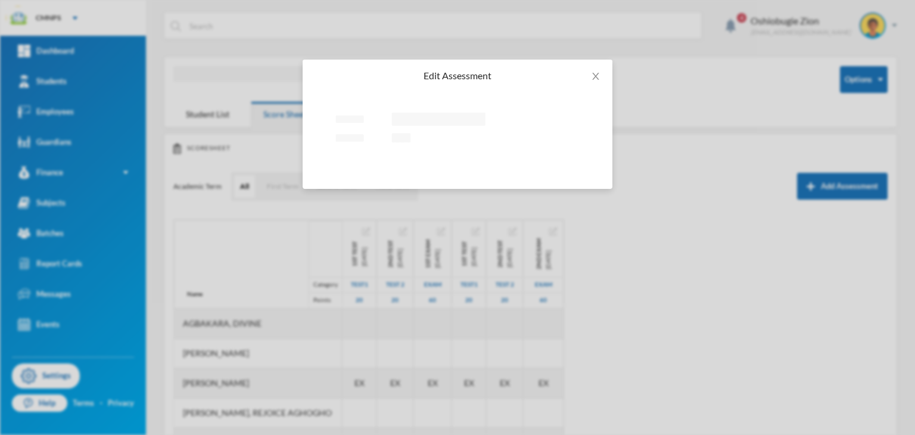
scroll to position [0, 0]
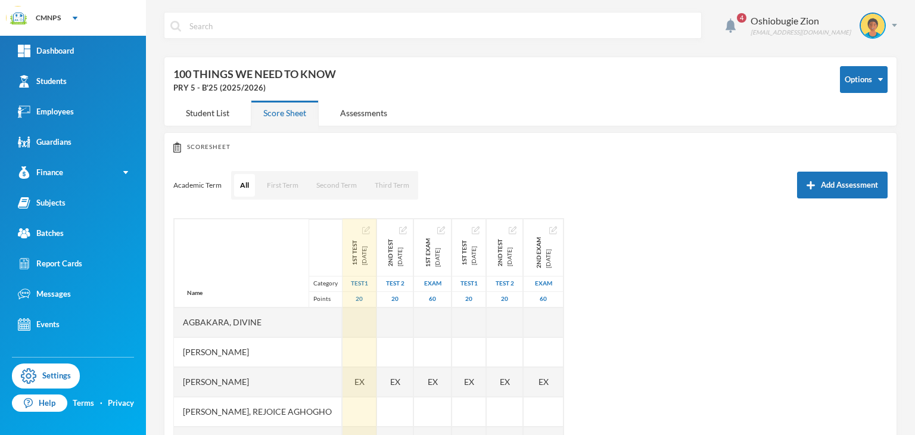
click at [370, 231] on img "button" at bounding box center [366, 230] width 8 height 8
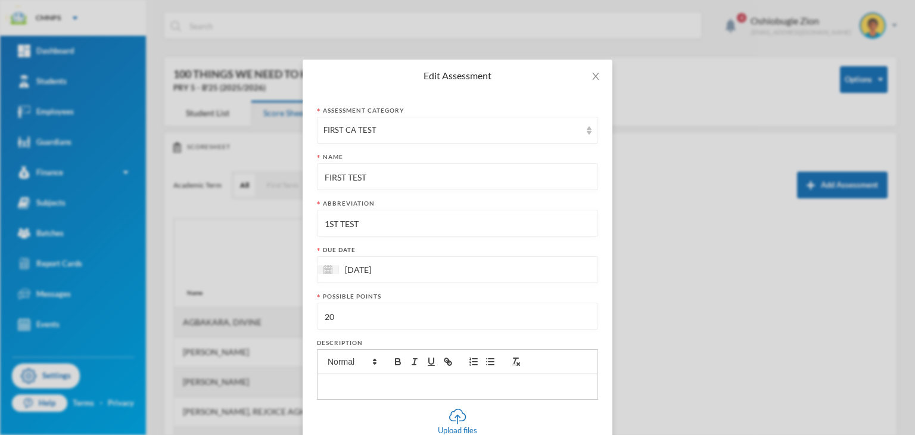
click at [746, 303] on div "Edit Assessment Assessment category FIRST CA TEST Name FIRST TEST Abbreviation …" at bounding box center [457, 217] width 915 height 435
click at [588, 64] on span "Close" at bounding box center [595, 76] width 33 height 33
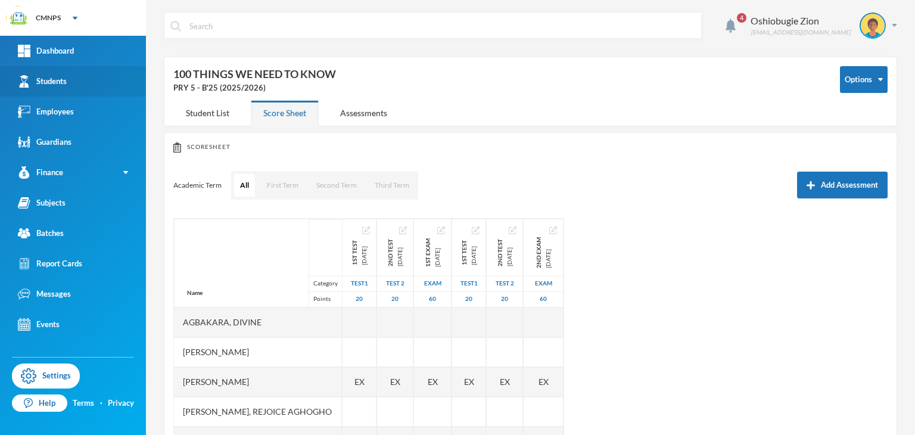
click at [82, 88] on link "Students" at bounding box center [73, 81] width 146 height 30
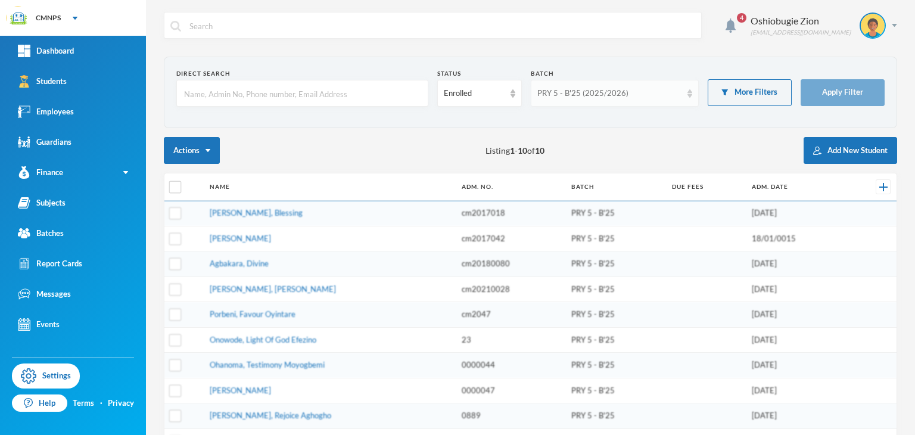
click at [597, 92] on div "PRY 5 - B'25 (2025/2026)" at bounding box center [609, 94] width 144 height 12
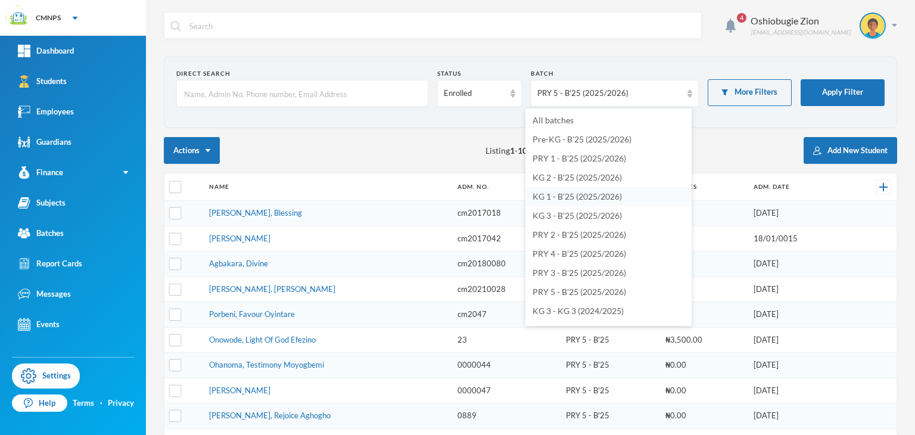
click at [572, 200] on span "KG 1 - B'25 (2025/2026)" at bounding box center [576, 196] width 89 height 10
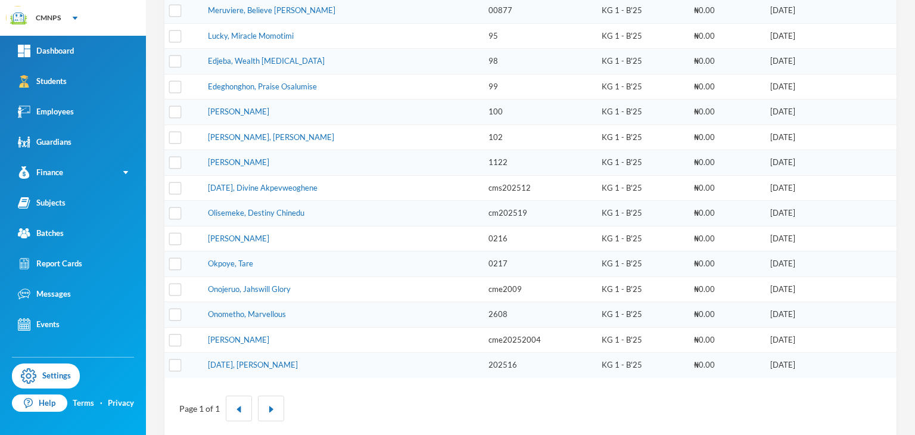
scroll to position [254, 0]
click at [173, 282] on input "checkbox" at bounding box center [175, 288] width 13 height 13
checkbox input "true"
click at [269, 135] on link "[PERSON_NAME], [PERSON_NAME]" at bounding box center [271, 137] width 126 height 10
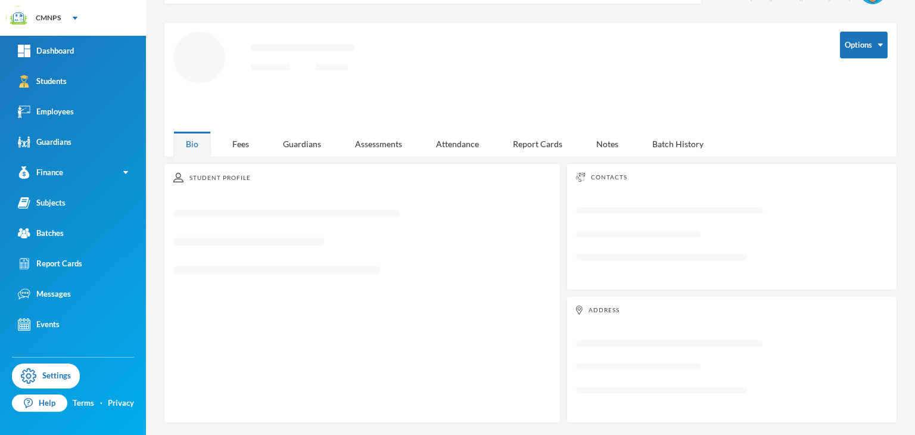
scroll to position [32, 0]
click at [269, 135] on div "Bio Fees Guardians Assessments Attendance Report Cards Notes Batch History" at bounding box center [449, 147] width 552 height 26
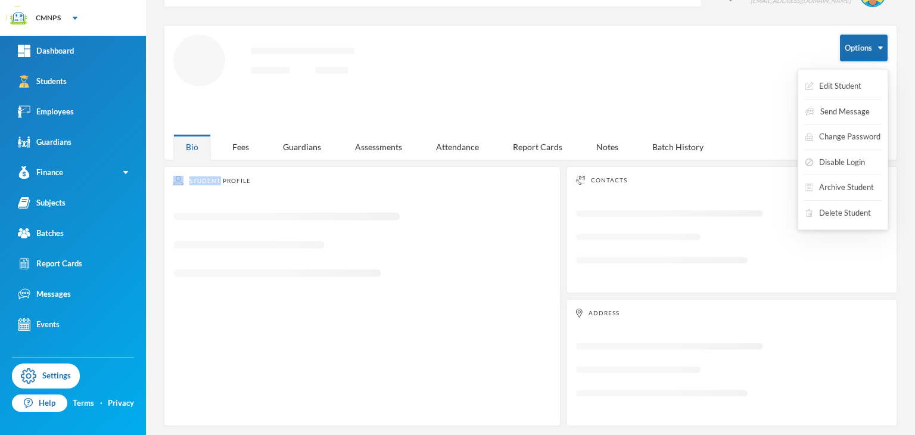
click at [868, 48] on button "Options" at bounding box center [864, 48] width 48 height 27
click at [843, 79] on button "Edit Student" at bounding box center [833, 86] width 58 height 21
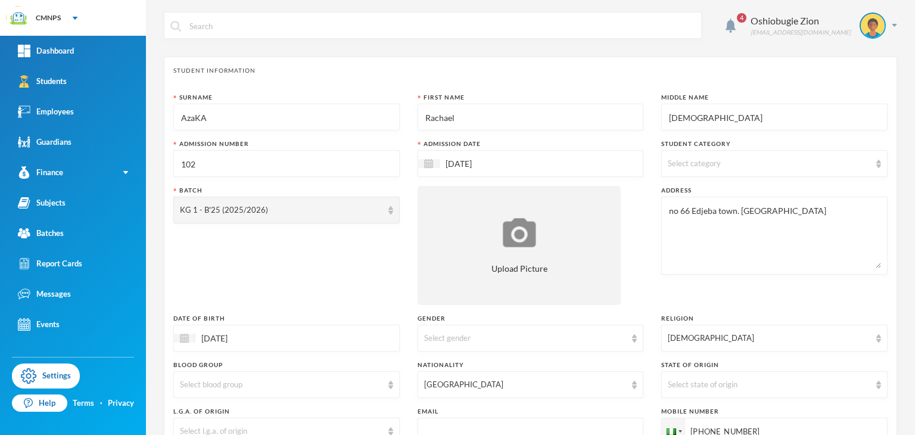
click at [674, 117] on input "[DEMOGRAPHIC_DATA]" at bounding box center [774, 117] width 213 height 27
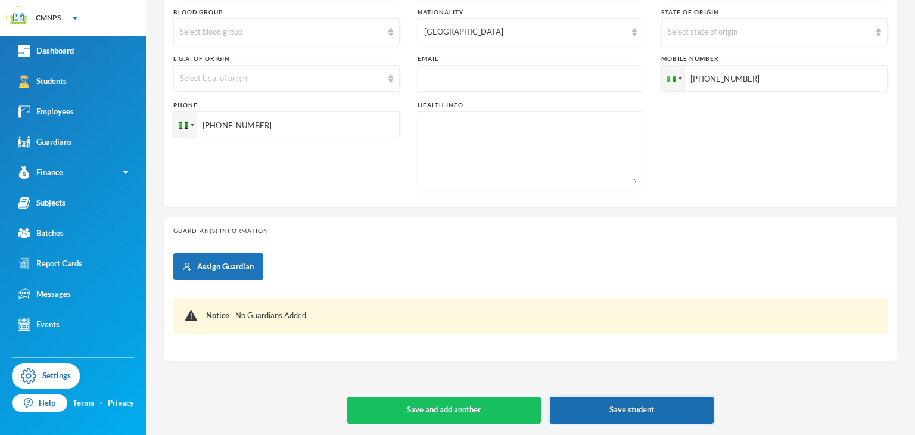
type input "Isioma"
click at [631, 404] on button "Save student" at bounding box center [632, 410] width 164 height 27
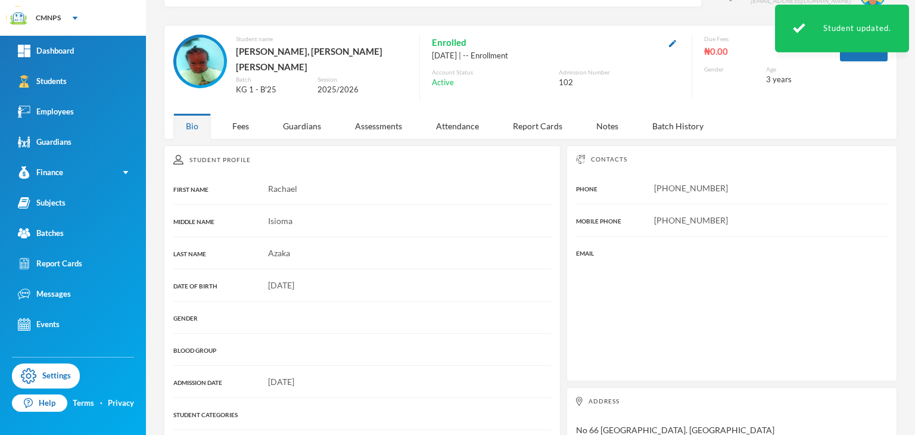
scroll to position [159, 0]
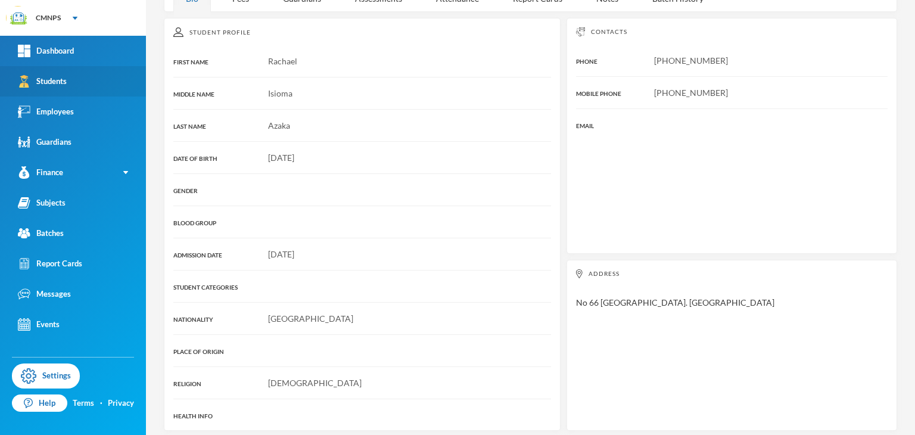
click at [104, 77] on link "Students" at bounding box center [73, 81] width 146 height 30
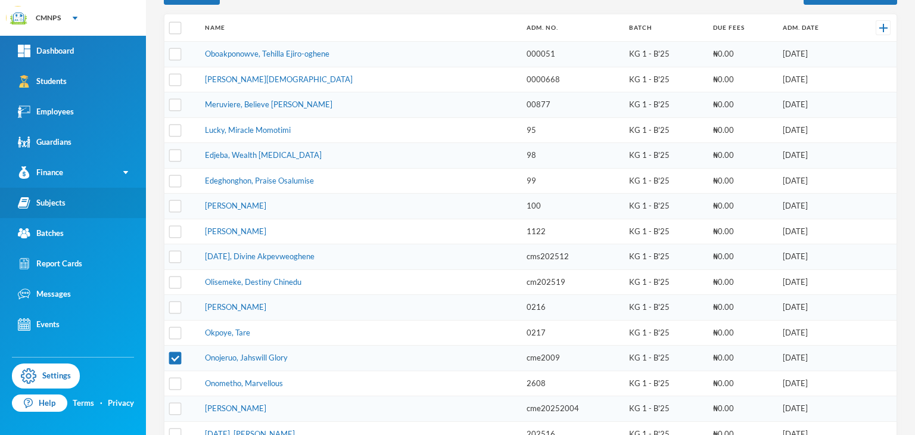
click at [54, 193] on link "Subjects" at bounding box center [73, 203] width 146 height 30
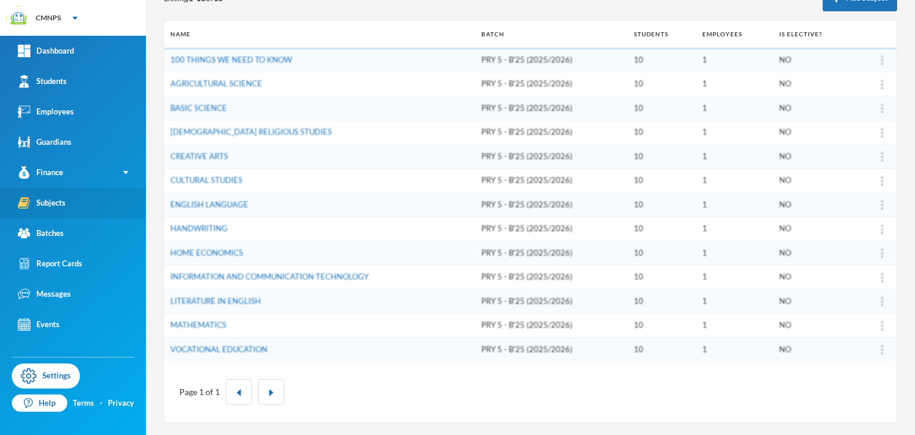
scroll to position [150, 0]
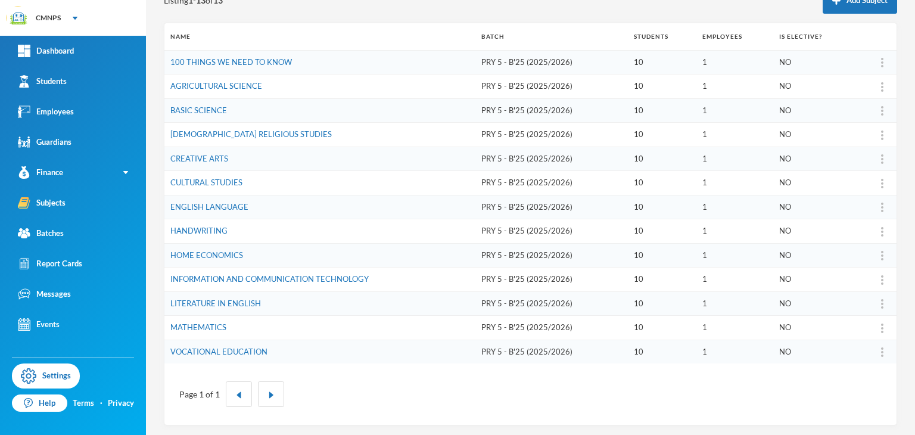
click at [901, 6] on div "4 Oshiobugie Zion [EMAIL_ADDRESS][DOMAIN_NAME] Batch PRY 5 - B'25 (2025/2026) A…" at bounding box center [530, 217] width 769 height 435
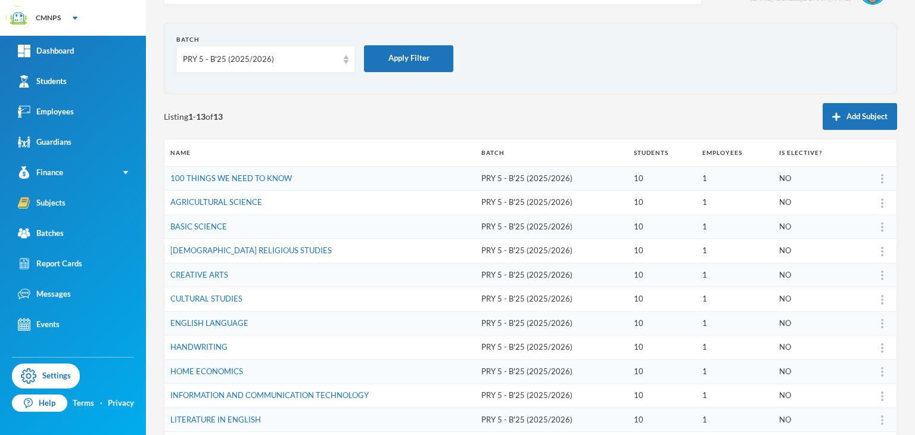
scroll to position [31, 0]
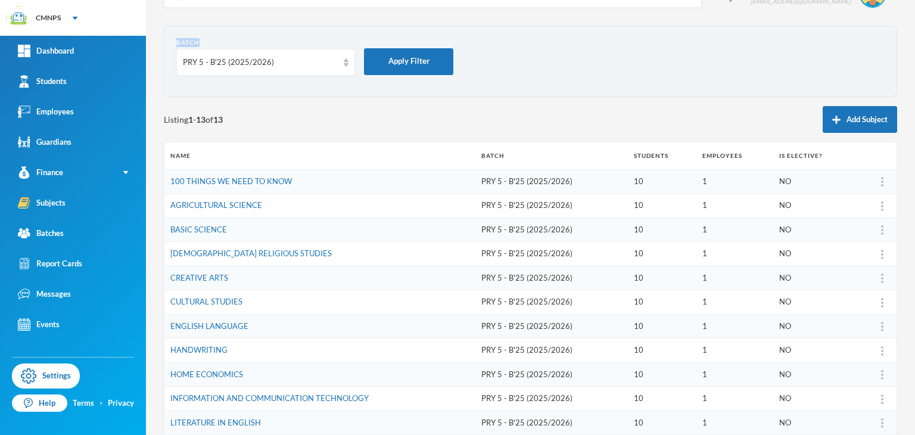
drag, startPoint x: 537, startPoint y: 17, endPoint x: 358, endPoint y: 40, distance: 180.1
click at [358, 40] on div "4 Oshiobugie Zion [EMAIL_ADDRESS][DOMAIN_NAME] Batch PRY 5 - B'25 (2025/2026) A…" at bounding box center [530, 217] width 769 height 435
click at [304, 64] on div "PRY 5 - B'25 (2025/2026)" at bounding box center [260, 63] width 155 height 12
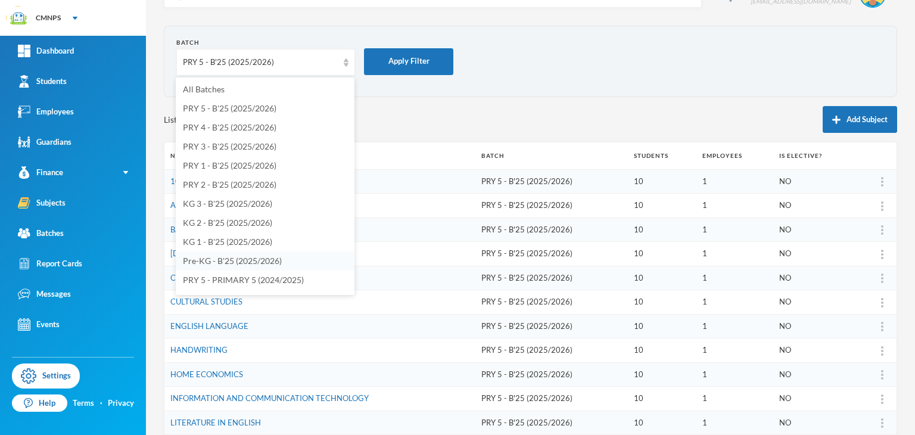
click at [231, 266] on li "Pre-KG - B'25 (2025/2026)" at bounding box center [265, 260] width 179 height 19
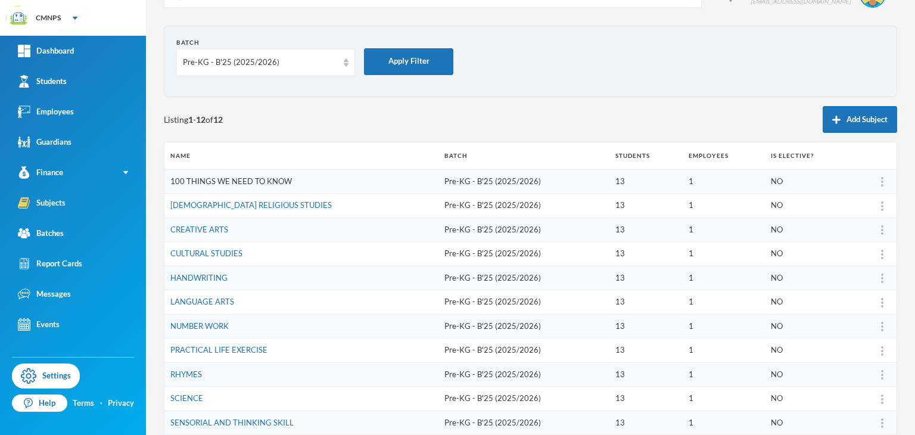
click at [250, 177] on link "100 THINGS WE NEED TO KNOW" at bounding box center [231, 181] width 122 height 10
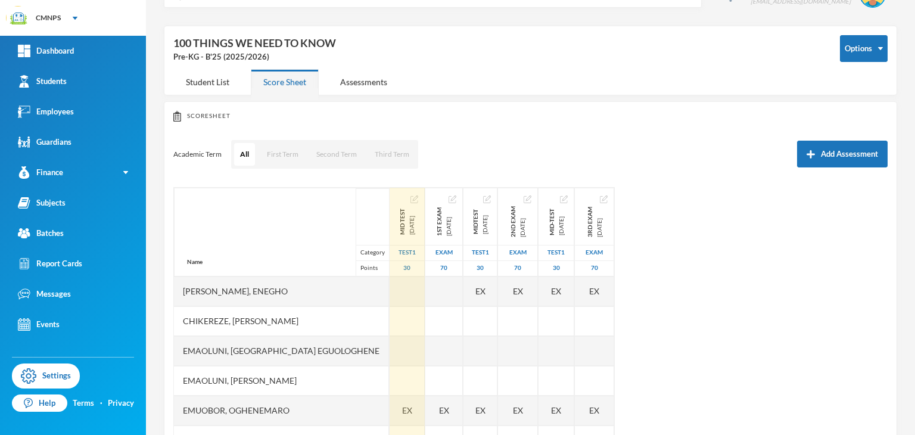
click at [410, 196] on img "button" at bounding box center [414, 199] width 8 height 8
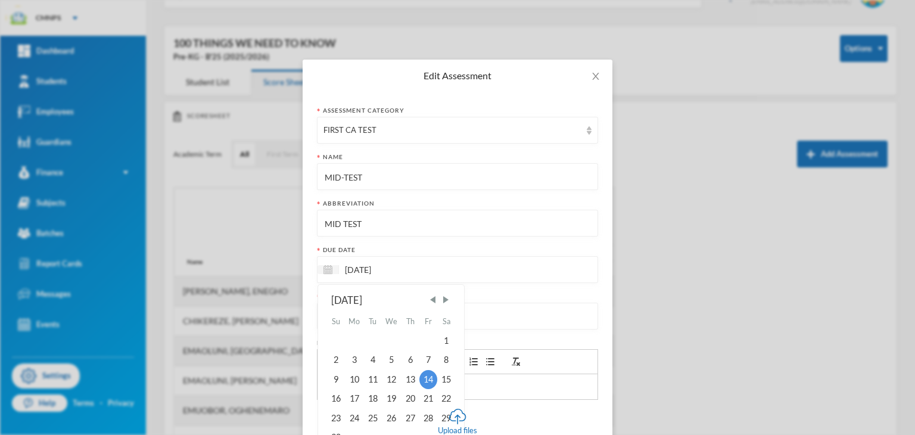
click at [362, 264] on input "[DATE]" at bounding box center [389, 270] width 100 height 14
type input "11/10/20250"
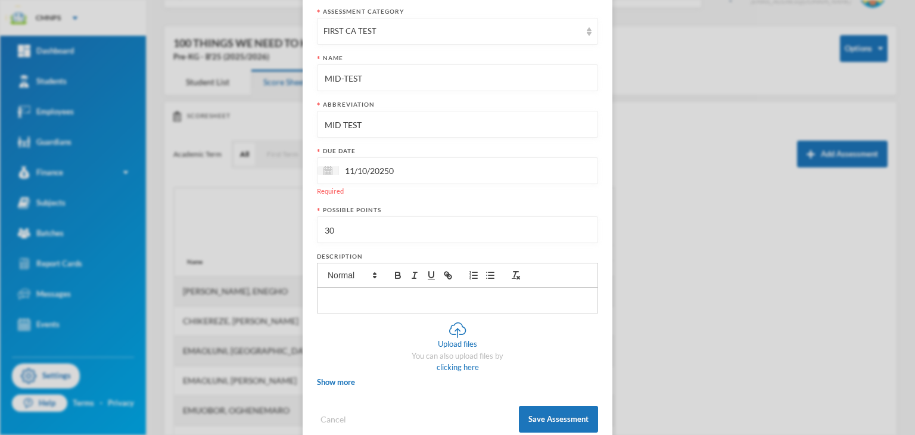
scroll to position [124, 0]
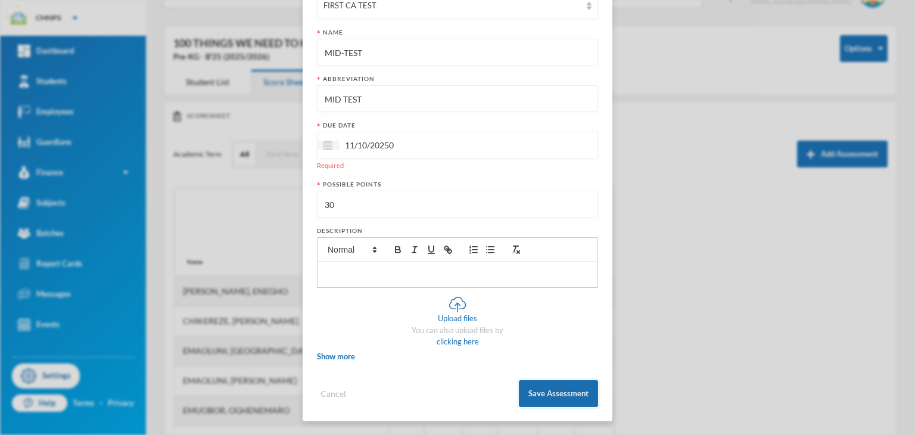
click at [550, 380] on button "Save Assessment" at bounding box center [558, 393] width 79 height 27
click at [548, 389] on button "Save Assessment" at bounding box center [558, 393] width 79 height 27
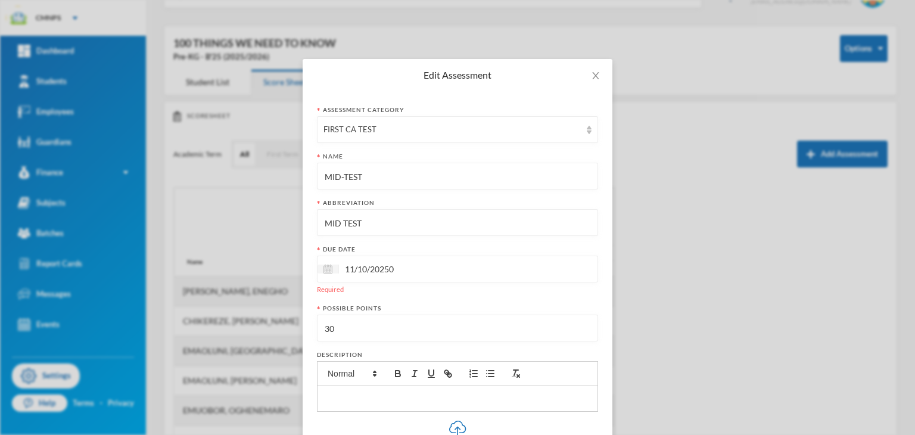
scroll to position [0, 0]
click at [584, 74] on span "Close" at bounding box center [595, 76] width 33 height 33
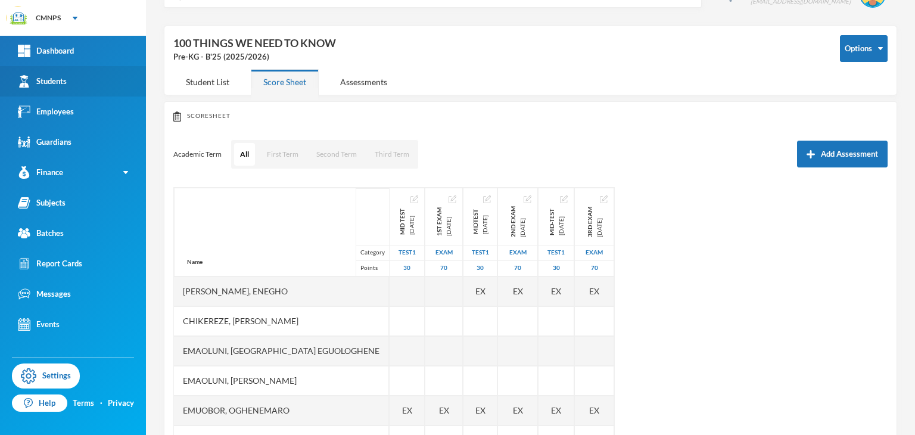
click at [50, 73] on link "Students" at bounding box center [73, 81] width 146 height 30
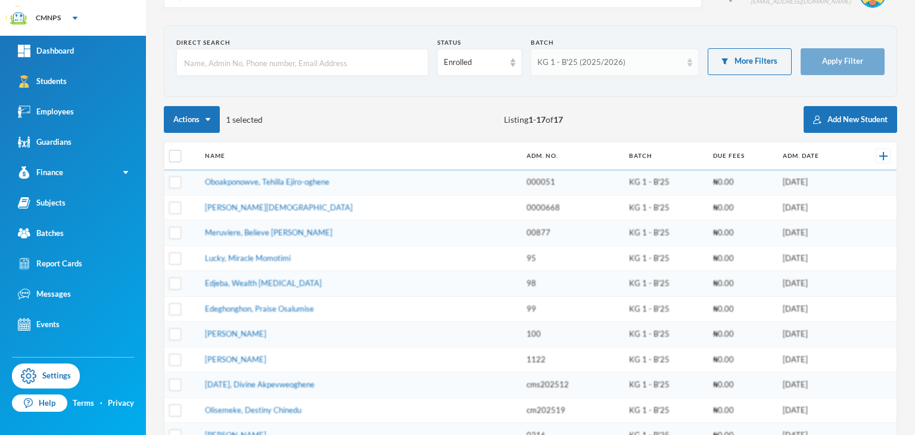
drag, startPoint x: 636, startPoint y: 79, endPoint x: 634, endPoint y: 70, distance: 9.2
click at [634, 70] on form "Direct Search Status Enrolled Batch KG 1 - B'25 (2025/2026) More Filters Apply …" at bounding box center [530, 61] width 708 height 46
click at [634, 70] on div "KG 1 - B'25 (2025/2026)" at bounding box center [615, 62] width 168 height 27
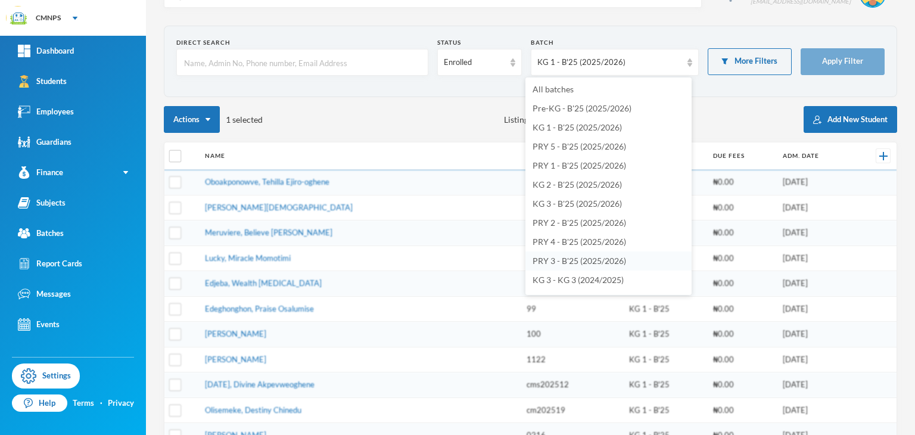
click at [568, 259] on span "PRY 3 - B'25 (2025/2026)" at bounding box center [579, 261] width 94 height 10
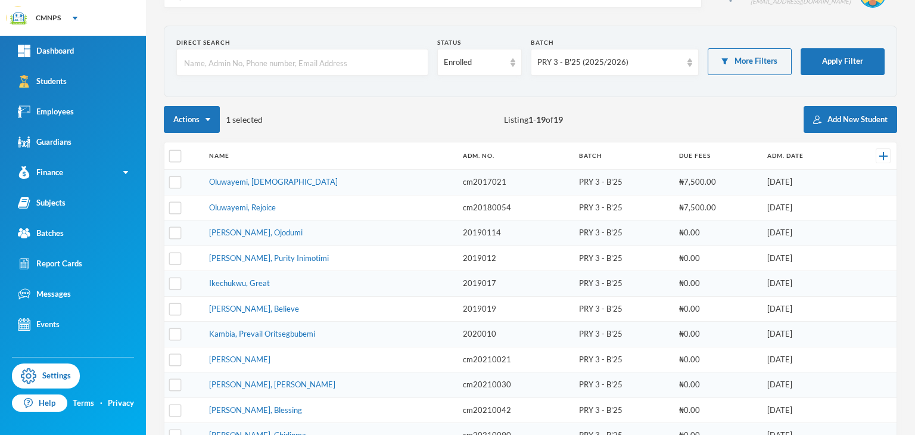
scroll to position [312, 0]
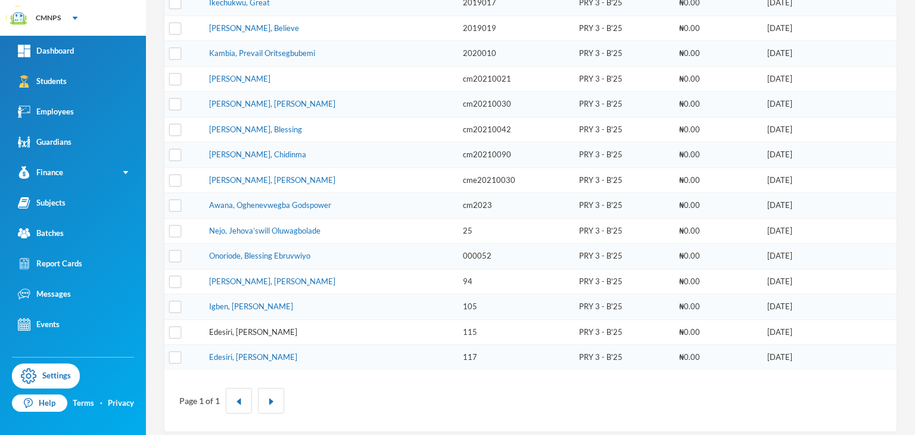
click at [272, 327] on link "Edesiri, [PERSON_NAME]" at bounding box center [253, 332] width 88 height 10
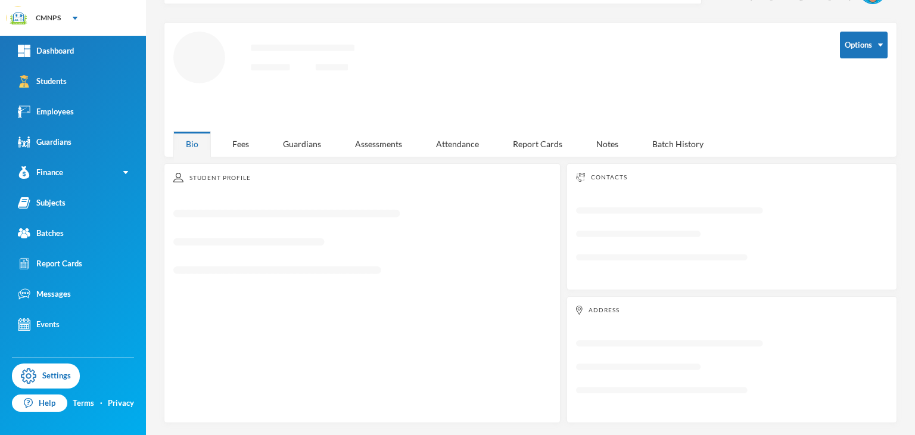
scroll to position [32, 0]
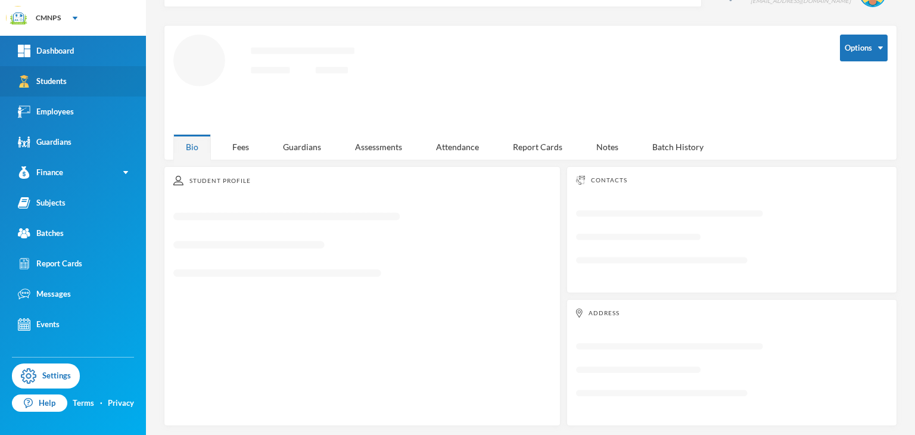
click at [101, 84] on link "Students" at bounding box center [73, 81] width 146 height 30
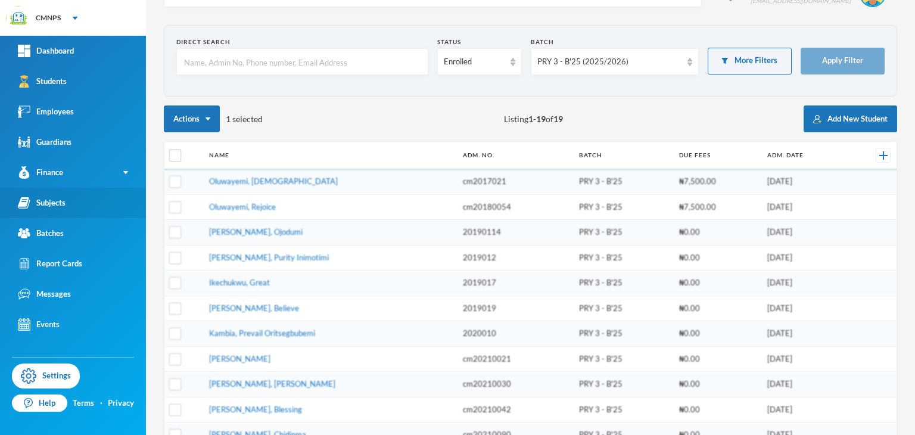
click at [65, 195] on link "Subjects" at bounding box center [73, 203] width 146 height 30
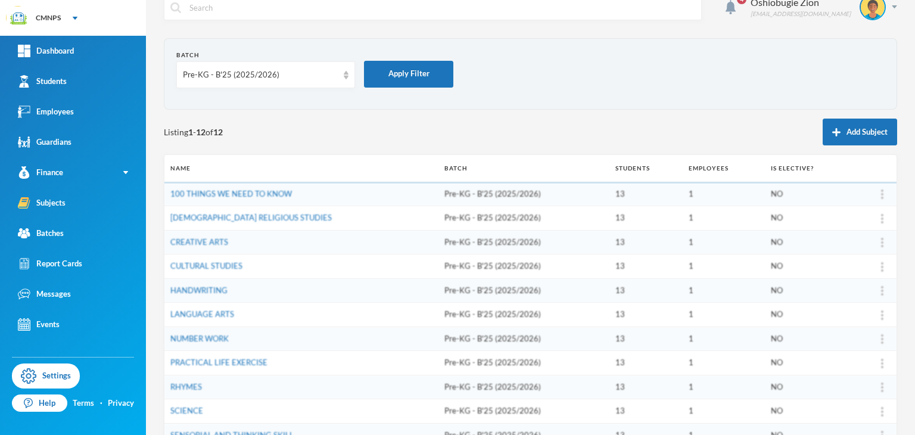
scroll to position [7, 0]
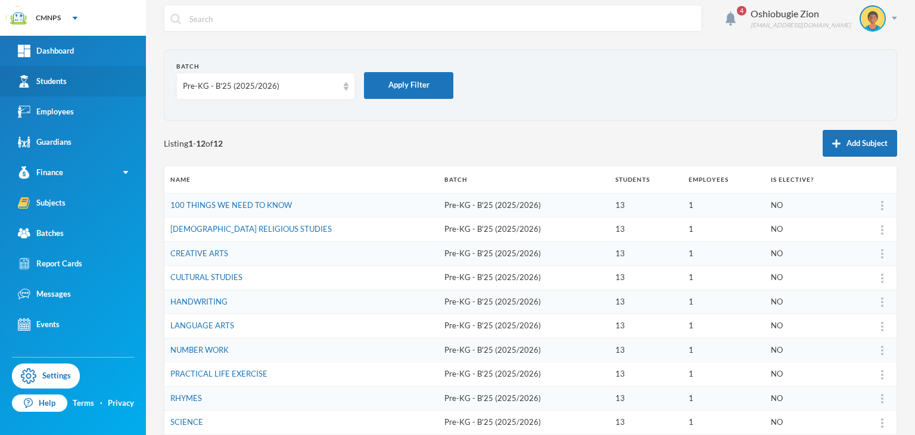
click at [59, 92] on link "Students" at bounding box center [73, 81] width 146 height 30
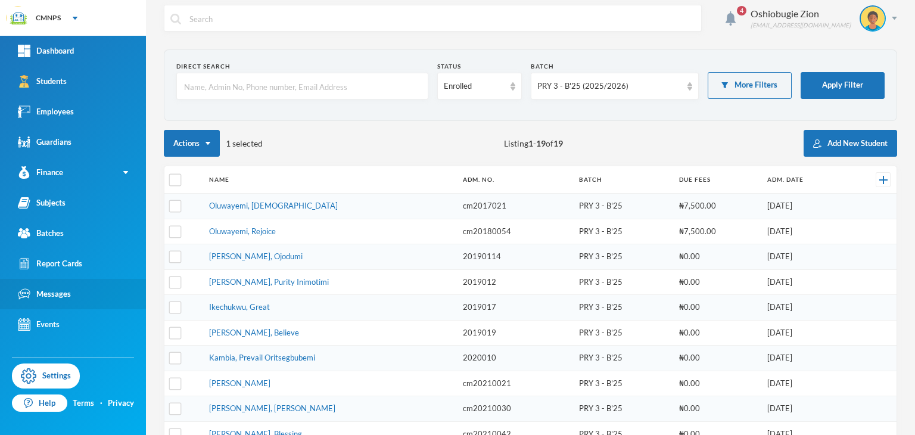
click at [57, 301] on link "Messages" at bounding box center [73, 294] width 146 height 30
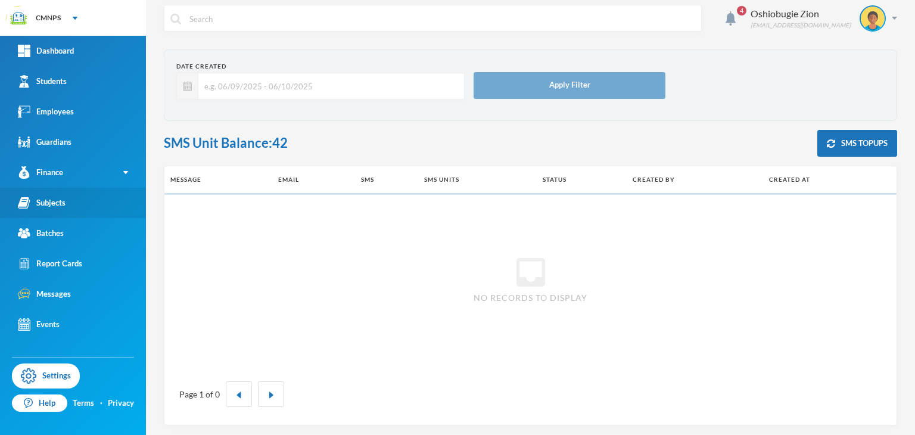
click at [91, 207] on link "Subjects" at bounding box center [73, 203] width 146 height 30
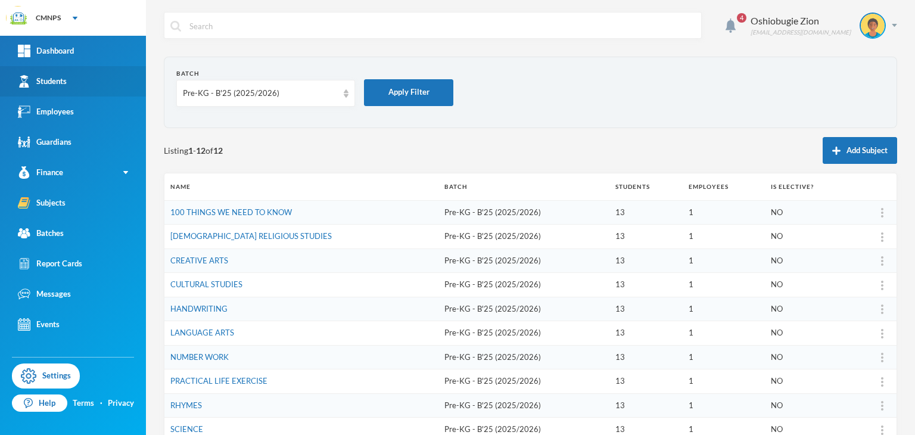
click at [93, 95] on link "Students" at bounding box center [73, 81] width 146 height 30
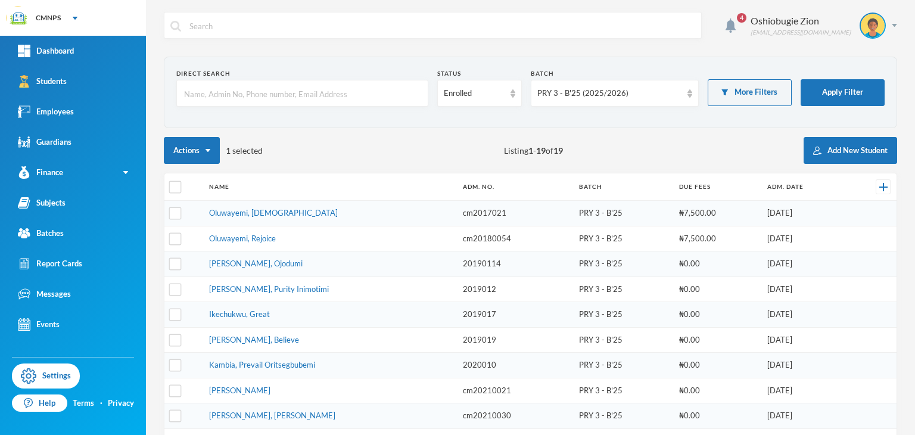
scroll to position [312, 0]
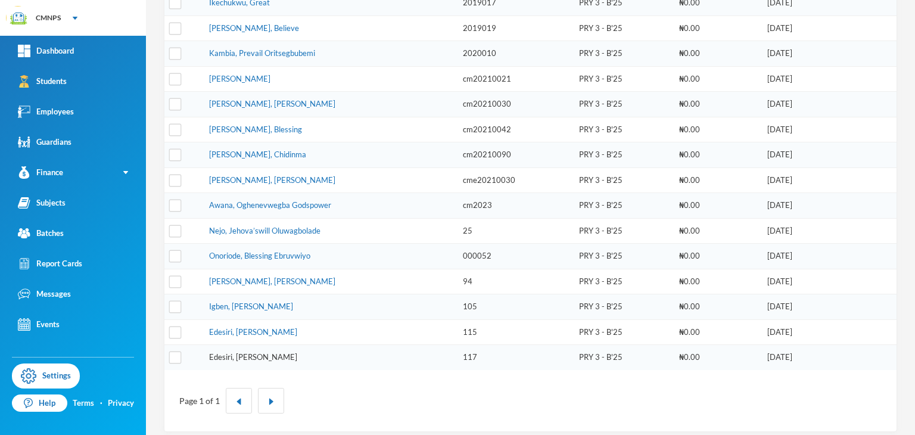
click at [236, 352] on link "Edesiri, [PERSON_NAME]" at bounding box center [253, 357] width 88 height 10
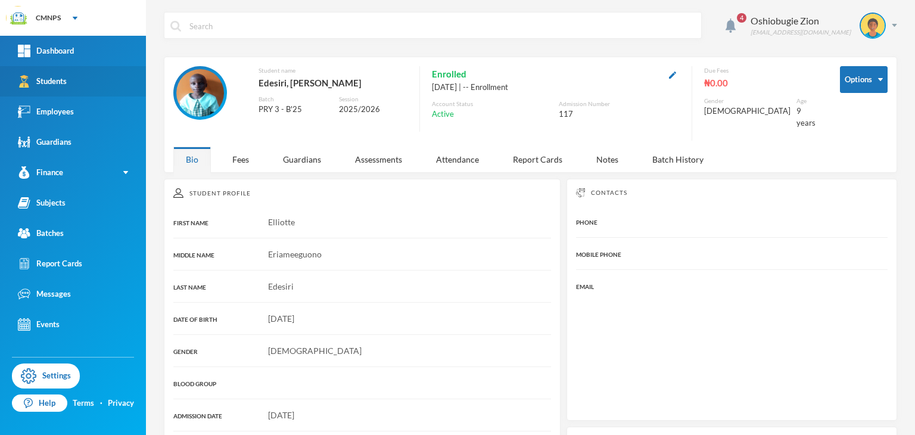
click at [41, 75] on div "Students" at bounding box center [42, 81] width 49 height 13
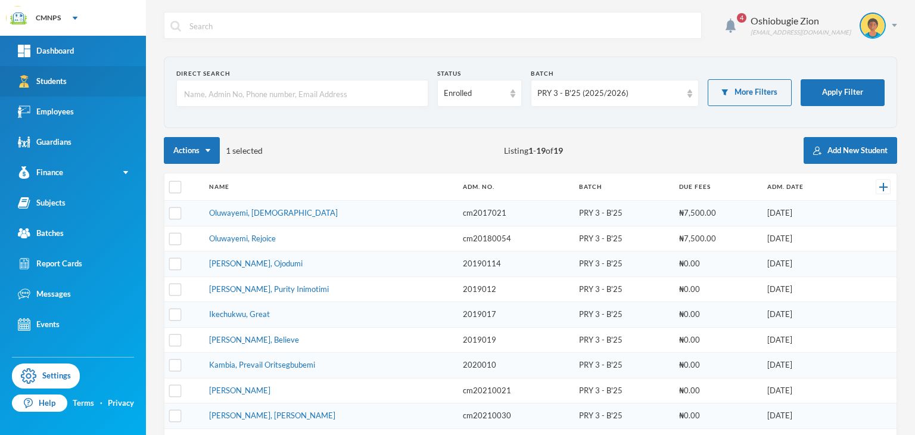
click at [77, 85] on link "Students" at bounding box center [73, 81] width 146 height 30
click at [543, 96] on div "PRY 3 - B'25 (2025/2026)" at bounding box center [609, 94] width 144 height 12
